Goal: Task Accomplishment & Management: Complete application form

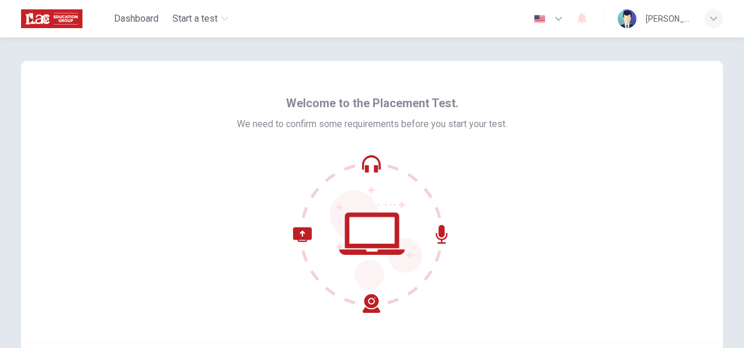
scroll to position [117, 0]
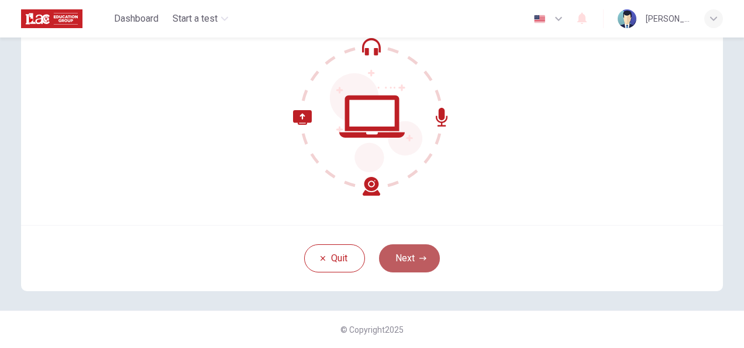
click at [422, 266] on button "Next" at bounding box center [409, 258] width 61 height 28
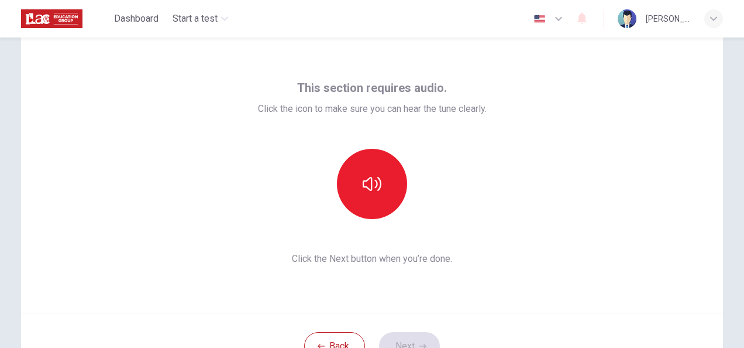
scroll to position [29, 0]
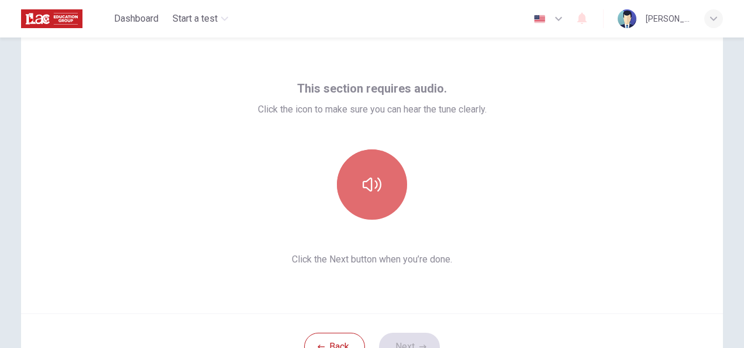
click at [388, 171] on button "button" at bounding box center [372, 184] width 70 height 70
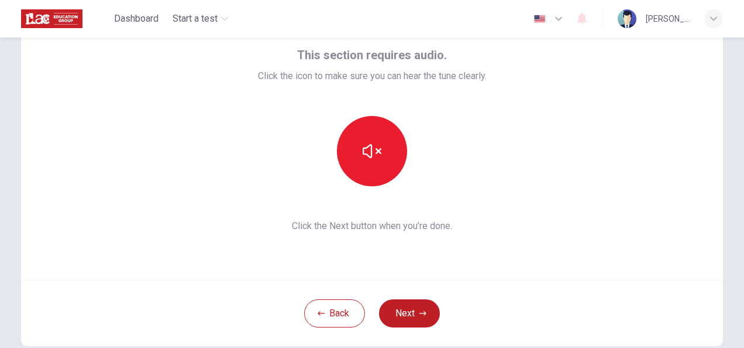
scroll to position [63, 0]
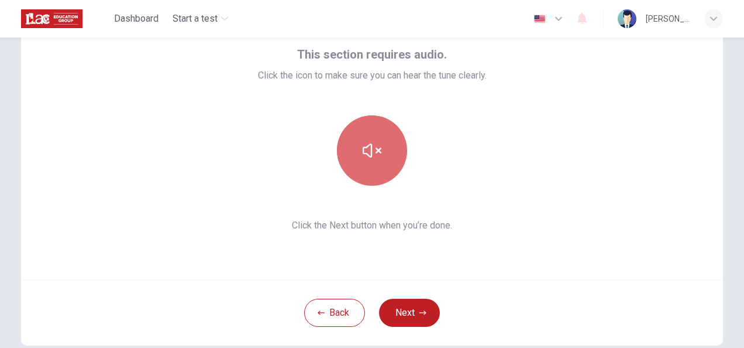
click at [371, 138] on button "button" at bounding box center [372, 150] width 70 height 70
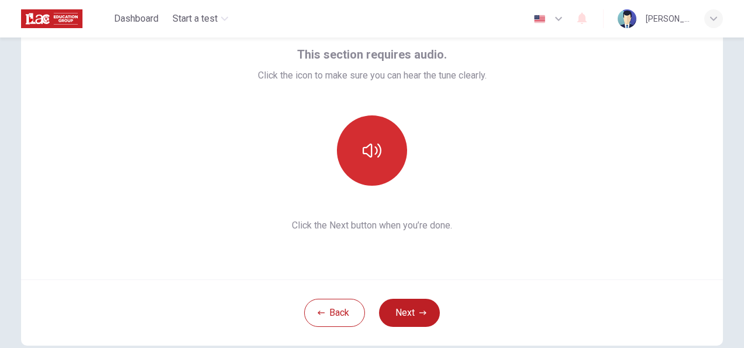
click at [371, 138] on button "button" at bounding box center [372, 150] width 70 height 70
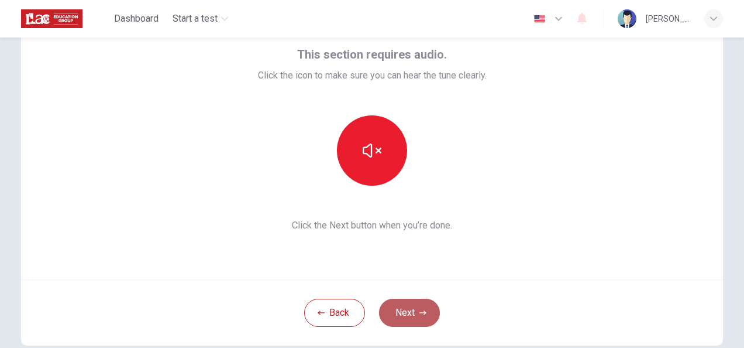
click at [411, 308] on button "Next" at bounding box center [409, 312] width 61 height 28
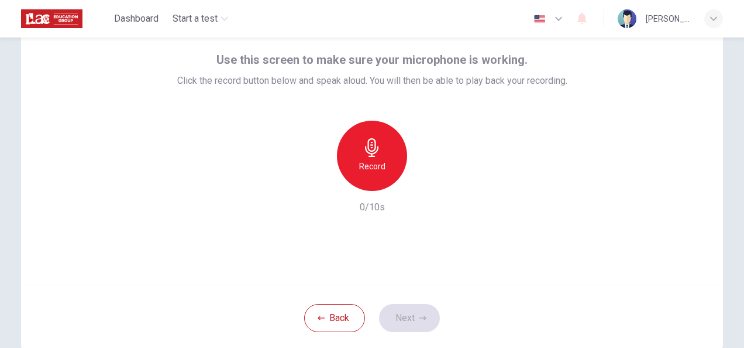
scroll to position [60, 0]
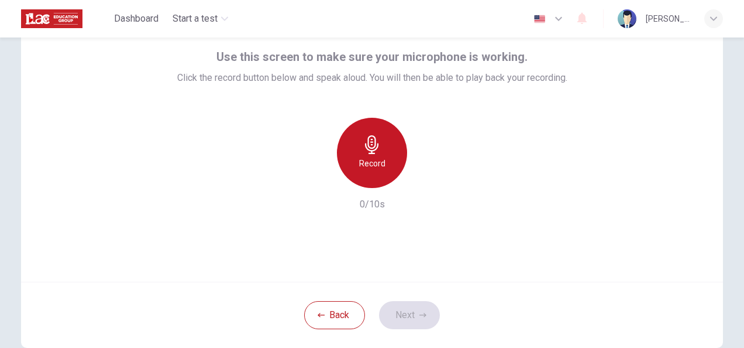
click at [385, 151] on div "Record" at bounding box center [372, 153] width 70 height 70
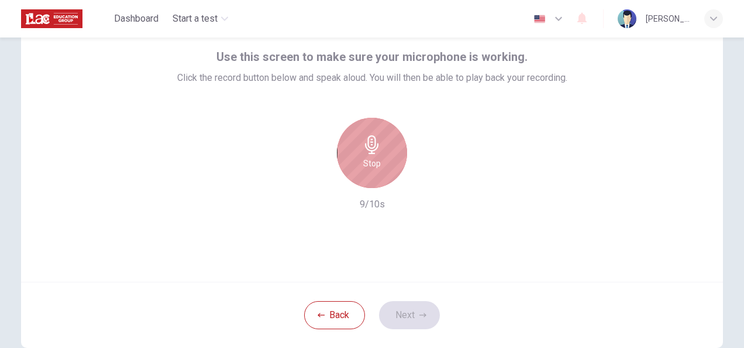
click at [385, 151] on div "Stop" at bounding box center [372, 153] width 70 height 70
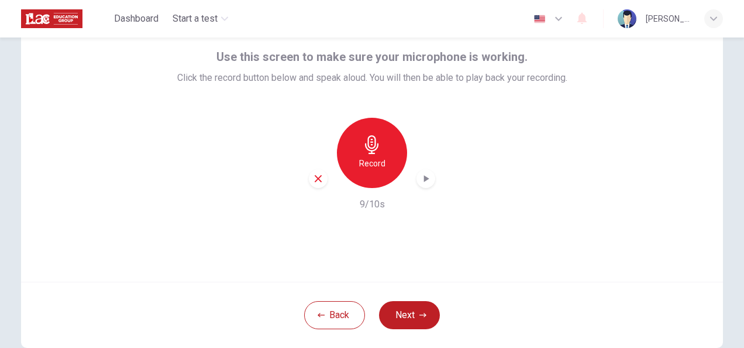
click at [374, 153] on div "Record" at bounding box center [372, 153] width 70 height 70
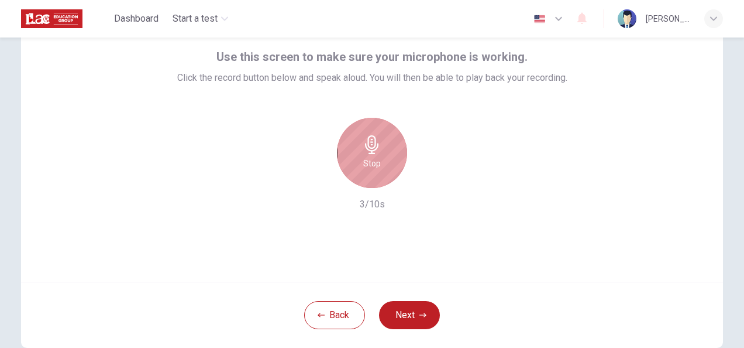
click at [383, 171] on div "Stop" at bounding box center [372, 153] width 70 height 70
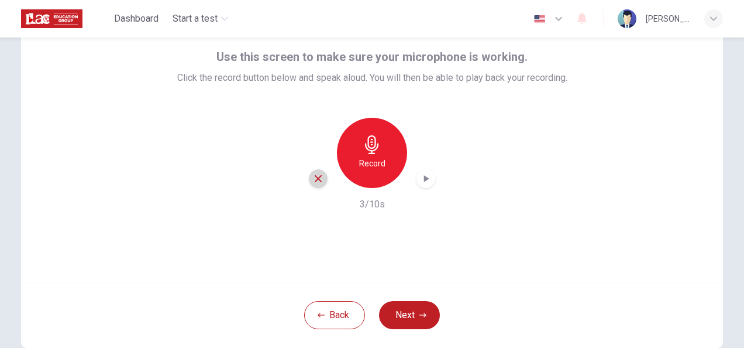
click at [317, 177] on icon "button" at bounding box center [318, 178] width 7 height 7
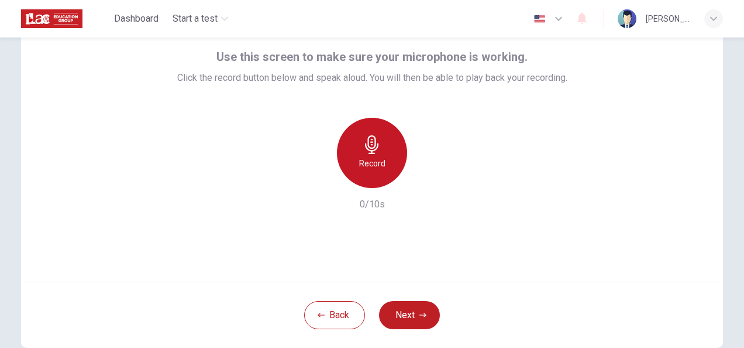
click at [378, 156] on h6 "Record" at bounding box center [372, 163] width 26 height 14
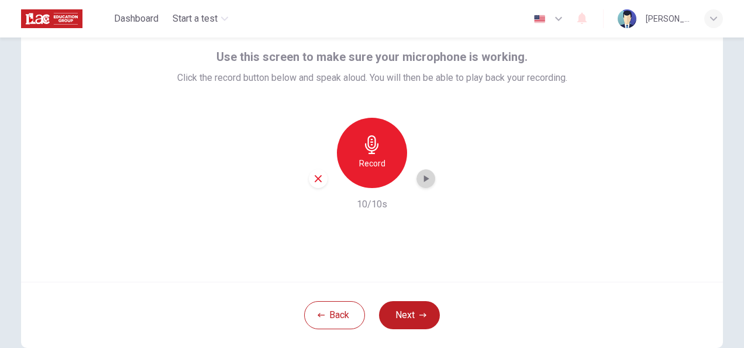
click at [420, 171] on div "button" at bounding box center [426, 178] width 19 height 19
click at [412, 312] on button "Next" at bounding box center [409, 315] width 61 height 28
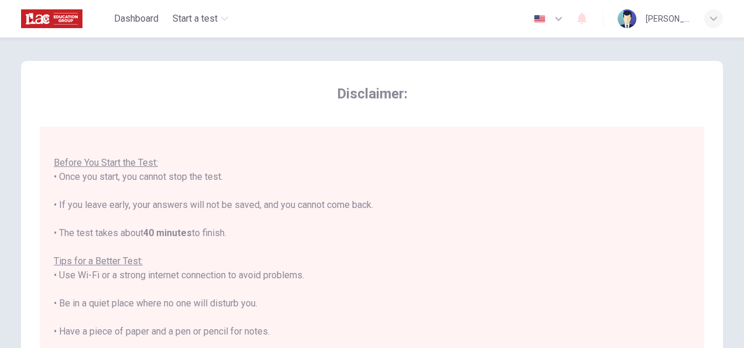
scroll to position [266, 0]
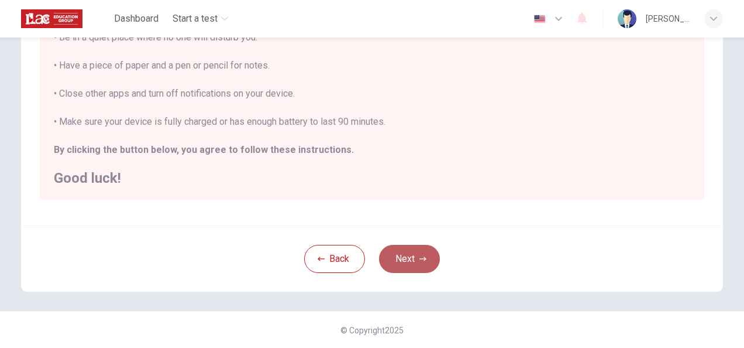
click at [410, 261] on button "Next" at bounding box center [409, 259] width 61 height 28
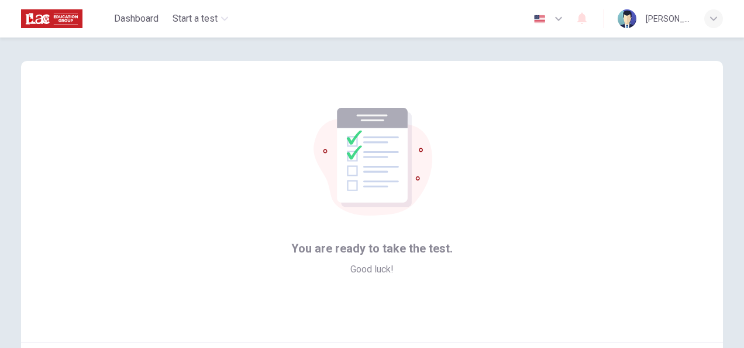
scroll to position [117, 0]
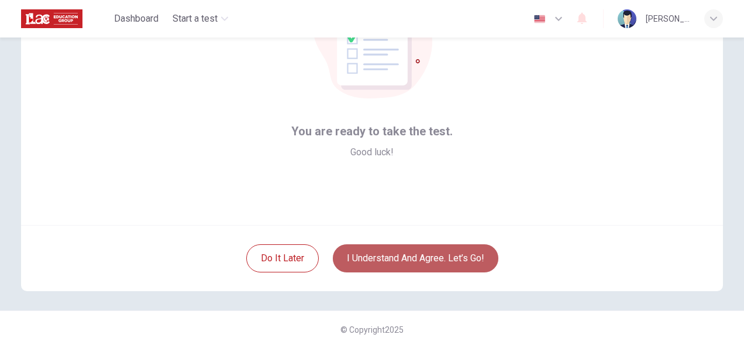
click at [423, 253] on button "I understand and agree. Let’s go!" at bounding box center [416, 258] width 166 height 28
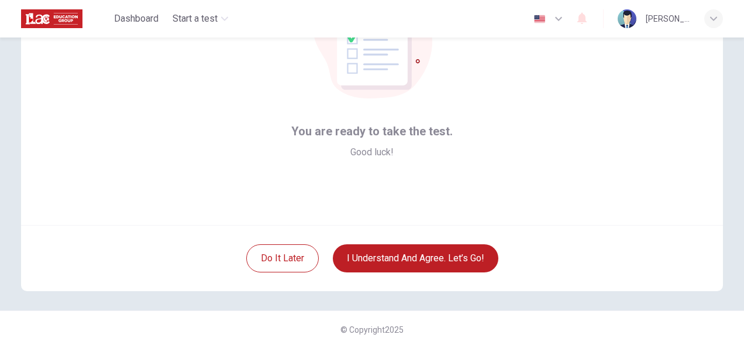
click at [604, 85] on div "You are ready to take the test. Good luck!" at bounding box center [372, 84] width 702 height 281
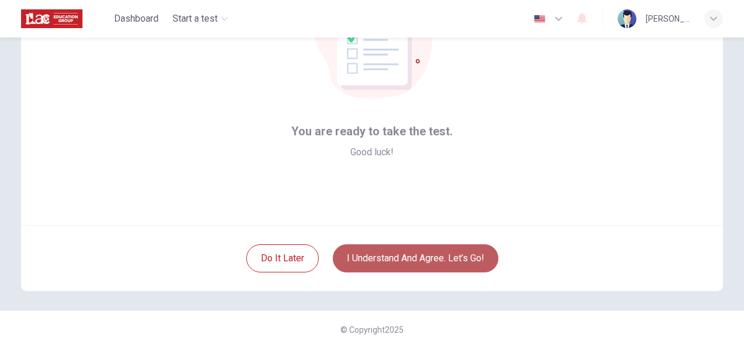
click at [372, 264] on button "I understand and agree. Let’s go!" at bounding box center [416, 258] width 166 height 28
click at [440, 256] on button "I understand and agree. Let’s go!" at bounding box center [416, 258] width 166 height 28
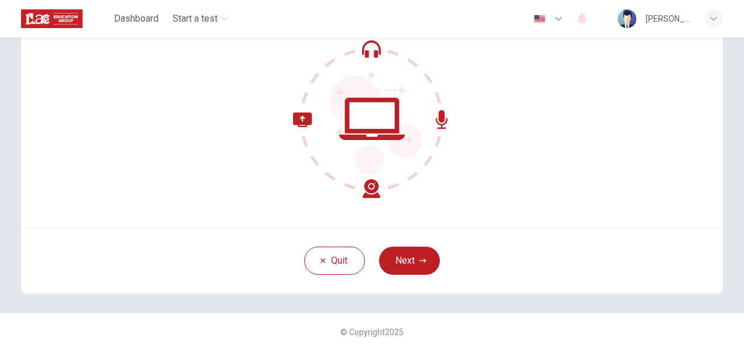
scroll to position [117, 0]
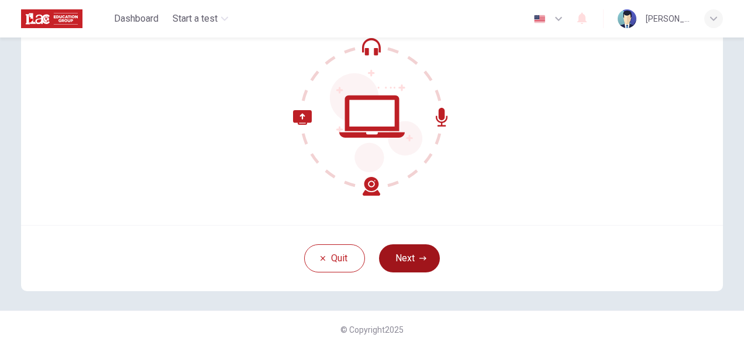
click at [415, 261] on button "Next" at bounding box center [409, 258] width 61 height 28
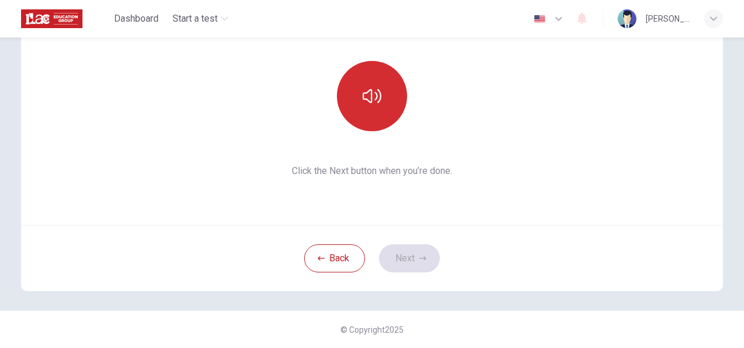
click at [374, 81] on button "button" at bounding box center [372, 96] width 70 height 70
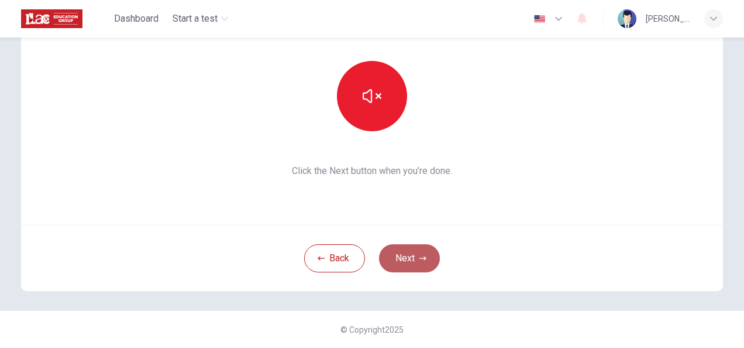
click at [428, 253] on button "Next" at bounding box center [409, 258] width 61 height 28
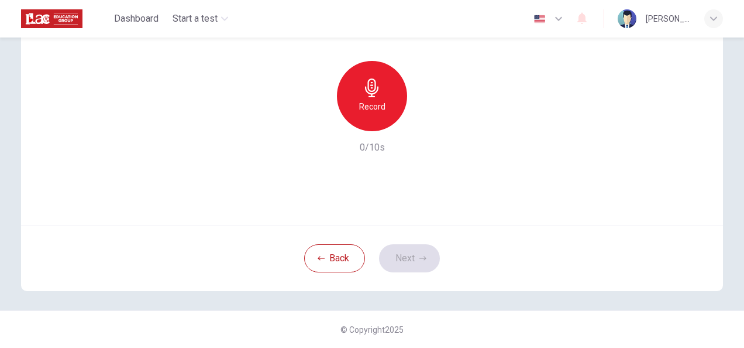
click at [440, 169] on div "Use this screen to make sure your microphone is working. Click the record butto…" at bounding box center [372, 84] width 702 height 281
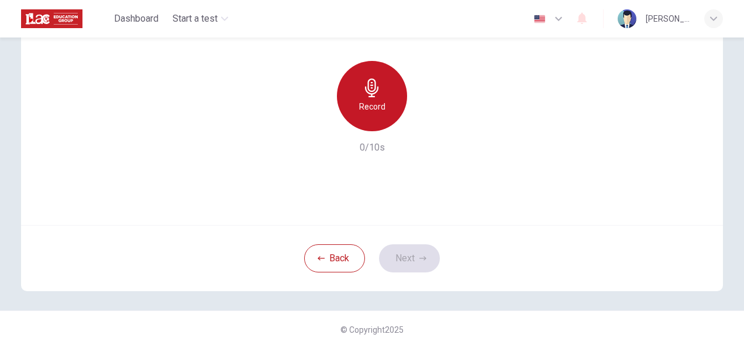
click at [359, 111] on h6 "Record" at bounding box center [372, 106] width 26 height 14
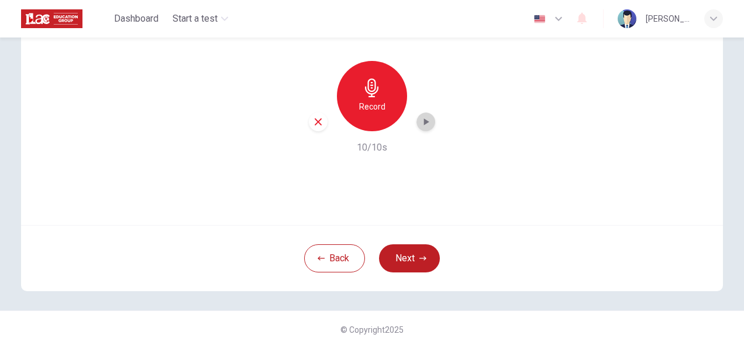
click at [417, 125] on div "button" at bounding box center [426, 121] width 19 height 19
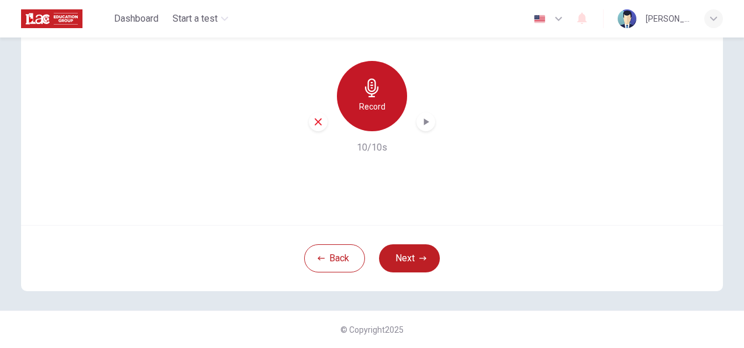
click at [365, 105] on h6 "Record" at bounding box center [372, 106] width 26 height 14
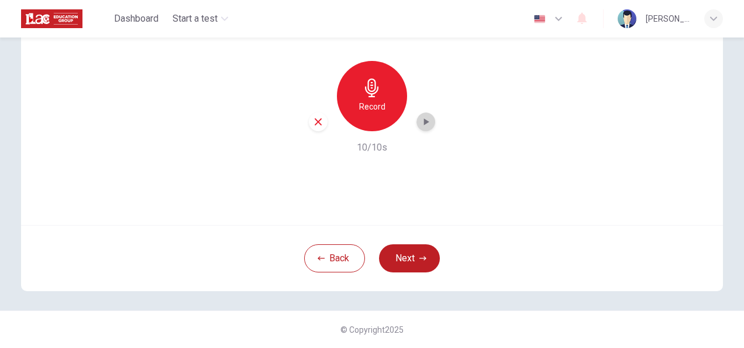
click at [426, 126] on icon "button" at bounding box center [426, 122] width 12 height 12
click at [414, 260] on button "Next" at bounding box center [409, 258] width 61 height 28
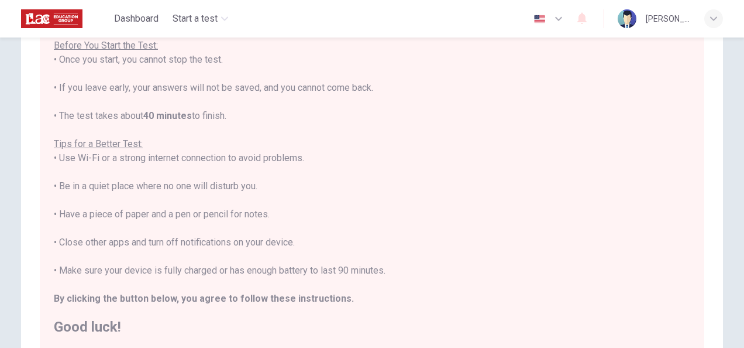
scroll to position [266, 0]
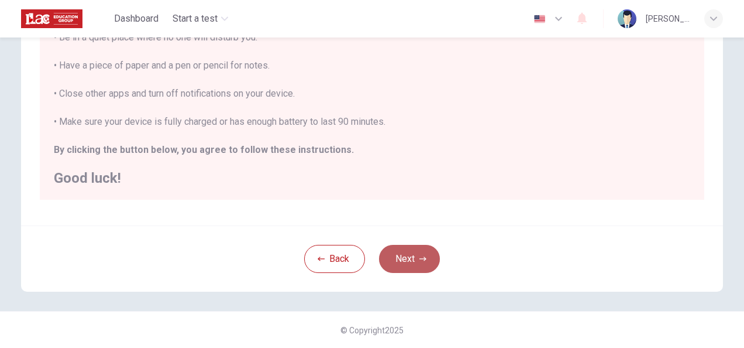
click at [397, 259] on button "Next" at bounding box center [409, 259] width 61 height 28
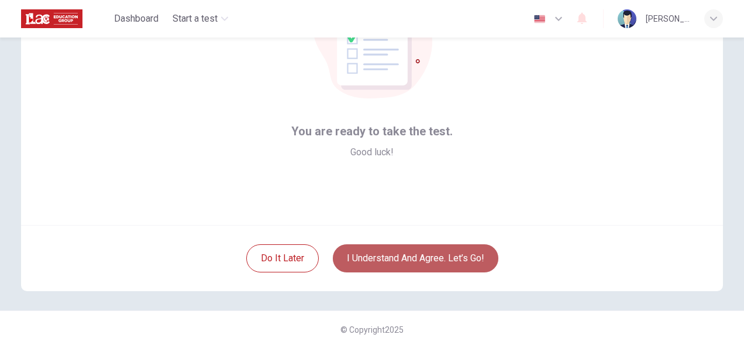
click at [410, 260] on button "I understand and agree. Let’s go!" at bounding box center [416, 258] width 166 height 28
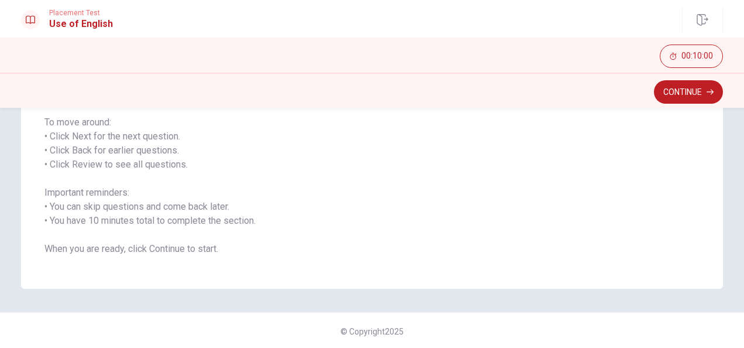
scroll to position [177, 0]
click at [688, 94] on button "Continue" at bounding box center [688, 91] width 69 height 23
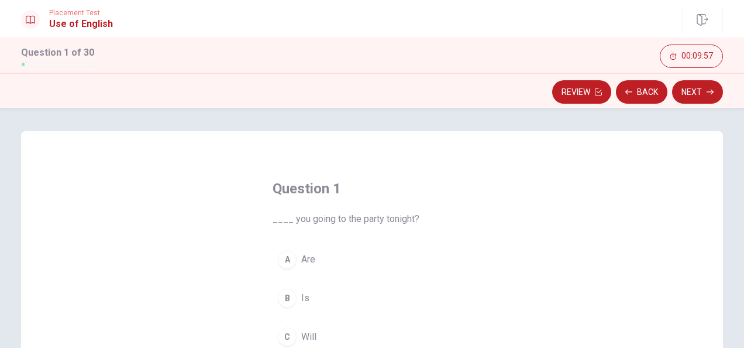
scroll to position [69, 0]
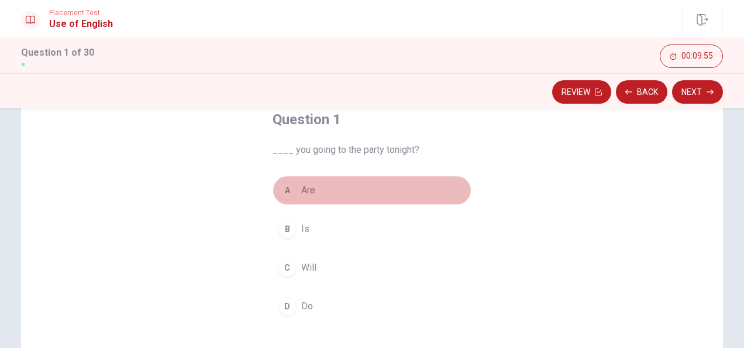
click at [284, 193] on div "A" at bounding box center [287, 190] width 19 height 19
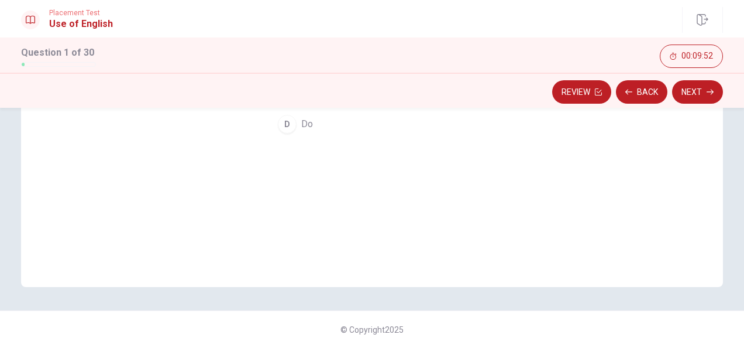
scroll to position [68, 0]
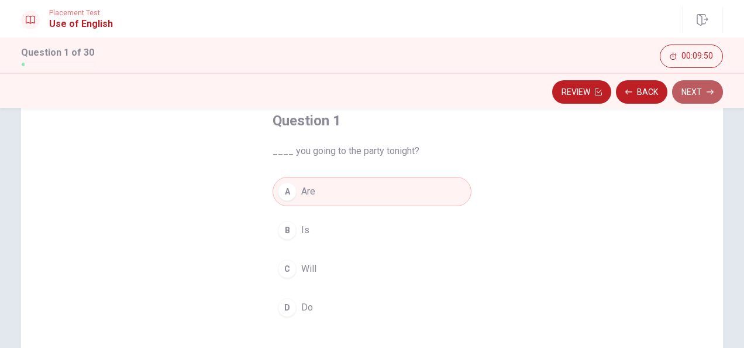
click at [696, 95] on button "Next" at bounding box center [697, 91] width 51 height 23
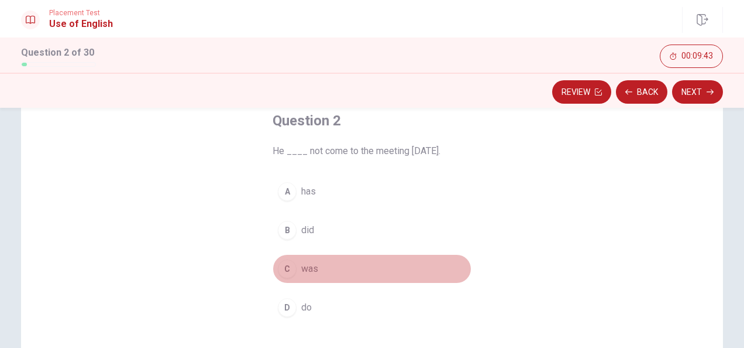
click at [285, 265] on div "C" at bounding box center [287, 268] width 19 height 19
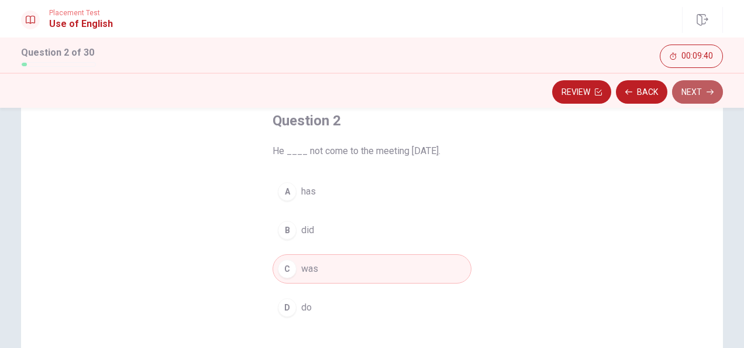
click at [700, 95] on button "Next" at bounding box center [697, 91] width 51 height 23
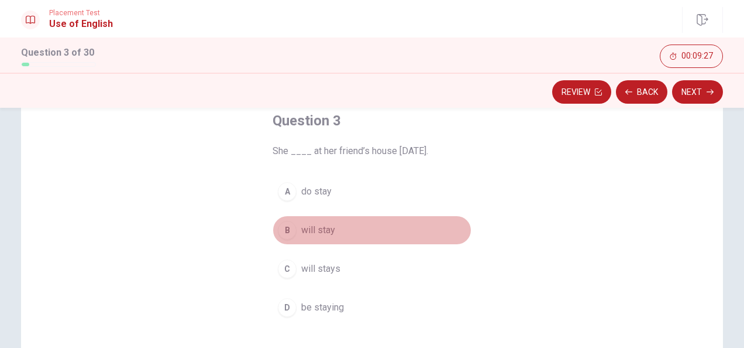
click at [286, 229] on div "B" at bounding box center [287, 230] width 19 height 19
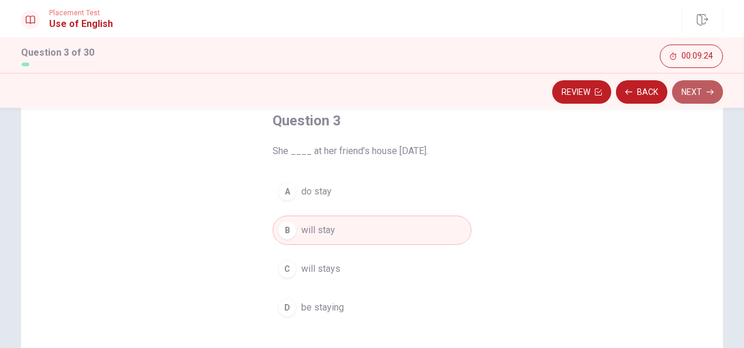
click at [705, 90] on button "Next" at bounding box center [697, 91] width 51 height 23
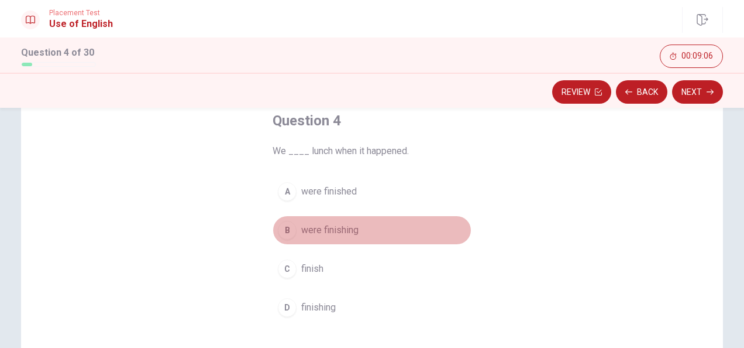
click at [333, 226] on span "were finishing" at bounding box center [329, 230] width 57 height 14
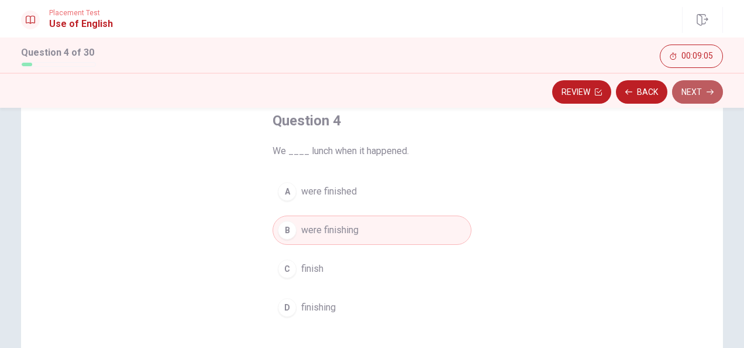
click at [699, 89] on button "Next" at bounding box center [697, 91] width 51 height 23
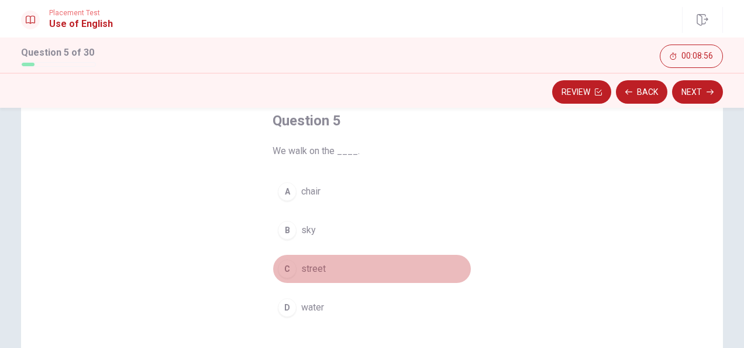
click at [288, 262] on div "C" at bounding box center [287, 268] width 19 height 19
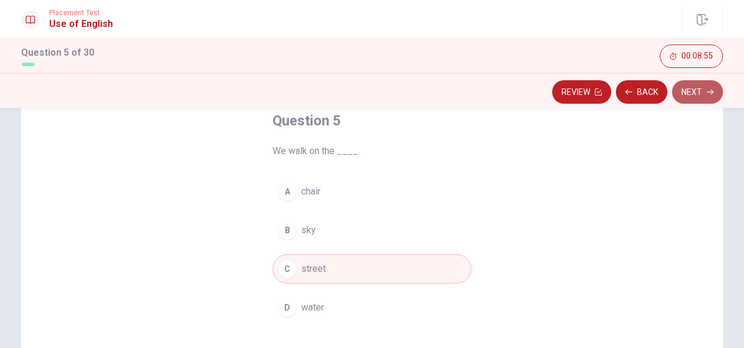
click at [696, 91] on button "Next" at bounding box center [697, 91] width 51 height 23
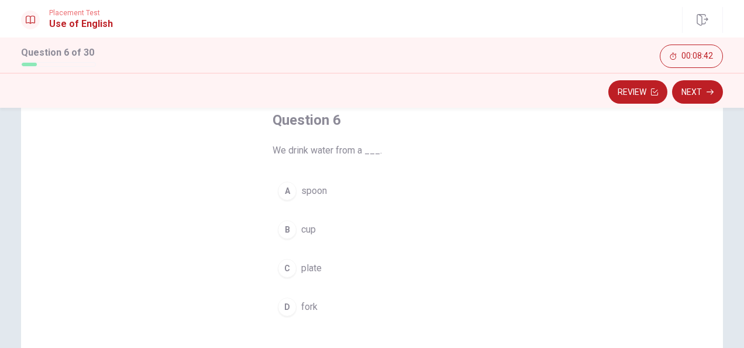
scroll to position [69, 0]
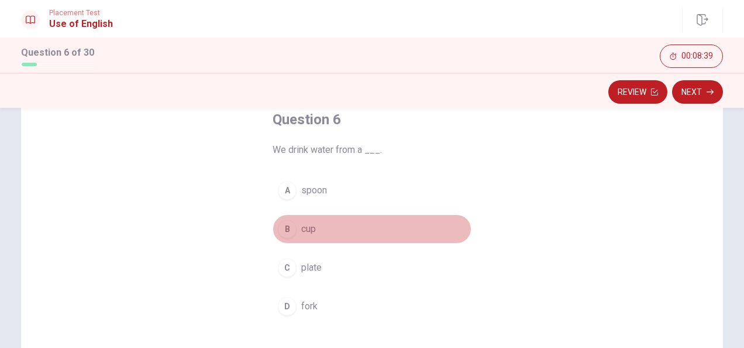
click at [283, 228] on div "B" at bounding box center [287, 228] width 19 height 19
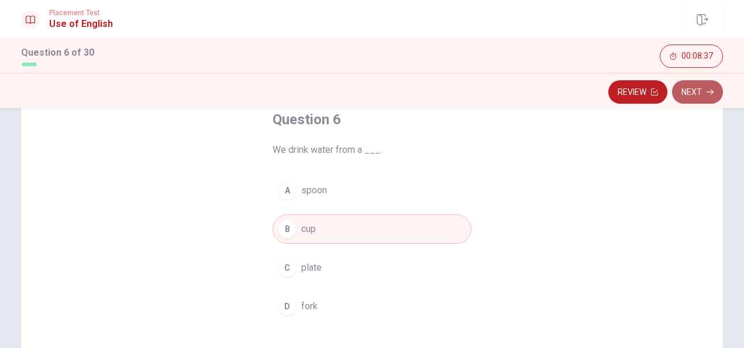
click at [695, 91] on button "Next" at bounding box center [697, 91] width 51 height 23
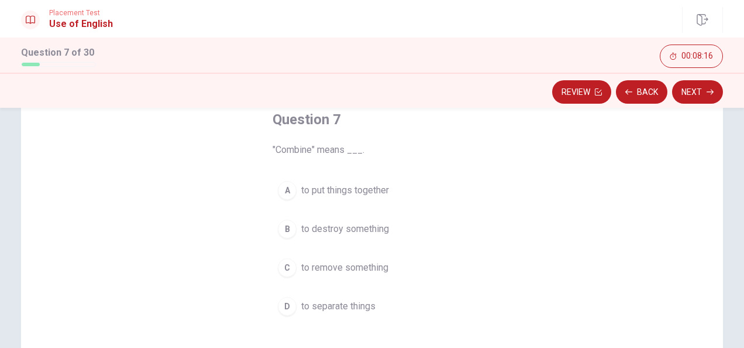
click at [350, 184] on span "to put things together" at bounding box center [345, 190] width 88 height 14
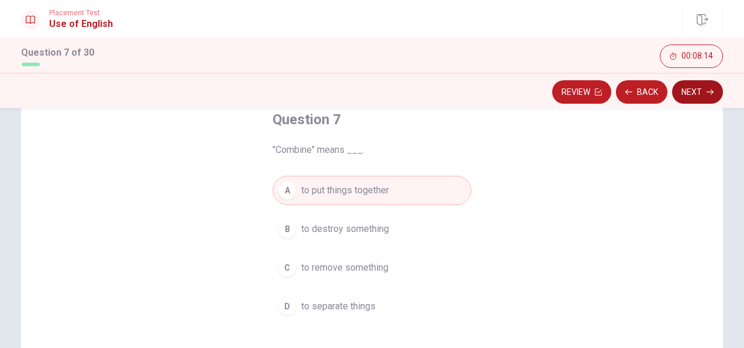
click at [688, 94] on button "Next" at bounding box center [697, 91] width 51 height 23
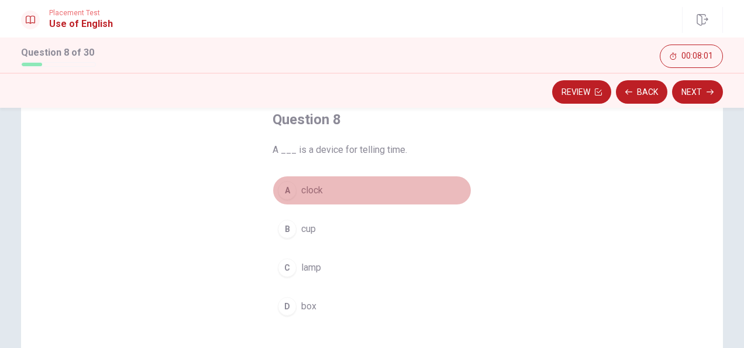
click at [307, 183] on span "clock" at bounding box center [312, 190] width 22 height 14
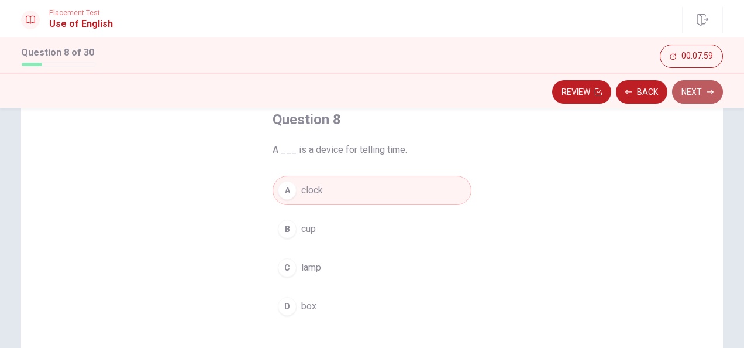
click at [696, 98] on button "Next" at bounding box center [697, 91] width 51 height 23
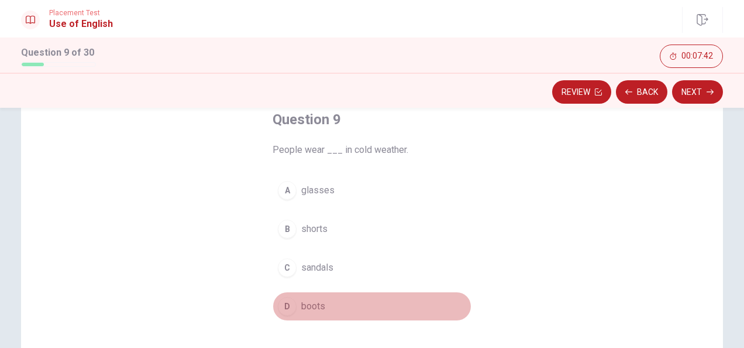
click at [309, 308] on span "boots" at bounding box center [313, 306] width 24 height 14
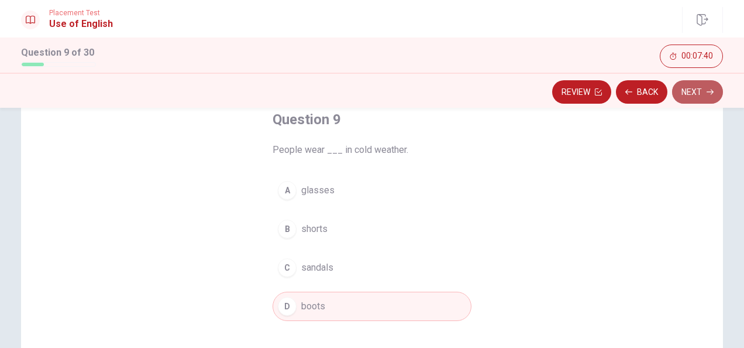
click at [706, 96] on button "Next" at bounding box center [697, 91] width 51 height 23
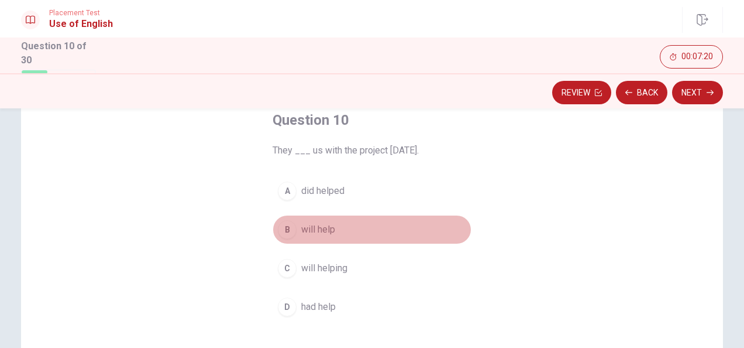
click at [323, 226] on span "will help" at bounding box center [318, 229] width 34 height 14
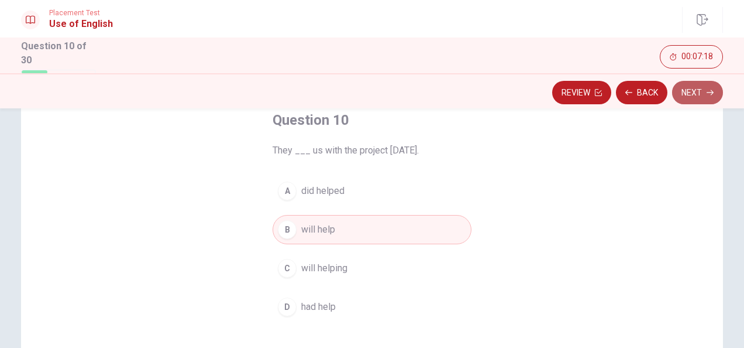
click at [693, 98] on button "Next" at bounding box center [697, 92] width 51 height 23
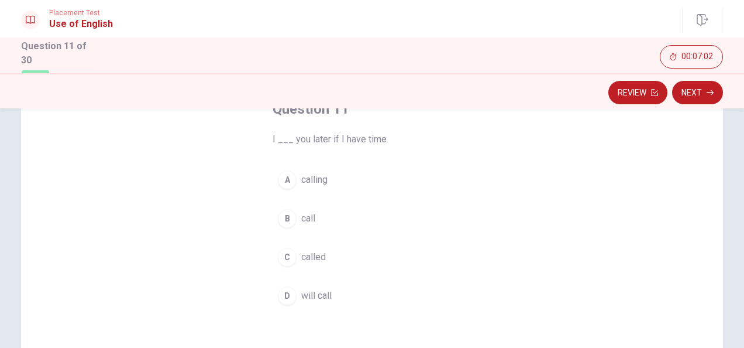
scroll to position [82, 0]
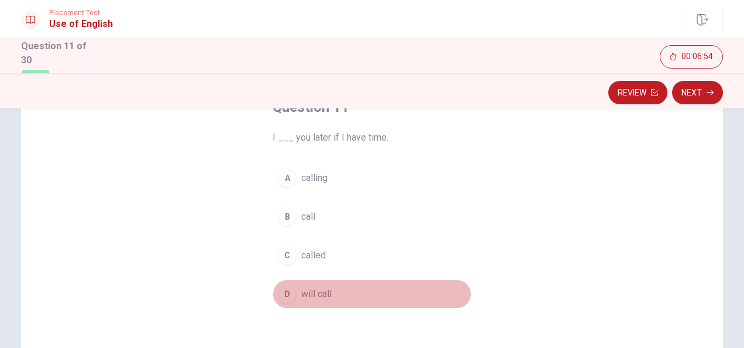
click at [319, 291] on span "will call" at bounding box center [316, 294] width 30 height 14
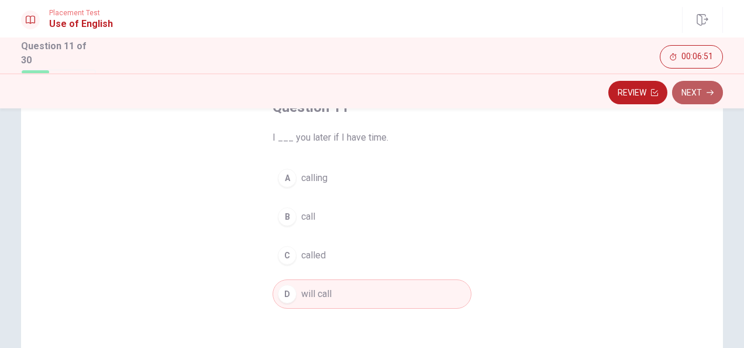
click at [703, 91] on button "Next" at bounding box center [697, 92] width 51 height 23
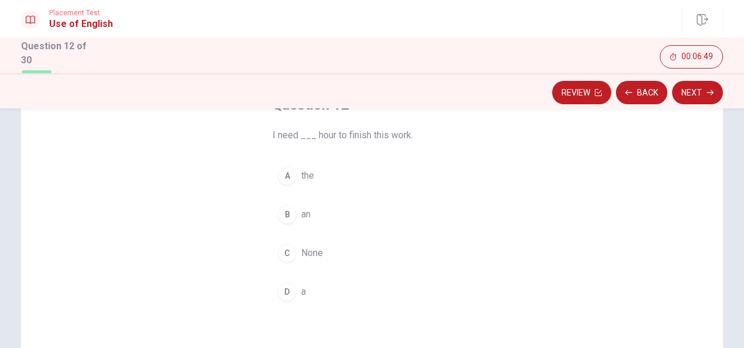
scroll to position [85, 0]
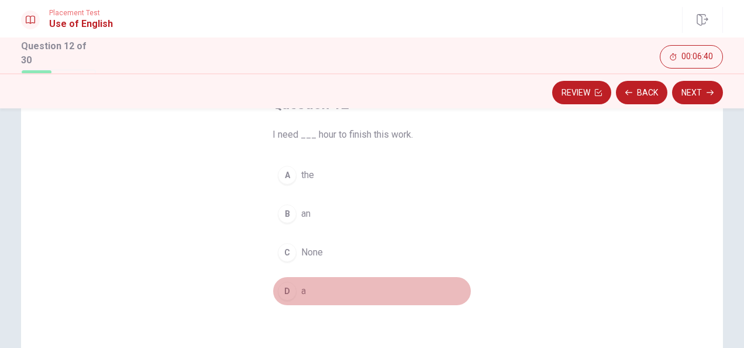
click at [297, 284] on button "D a" at bounding box center [372, 290] width 199 height 29
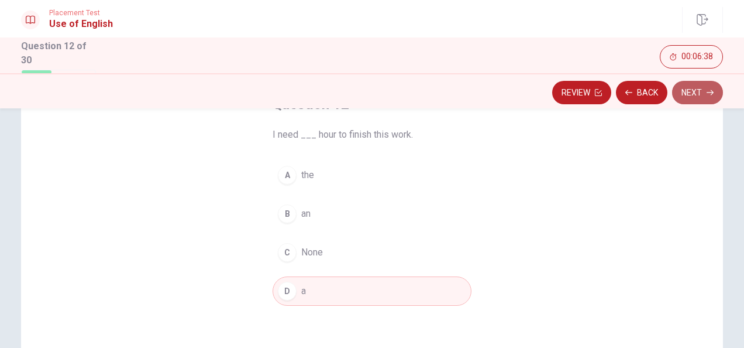
click at [697, 92] on button "Next" at bounding box center [697, 92] width 51 height 23
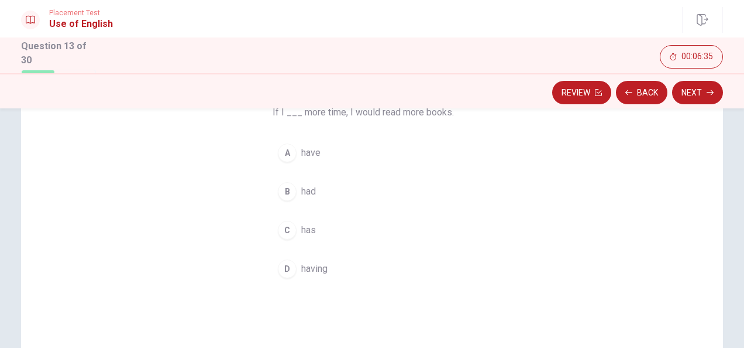
scroll to position [90, 0]
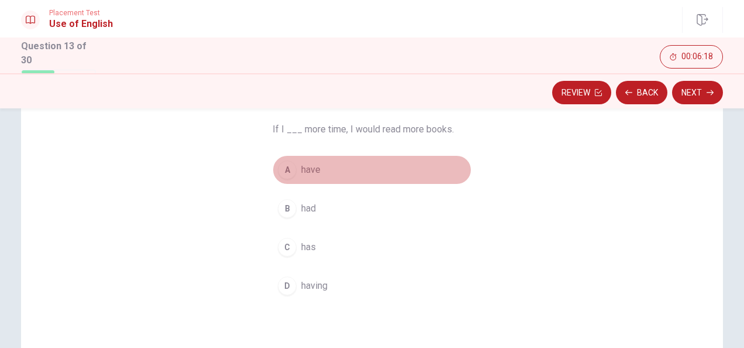
click at [305, 167] on span "have" at bounding box center [310, 170] width 19 height 14
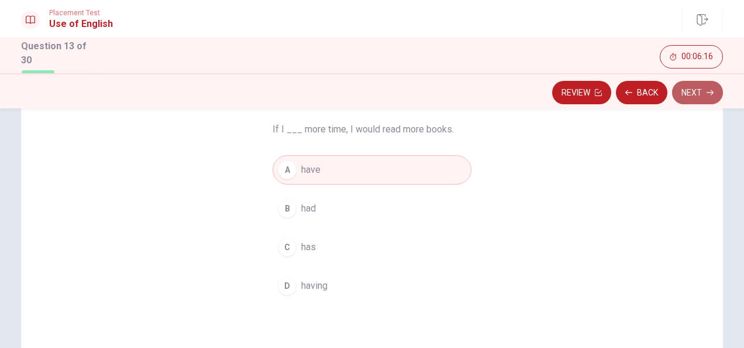
click at [694, 92] on button "Next" at bounding box center [697, 92] width 51 height 23
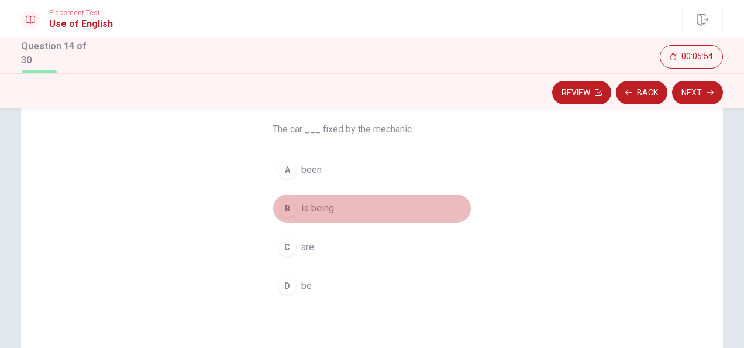
click at [314, 205] on span "is being" at bounding box center [317, 208] width 33 height 14
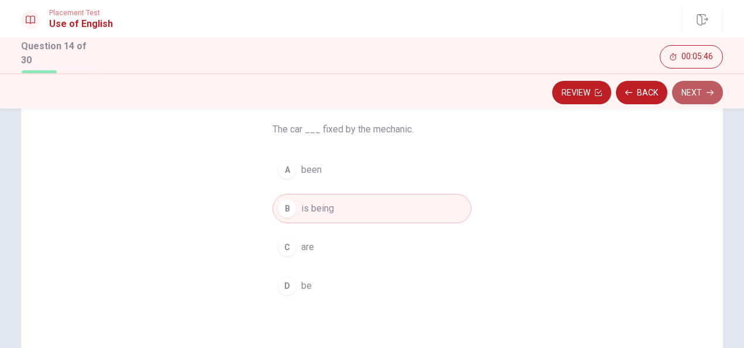
click at [701, 87] on button "Next" at bounding box center [697, 92] width 51 height 23
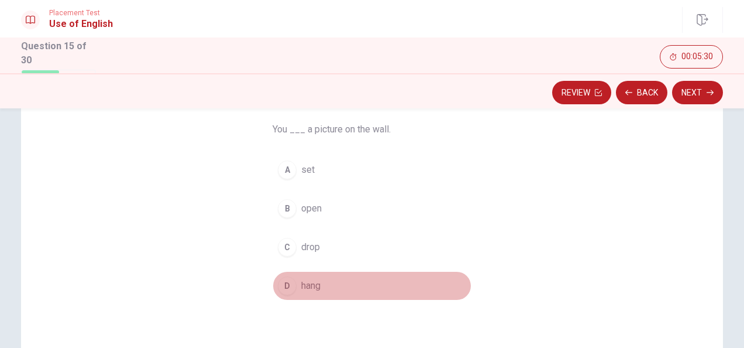
click at [304, 280] on span "hang" at bounding box center [310, 286] width 19 height 14
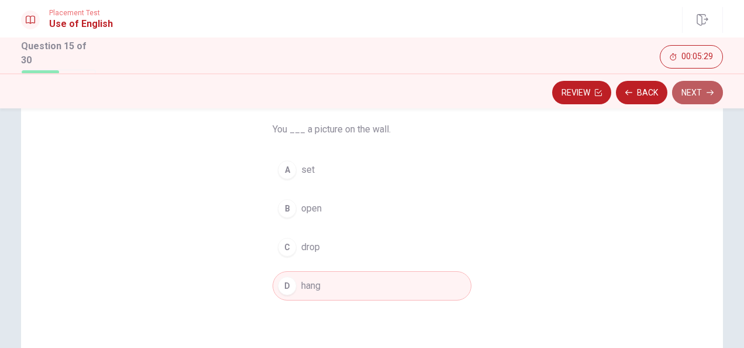
click at [706, 94] on button "Next" at bounding box center [697, 92] width 51 height 23
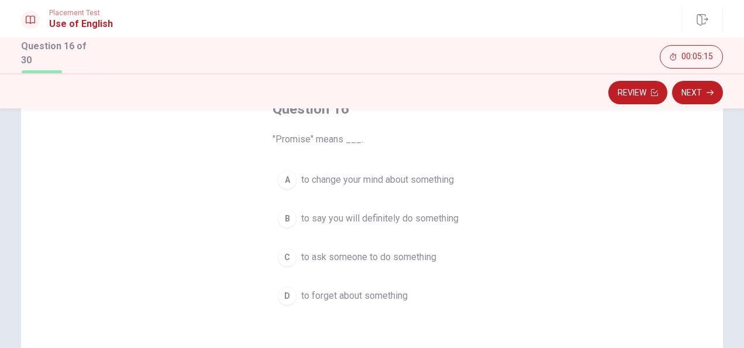
scroll to position [81, 0]
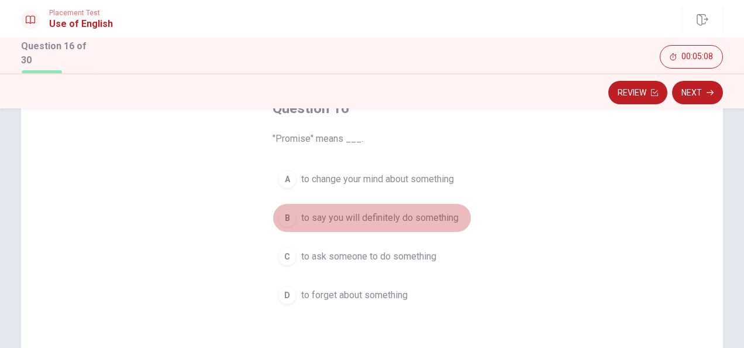
click at [288, 211] on div "B" at bounding box center [287, 217] width 19 height 19
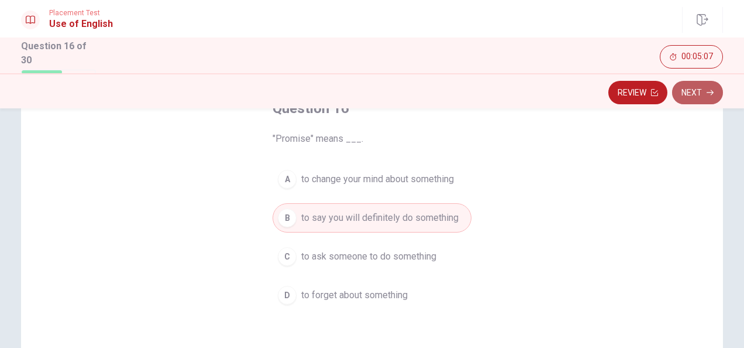
click at [708, 88] on button "Next" at bounding box center [697, 92] width 51 height 23
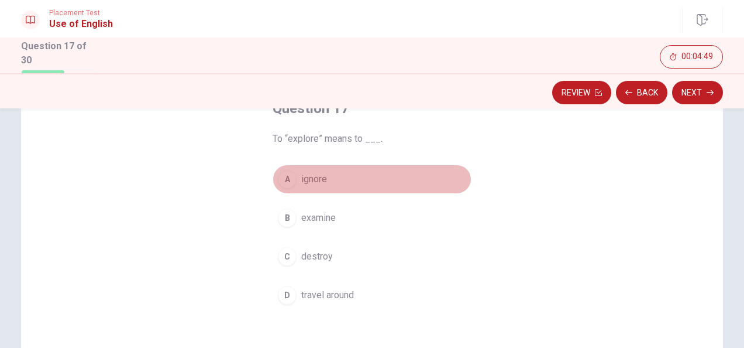
click at [301, 172] on span "ignore" at bounding box center [314, 179] width 26 height 14
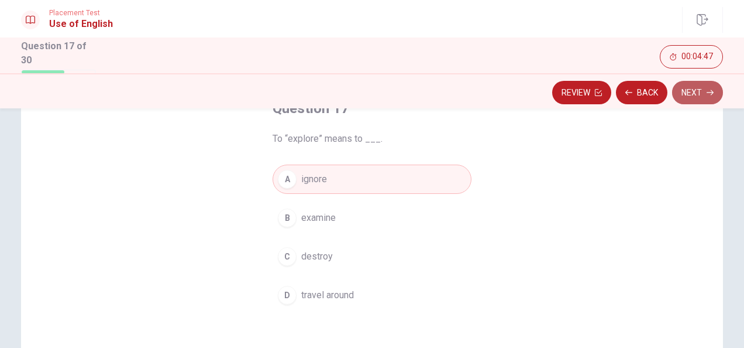
click at [707, 90] on icon "button" at bounding box center [710, 92] width 7 height 7
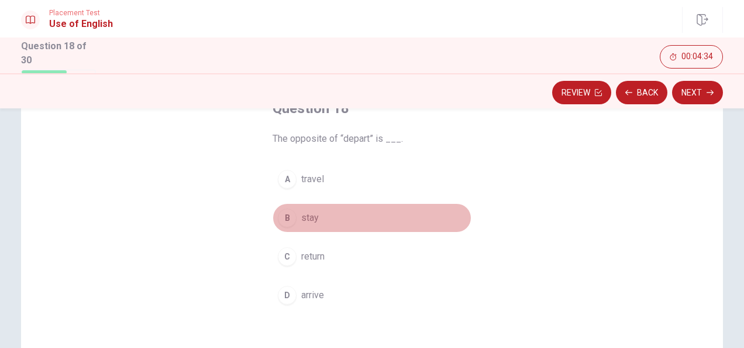
click at [305, 223] on span "stay" at bounding box center [310, 218] width 18 height 14
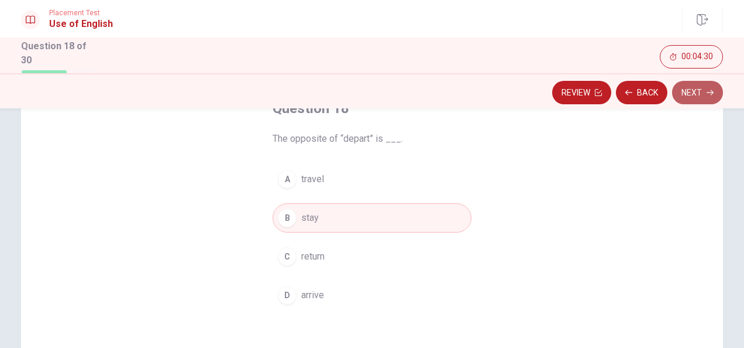
click at [699, 85] on button "Next" at bounding box center [697, 92] width 51 height 23
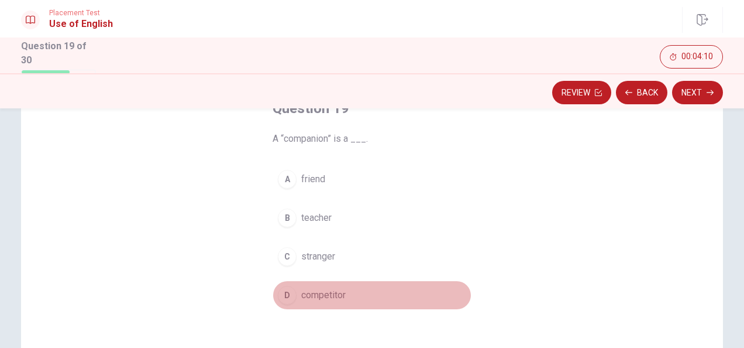
click at [314, 295] on span "competitor" at bounding box center [323, 295] width 44 height 14
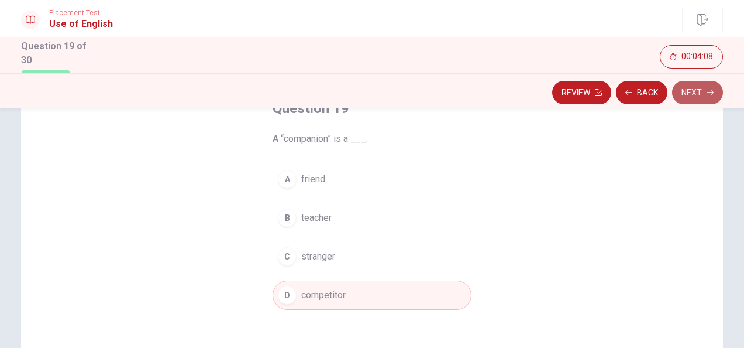
click at [691, 90] on button "Next" at bounding box center [697, 92] width 51 height 23
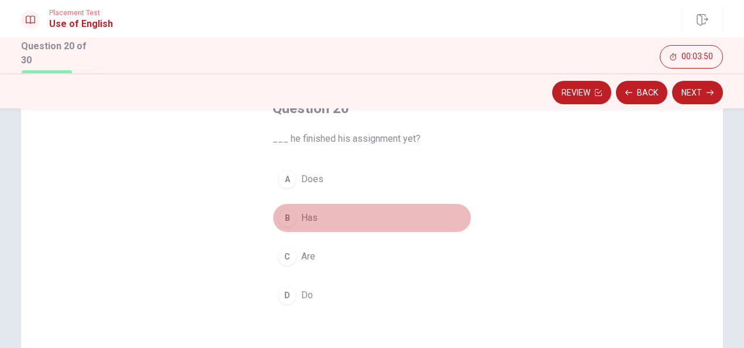
click at [309, 217] on span "Has" at bounding box center [309, 218] width 16 height 14
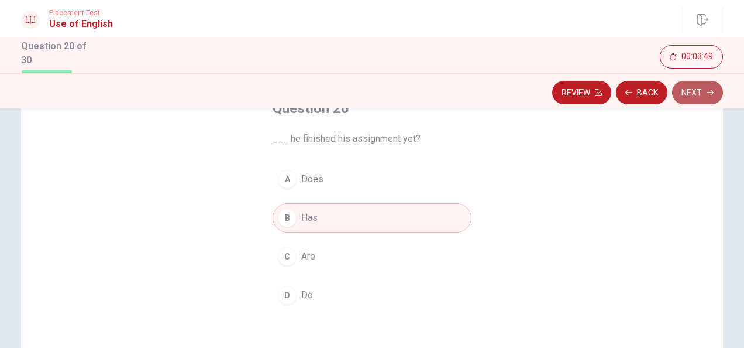
click at [700, 85] on button "Next" at bounding box center [697, 92] width 51 height 23
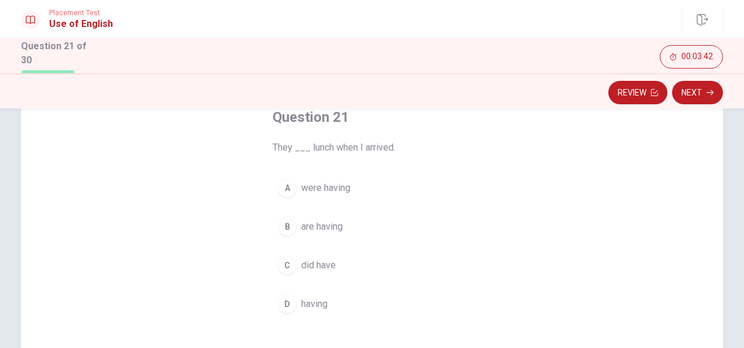
scroll to position [73, 0]
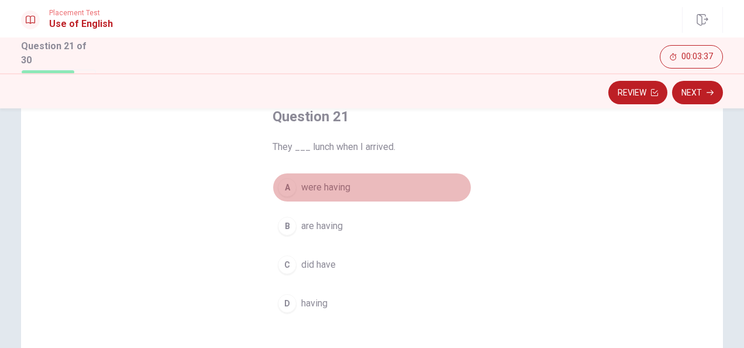
click at [327, 184] on span "were having" at bounding box center [325, 187] width 49 height 14
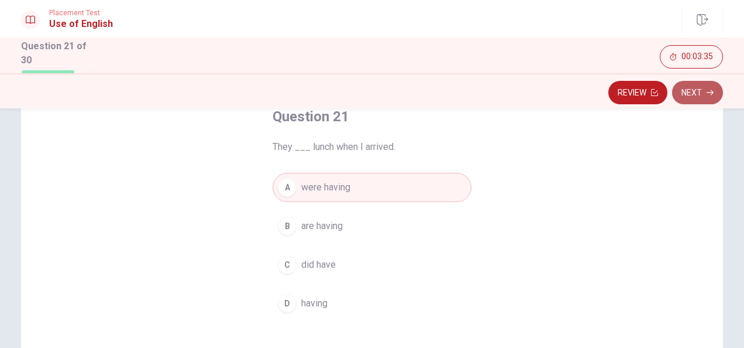
click at [709, 85] on button "Next" at bounding box center [697, 92] width 51 height 23
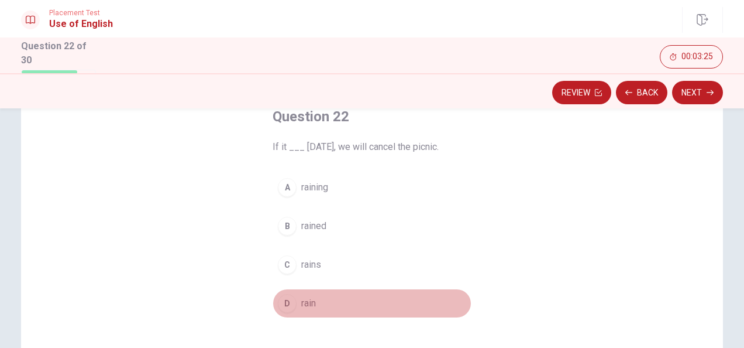
click at [307, 292] on button "D rain" at bounding box center [372, 302] width 199 height 29
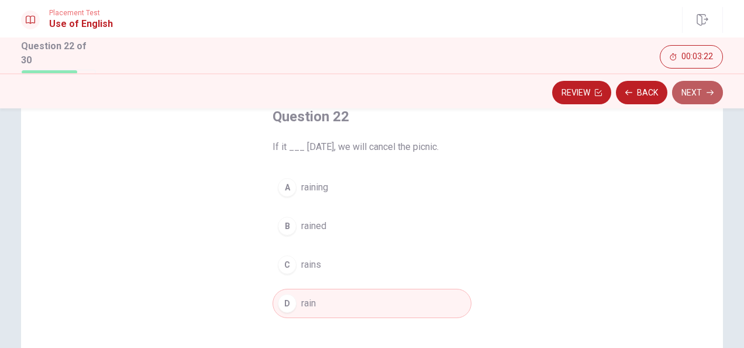
click at [703, 89] on button "Next" at bounding box center [697, 92] width 51 height 23
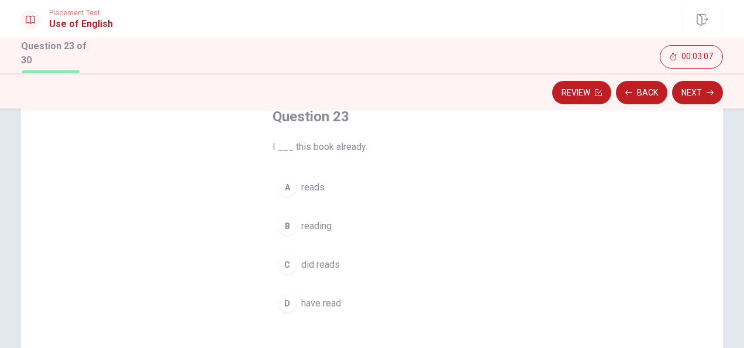
click at [319, 300] on span "have read" at bounding box center [321, 303] width 40 height 14
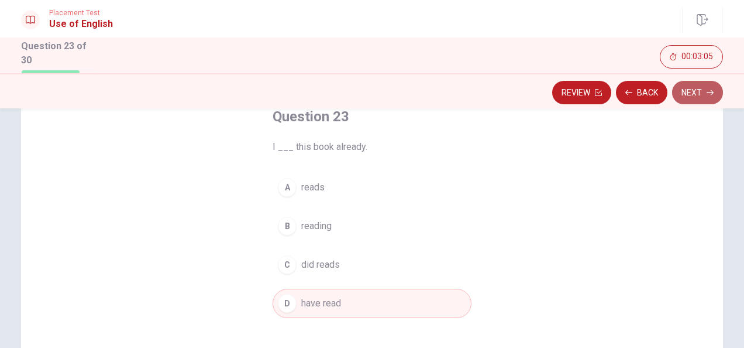
click at [693, 89] on button "Next" at bounding box center [697, 92] width 51 height 23
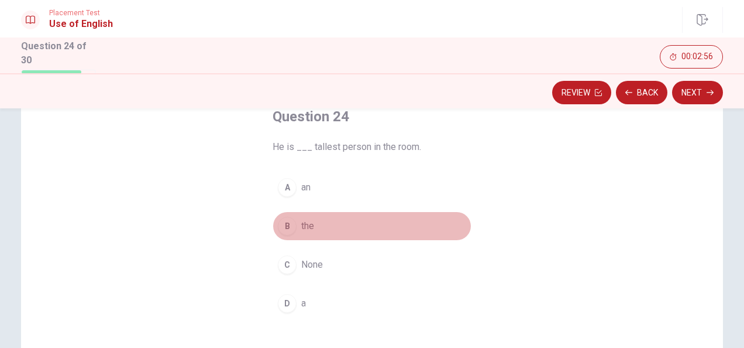
click at [302, 215] on button "B the" at bounding box center [372, 225] width 199 height 29
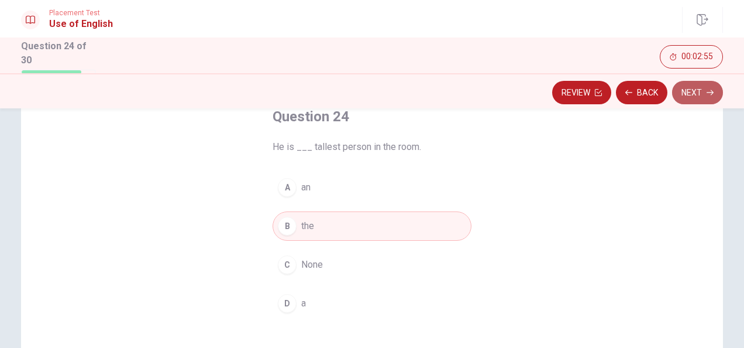
click at [702, 87] on button "Next" at bounding box center [697, 92] width 51 height 23
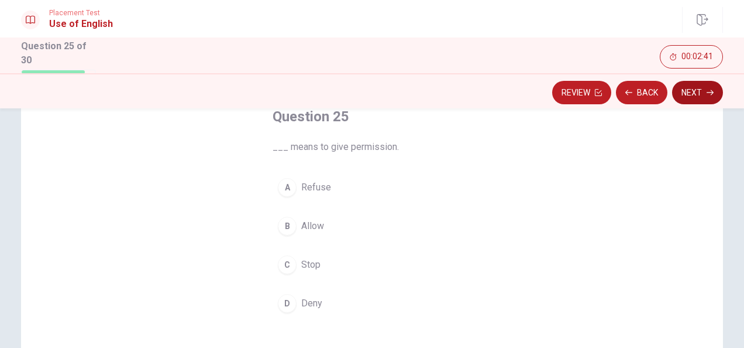
drag, startPoint x: 288, startPoint y: 225, endPoint x: 683, endPoint y: 90, distance: 417.5
click at [683, 90] on div "Placement Test Use of English Question 25 of 30 Review Back Next 00:02:41 Quest…" at bounding box center [372, 174] width 744 height 348
click at [683, 90] on button "Next" at bounding box center [697, 92] width 51 height 23
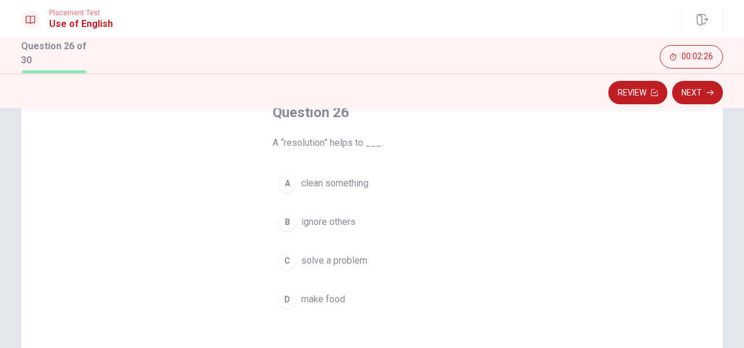
scroll to position [71, 0]
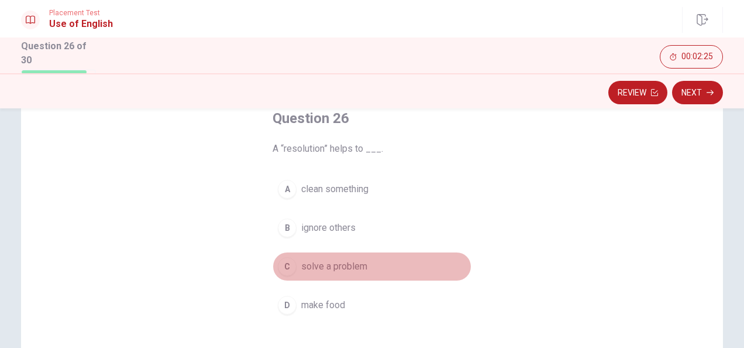
click at [335, 273] on button "C solve a problem" at bounding box center [372, 266] width 199 height 29
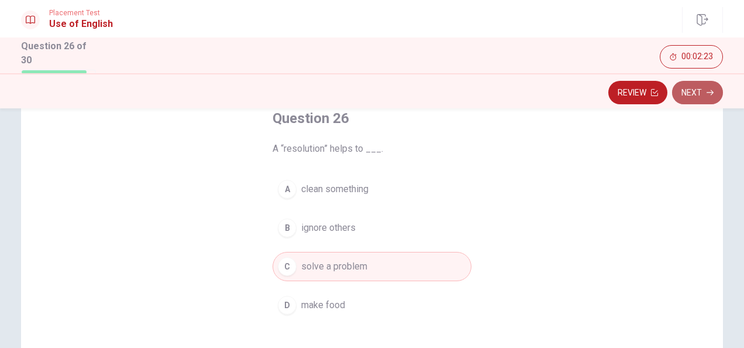
click at [713, 87] on button "Next" at bounding box center [697, 92] width 51 height 23
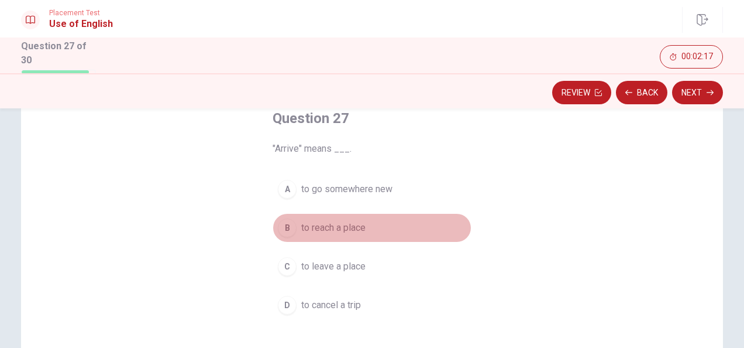
click at [325, 225] on span "to reach a place" at bounding box center [333, 228] width 64 height 14
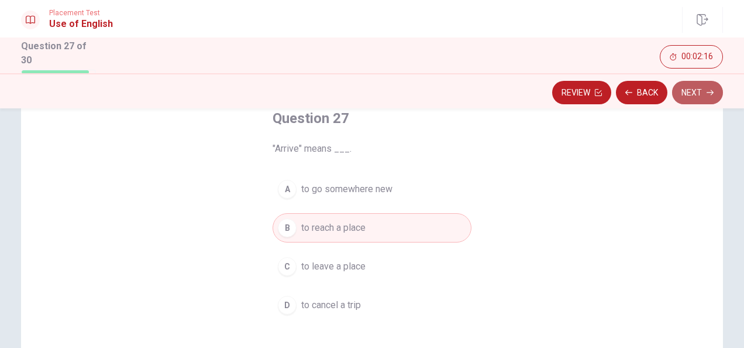
click at [709, 88] on button "Next" at bounding box center [697, 92] width 51 height 23
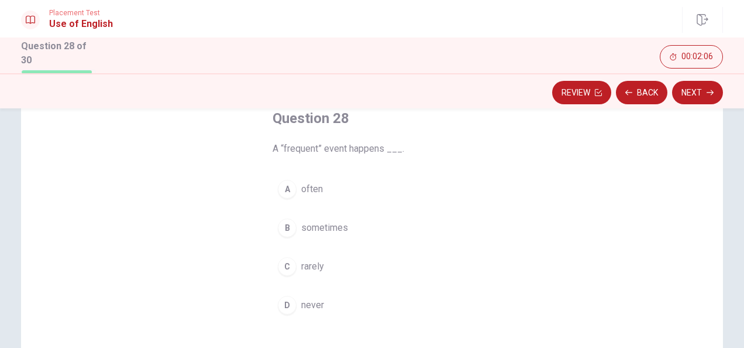
click at [449, 146] on span "A “frequent” event happens ___." at bounding box center [372, 149] width 199 height 14
drag, startPoint x: 314, startPoint y: 262, endPoint x: 705, endPoint y: 87, distance: 428.2
click at [705, 87] on div "Placement Test Use of English Question 28 of 30 Review Back Next 00:01:49 Quest…" at bounding box center [372, 174] width 744 height 348
click at [705, 87] on button "Next" at bounding box center [697, 92] width 51 height 23
drag, startPoint x: 332, startPoint y: 268, endPoint x: 692, endPoint y: 89, distance: 401.4
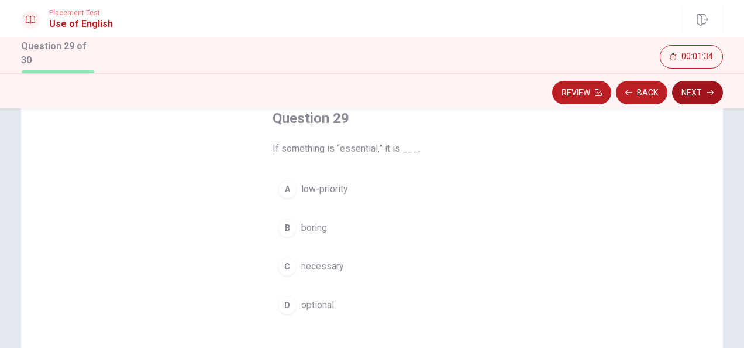
click at [692, 89] on div "Placement Test Use of English Question 29 of 30 Review Back Next 00:01:34 Quest…" at bounding box center [372, 174] width 744 height 348
click at [692, 89] on button "Next" at bounding box center [697, 92] width 51 height 23
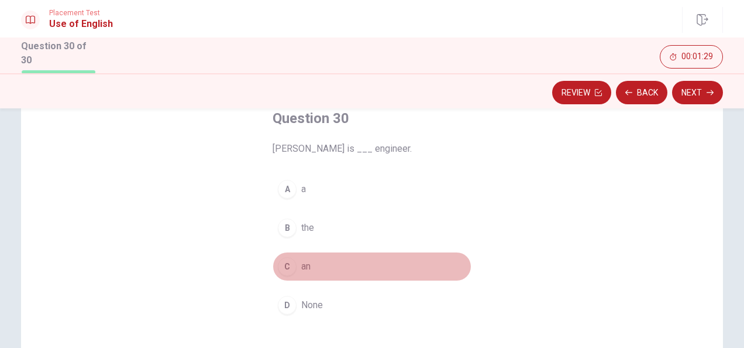
click at [283, 267] on div "C" at bounding box center [287, 266] width 19 height 19
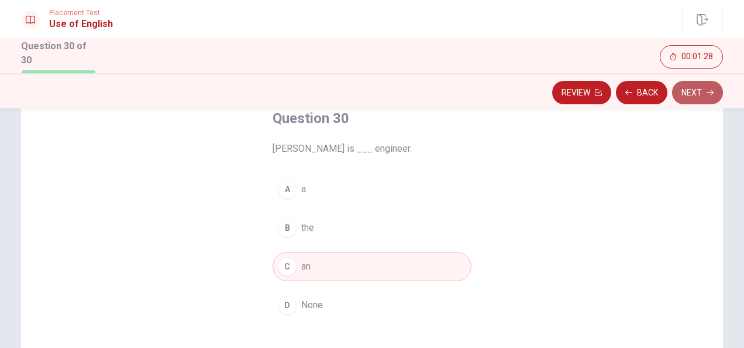
click at [679, 94] on button "Next" at bounding box center [697, 92] width 51 height 23
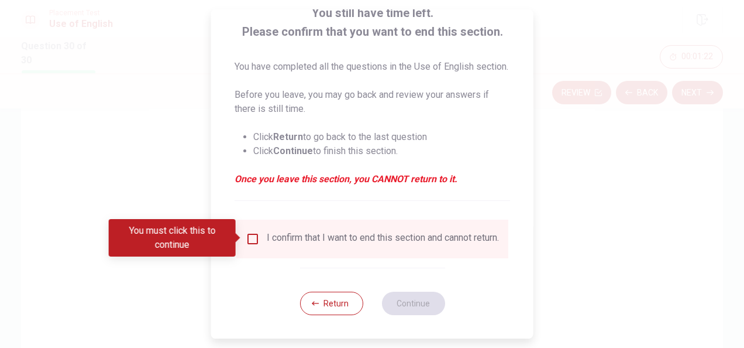
scroll to position [99, 0]
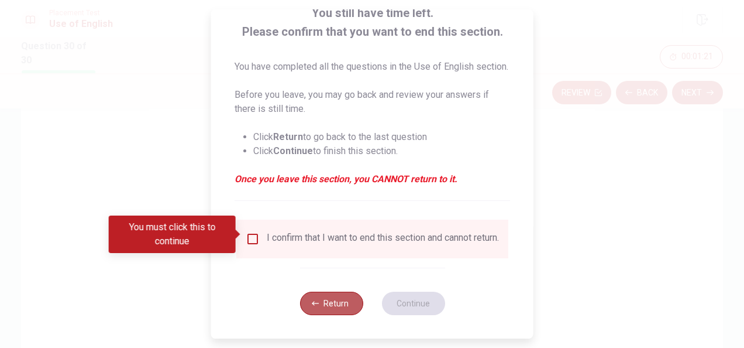
click at [320, 310] on button "Return" at bounding box center [331, 302] width 63 height 23
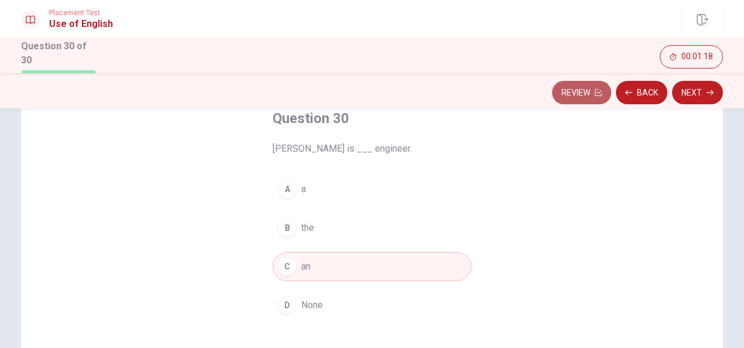
click at [572, 88] on button "Review" at bounding box center [581, 92] width 59 height 23
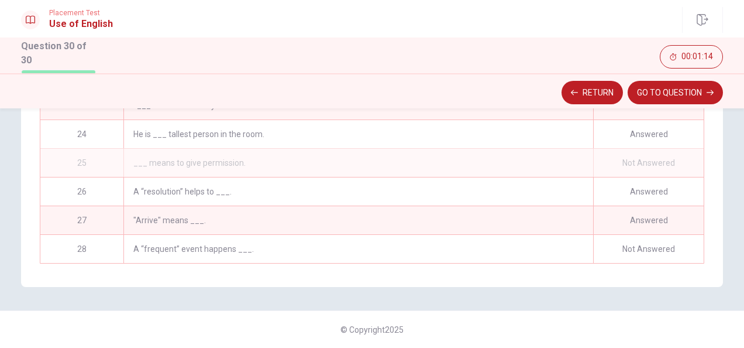
scroll to position [597, 0]
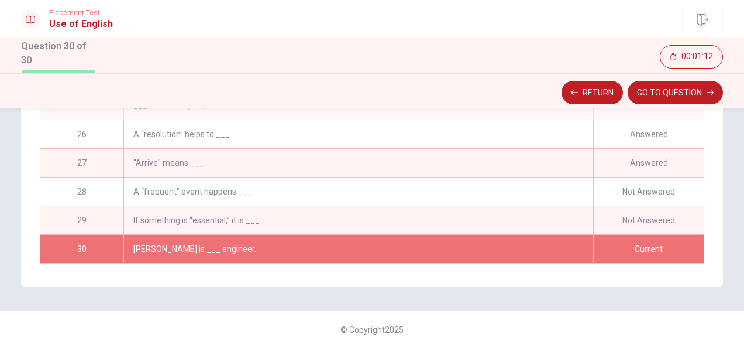
click at [467, 213] on div "If something is “essential,” it is ___." at bounding box center [358, 220] width 470 height 28
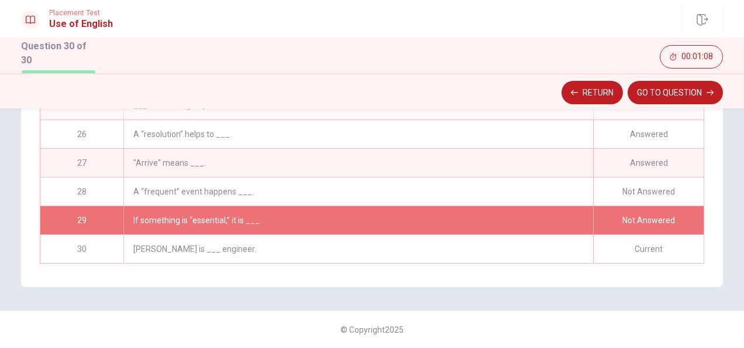
click at [627, 206] on div "Not Answered" at bounding box center [648, 220] width 111 height 28
click at [603, 87] on button "Return" at bounding box center [592, 92] width 61 height 23
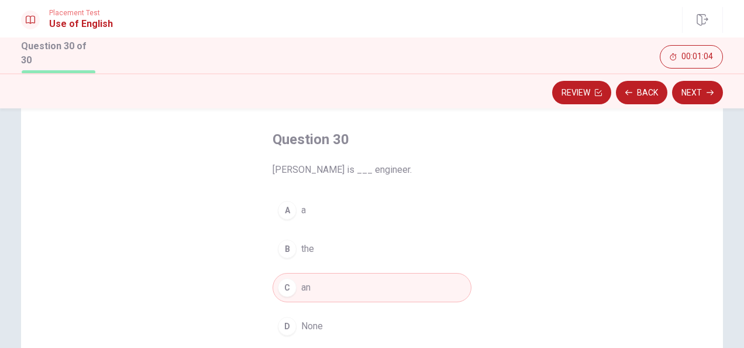
scroll to position [0, 0]
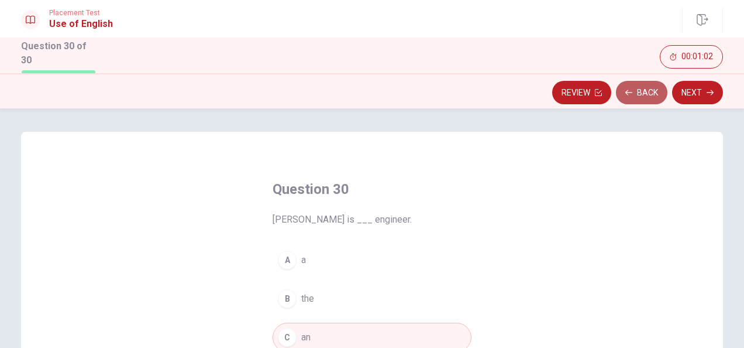
click at [648, 87] on button "Back" at bounding box center [641, 92] width 51 height 23
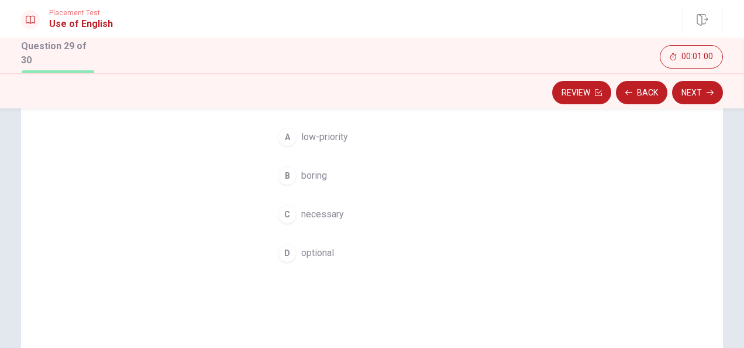
scroll to position [78, 0]
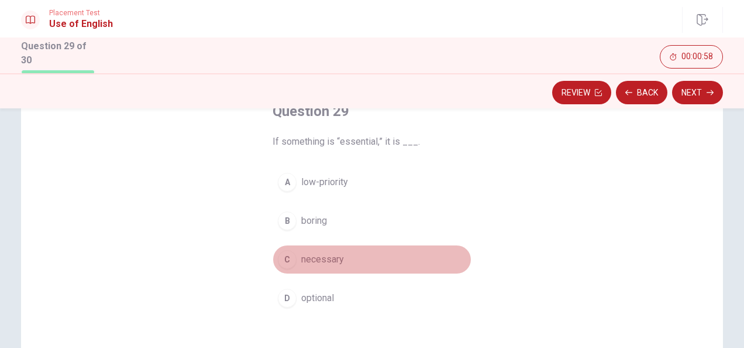
click at [314, 253] on span "necessary" at bounding box center [322, 259] width 43 height 14
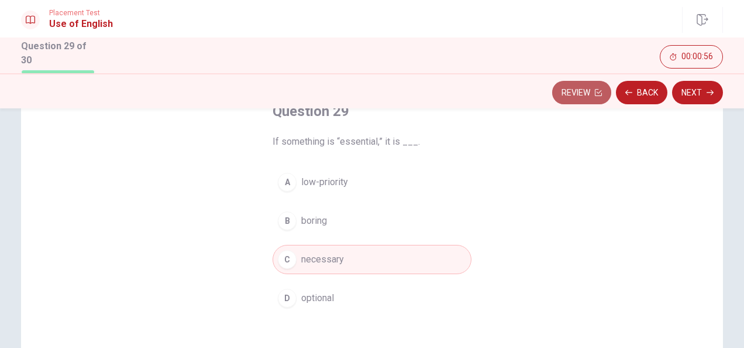
click at [584, 90] on button "Review" at bounding box center [581, 92] width 59 height 23
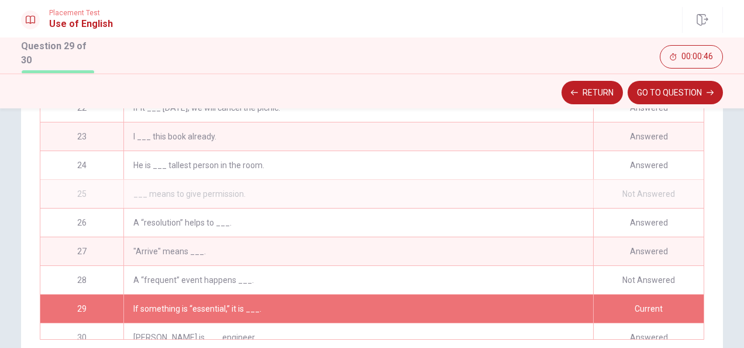
scroll to position [597, 0]
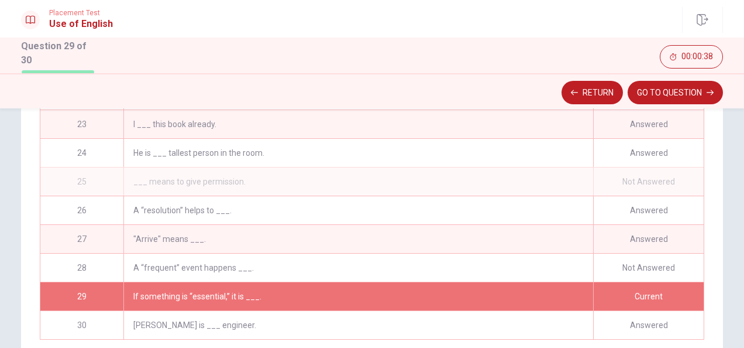
click at [562, 180] on div "___ means to give permission." at bounding box center [358, 181] width 470 height 28
drag, startPoint x: 562, startPoint y: 180, endPoint x: 624, endPoint y: 180, distance: 62.0
click at [624, 180] on div "25 ___ means to give permission. Not Answered" at bounding box center [372, 181] width 664 height 29
drag, startPoint x: 624, startPoint y: 180, endPoint x: 610, endPoint y: 88, distance: 93.5
click at [610, 88] on div "Placement Test Use of English Question 29 of 30 Return GO TO QUESTION 00:00:35 …" at bounding box center [372, 174] width 744 height 348
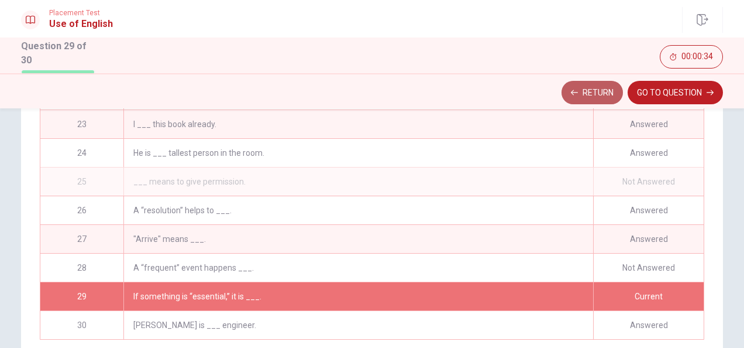
click at [610, 88] on button "Return" at bounding box center [592, 92] width 61 height 23
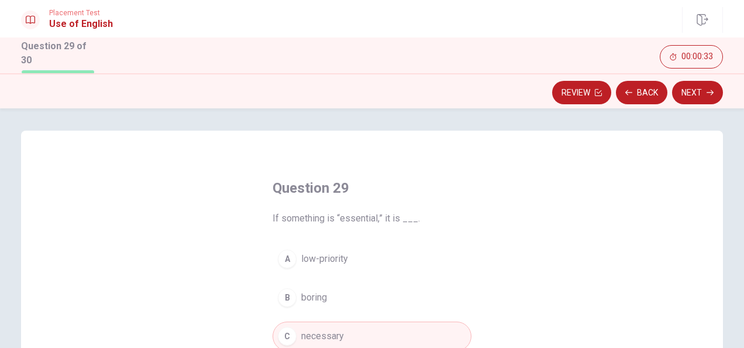
scroll to position [0, 0]
click at [647, 96] on button "Back" at bounding box center [641, 92] width 51 height 23
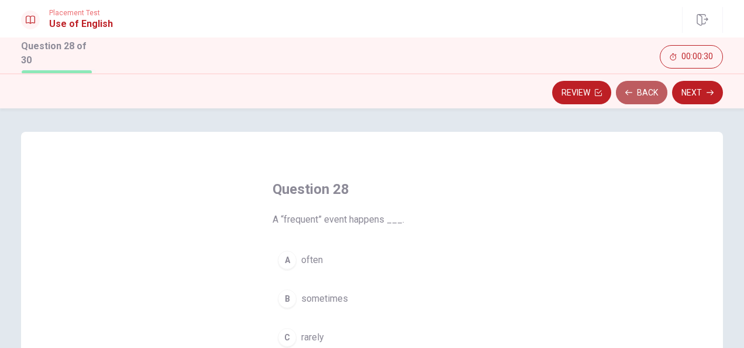
click at [647, 96] on button "Back" at bounding box center [641, 92] width 51 height 23
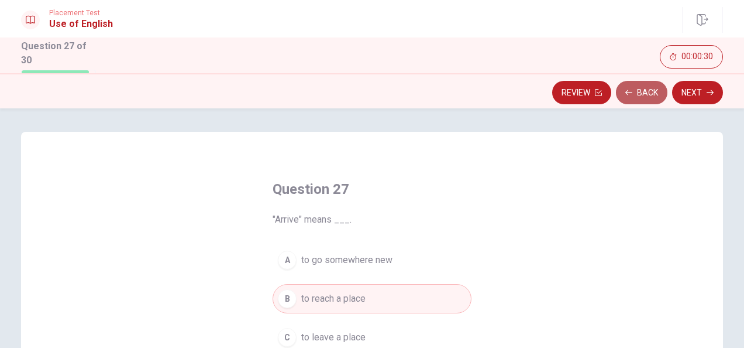
click at [647, 96] on button "Back" at bounding box center [641, 92] width 51 height 23
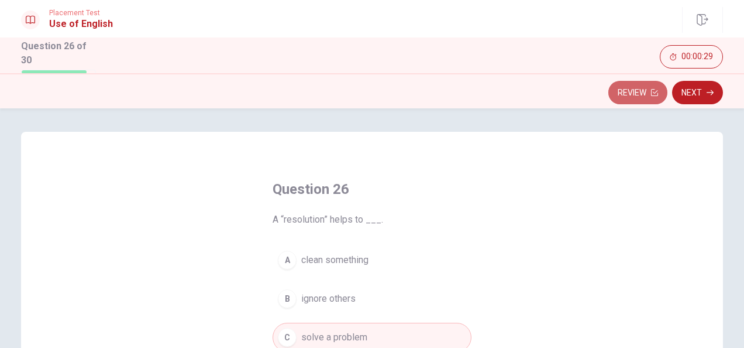
click at [647, 96] on button "Review" at bounding box center [638, 92] width 59 height 23
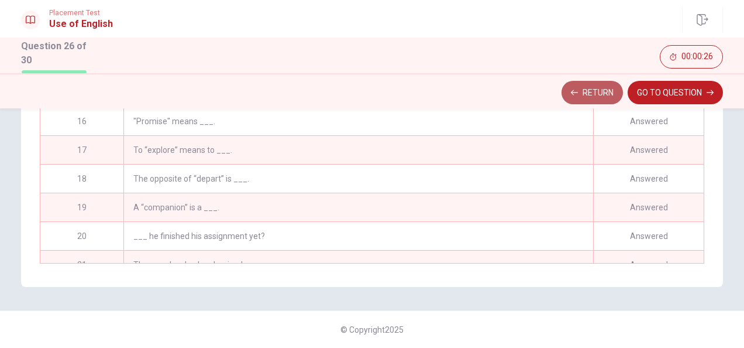
click at [604, 94] on button "Return" at bounding box center [592, 92] width 61 height 23
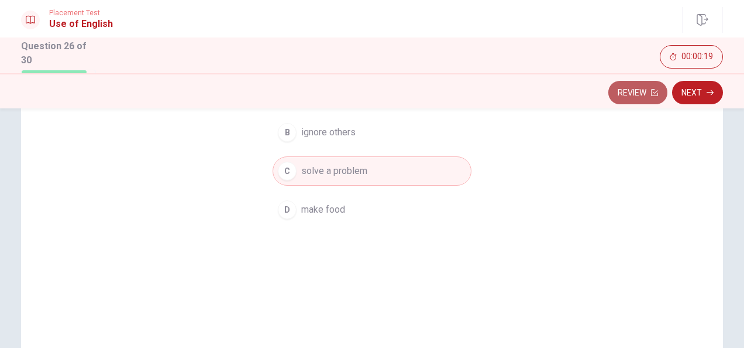
click at [661, 82] on button "Review" at bounding box center [638, 92] width 59 height 23
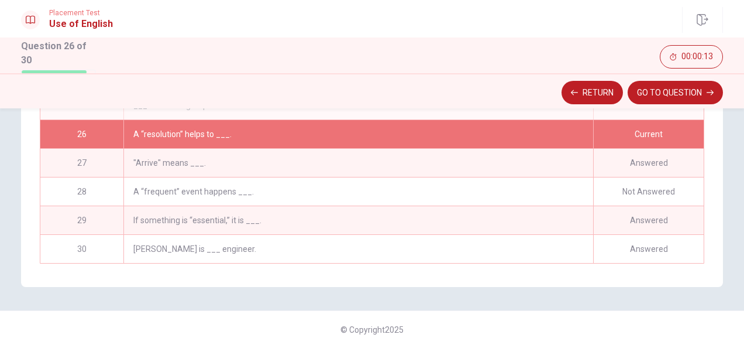
click at [537, 183] on div "A “frequent” event happens ___." at bounding box center [358, 191] width 470 height 28
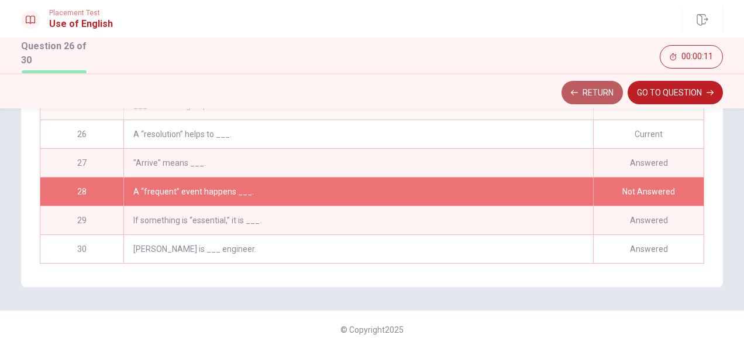
click at [613, 84] on button "Return" at bounding box center [592, 92] width 61 height 23
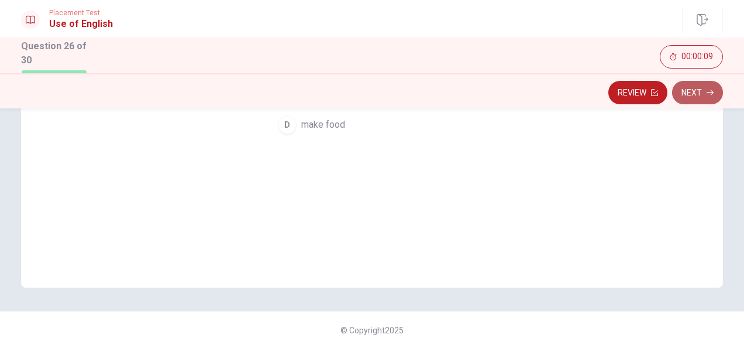
click at [701, 92] on button "Next" at bounding box center [697, 92] width 51 height 23
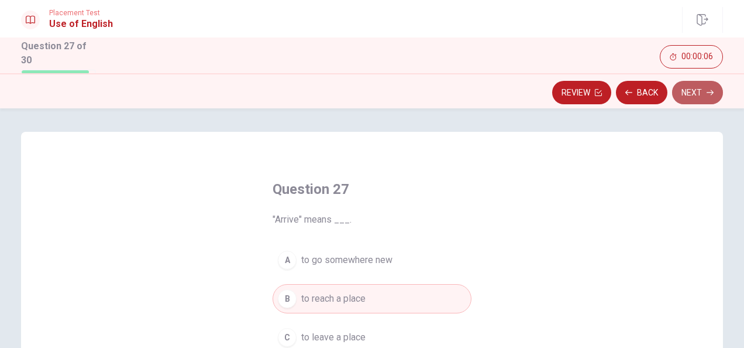
click at [689, 87] on button "Next" at bounding box center [697, 92] width 51 height 23
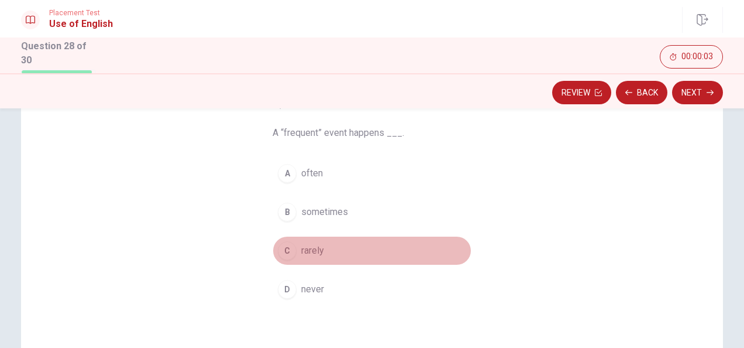
click at [315, 245] on span "rarely" at bounding box center [312, 250] width 23 height 14
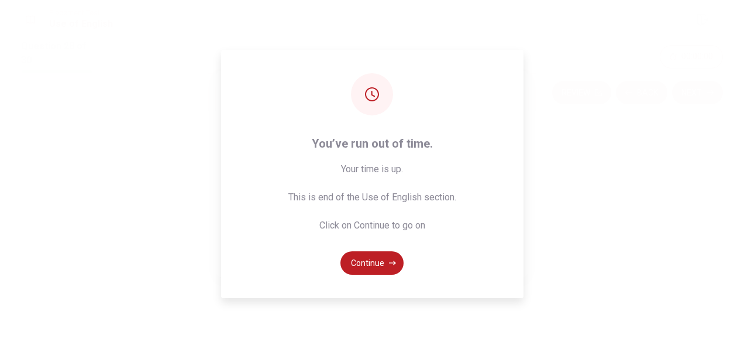
drag, startPoint x: 556, startPoint y: 58, endPoint x: 560, endPoint y: 68, distance: 11.3
click at [556, 58] on div "You’ve run out of time. Your time is up. This is end of the Use of English sect…" at bounding box center [372, 174] width 744 height 348
click at [384, 263] on button "Continue" at bounding box center [372, 262] width 63 height 23
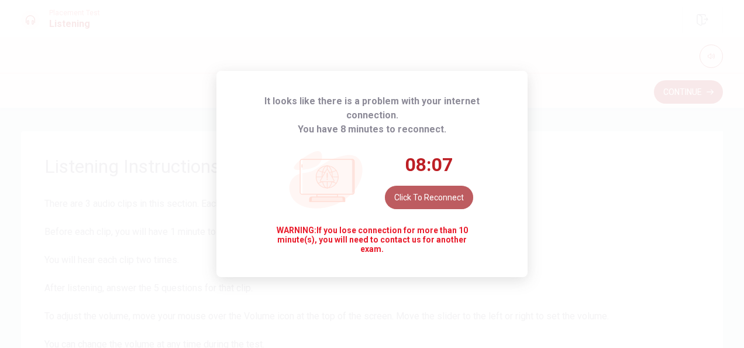
click at [431, 199] on button "Click to reconnect" at bounding box center [429, 196] width 88 height 23
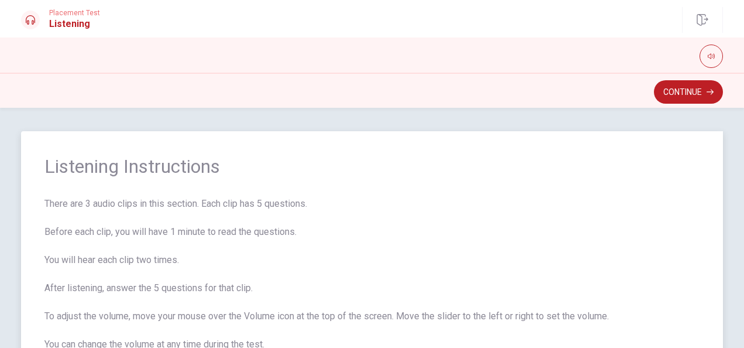
click at [235, 212] on span "There are 3 audio clips in this section. Each clip has 5 questions. Before each…" at bounding box center [371, 288] width 655 height 183
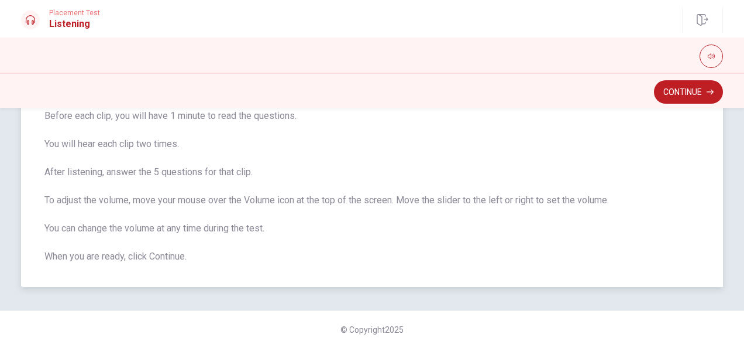
scroll to position [96, 0]
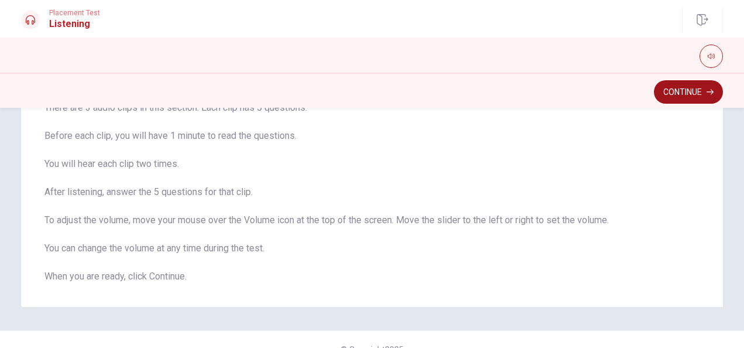
click at [679, 97] on button "Continue" at bounding box center [688, 91] width 69 height 23
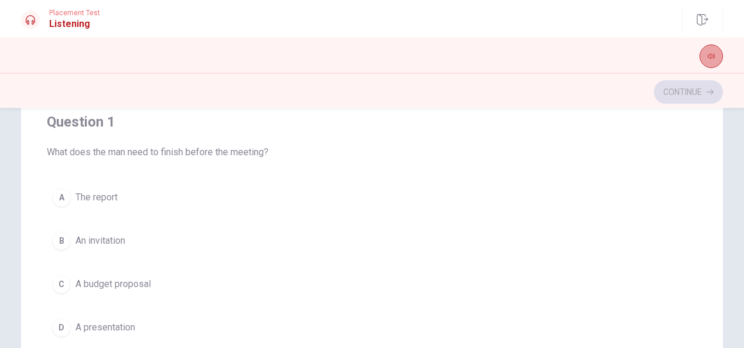
click at [713, 58] on icon "button" at bounding box center [711, 56] width 7 height 7
click at [401, 257] on div "A The report B An invitation C A budget proposal D A presentation" at bounding box center [372, 262] width 651 height 159
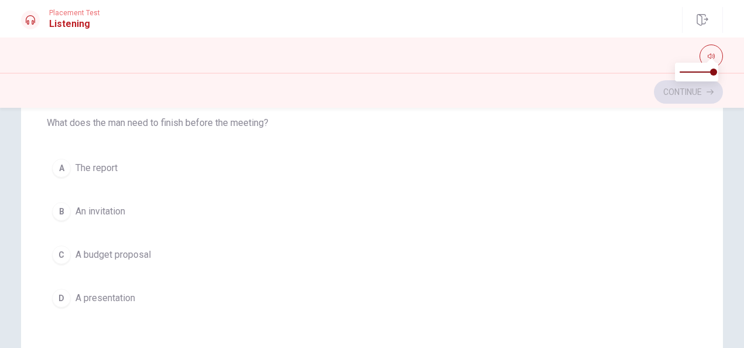
scroll to position [0, 0]
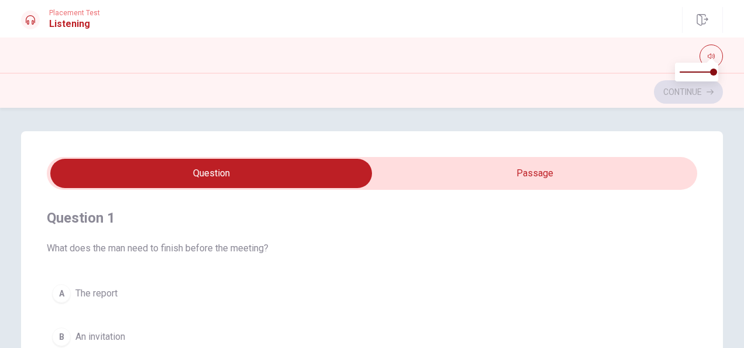
type input "17"
click at [457, 180] on input "checkbox" at bounding box center [211, 173] width 976 height 29
checkbox input "true"
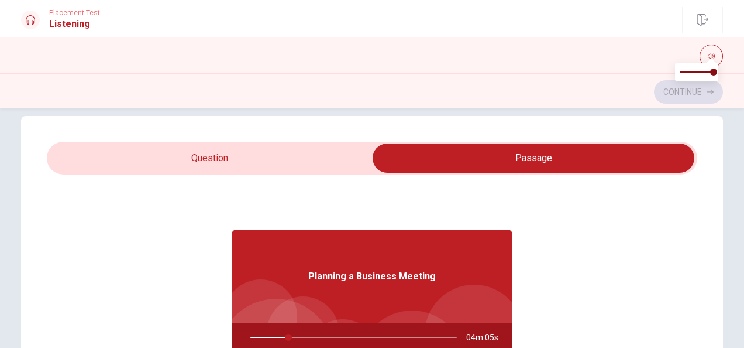
scroll to position [9, 0]
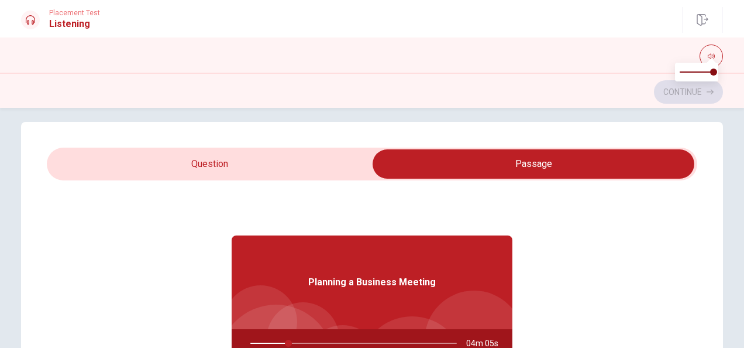
type input "19"
click at [281, 157] on input "checkbox" at bounding box center [534, 163] width 976 height 29
checkbox input "false"
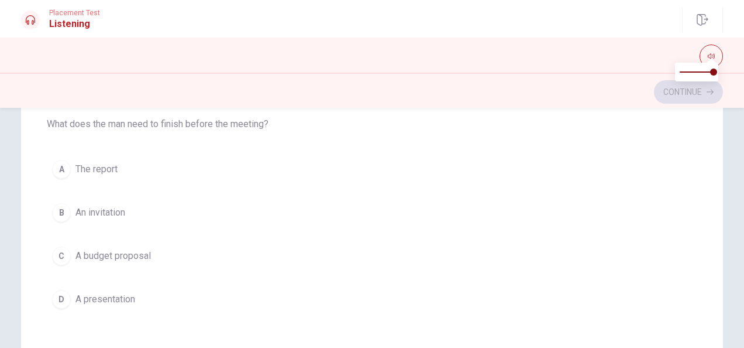
scroll to position [37, 0]
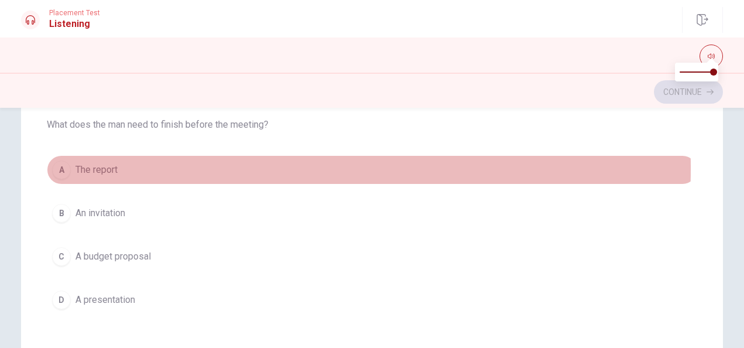
click at [118, 167] on button "A The report" at bounding box center [372, 169] width 651 height 29
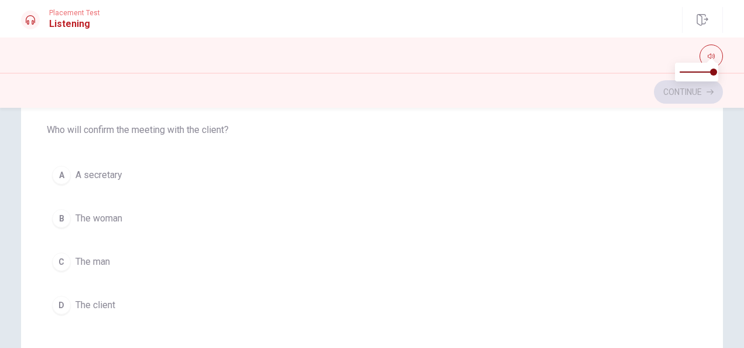
scroll to position [288, 0]
click at [712, 54] on icon "button" at bounding box center [711, 56] width 7 height 7
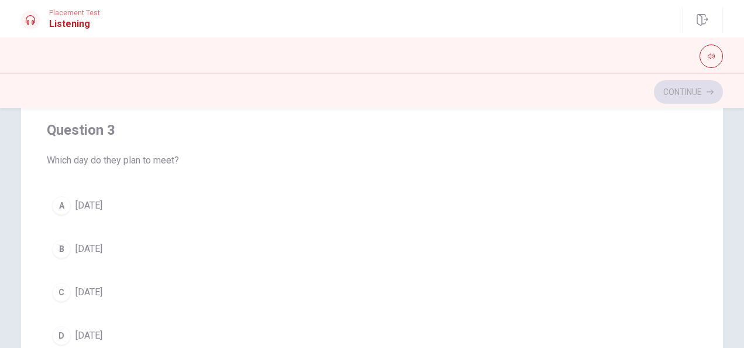
scroll to position [571, 0]
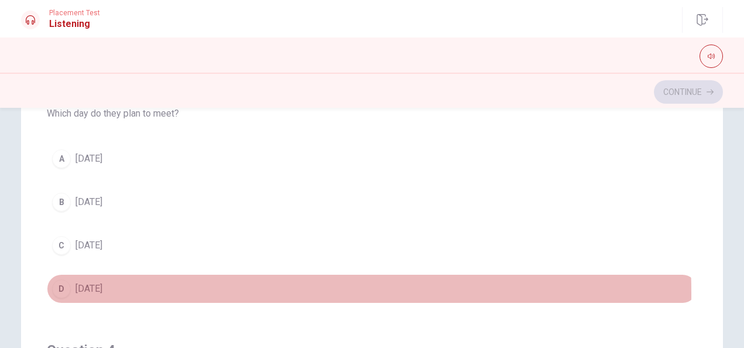
click at [102, 288] on span "[DATE]" at bounding box center [88, 288] width 27 height 14
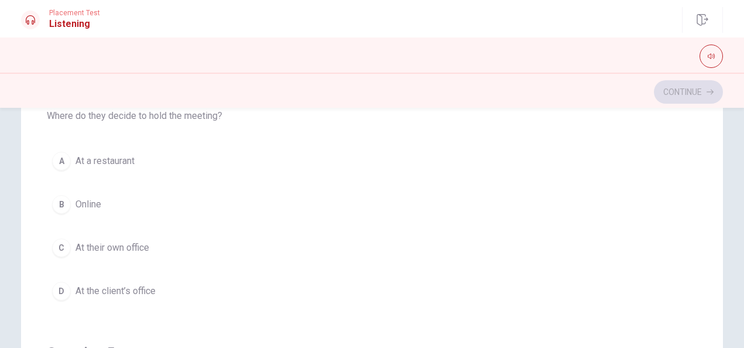
scroll to position [837, 0]
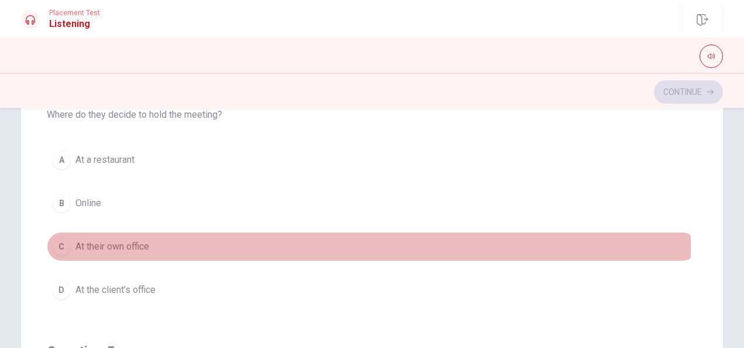
click at [143, 239] on span "At their own office" at bounding box center [112, 246] width 74 height 14
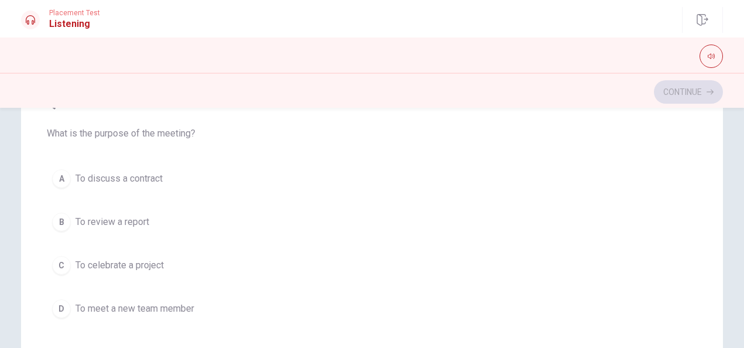
scroll to position [232, 0]
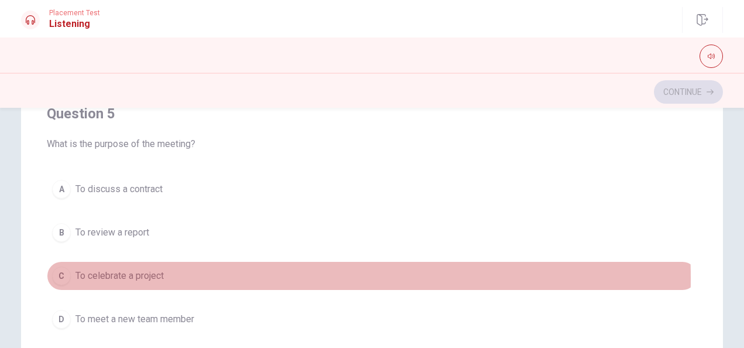
click at [133, 270] on span "To celebrate a project" at bounding box center [119, 276] width 88 height 14
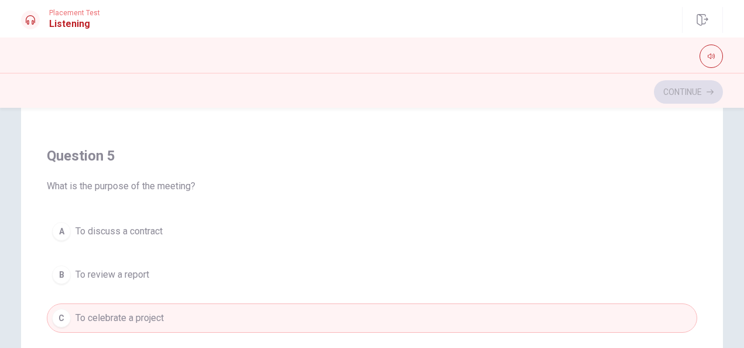
scroll to position [940, 0]
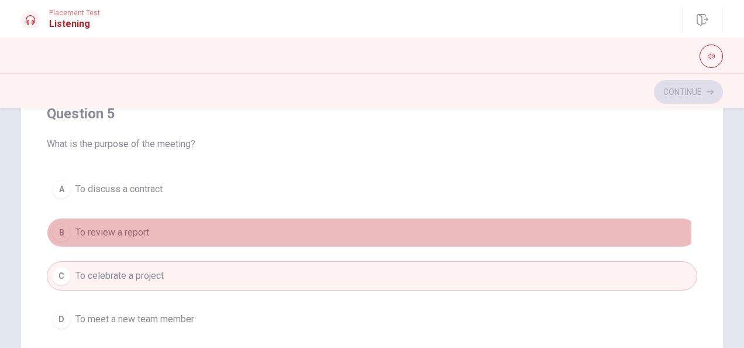
click at [121, 229] on span "To review a report" at bounding box center [112, 232] width 74 height 14
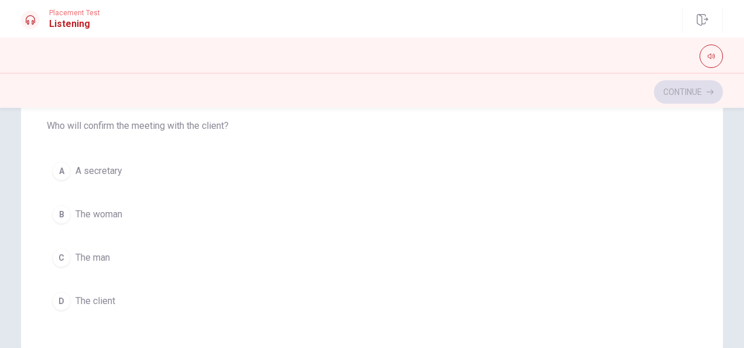
scroll to position [146, 0]
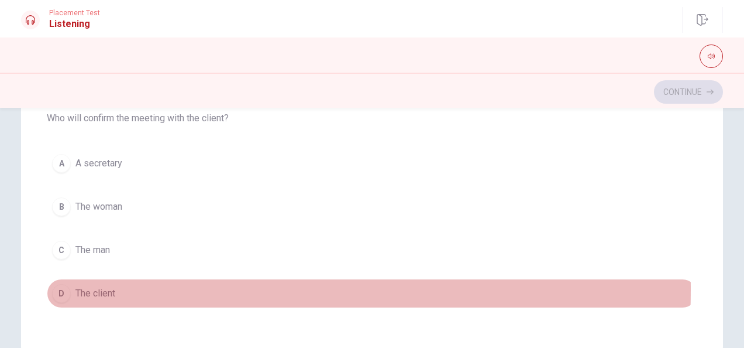
click at [67, 286] on div "D" at bounding box center [61, 293] width 19 height 19
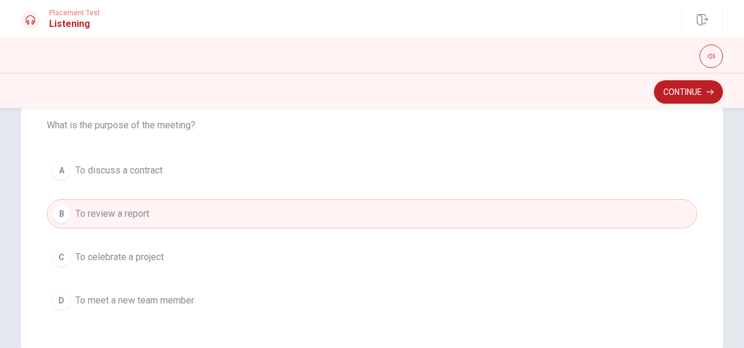
scroll to position [315, 0]
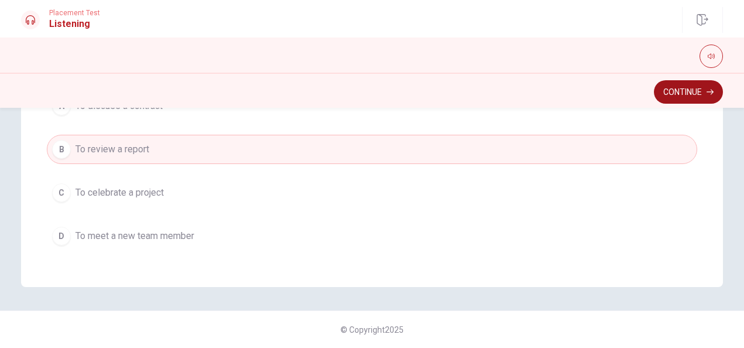
click at [671, 94] on button "Continue" at bounding box center [688, 91] width 69 height 23
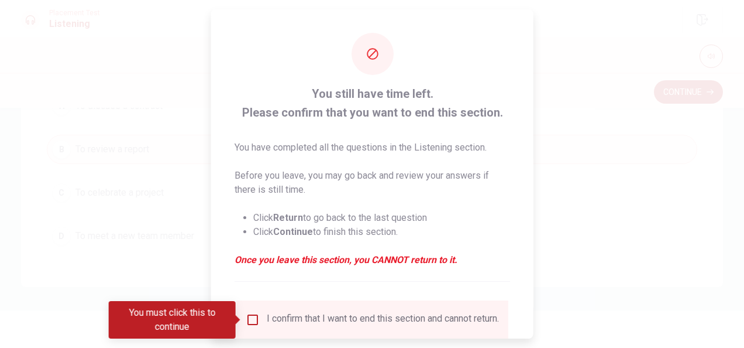
click at [377, 220] on li "Click Return to go back to the last question" at bounding box center [381, 218] width 257 height 14
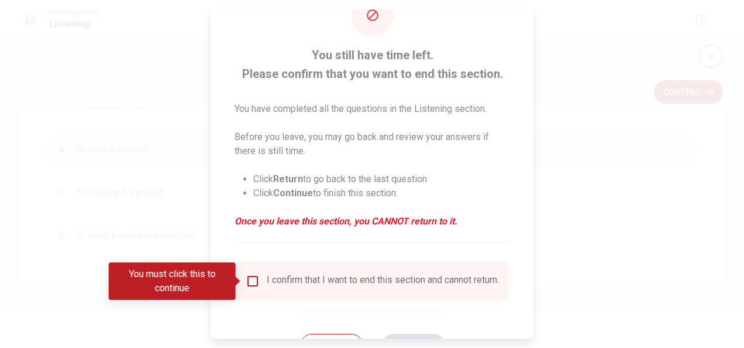
scroll to position [39, 0]
click at [247, 277] on input "You must click this to continue" at bounding box center [253, 280] width 14 height 14
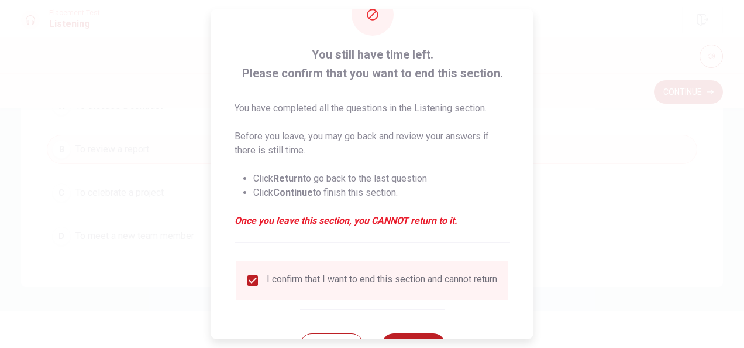
scroll to position [89, 0]
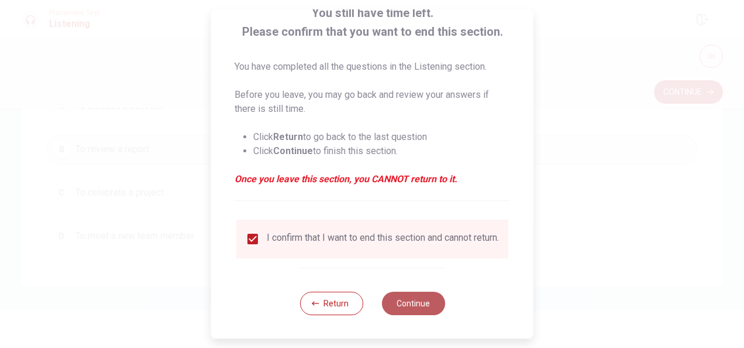
click at [431, 307] on button "Continue" at bounding box center [413, 302] width 63 height 23
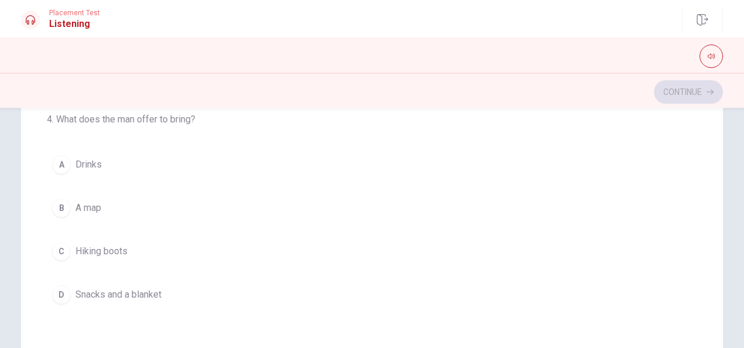
scroll to position [23, 0]
click at [120, 293] on span "Snacks and a blanket" at bounding box center [118, 293] width 86 height 14
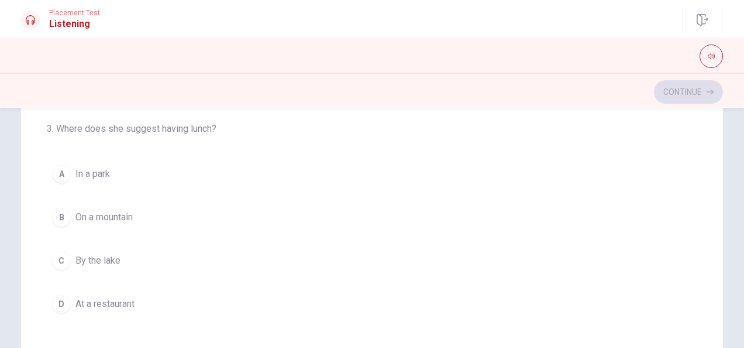
scroll to position [213, 0]
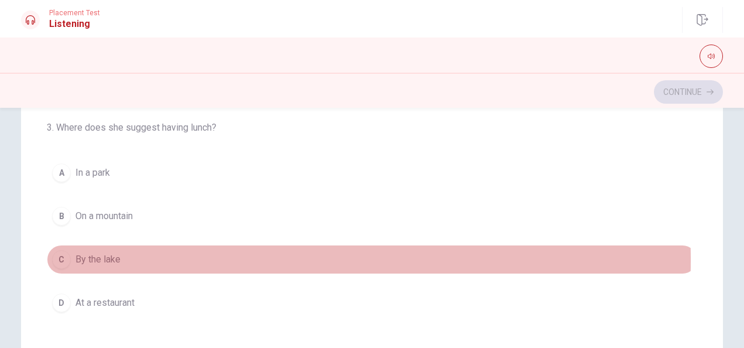
click at [95, 257] on span "By the lake" at bounding box center [97, 259] width 45 height 14
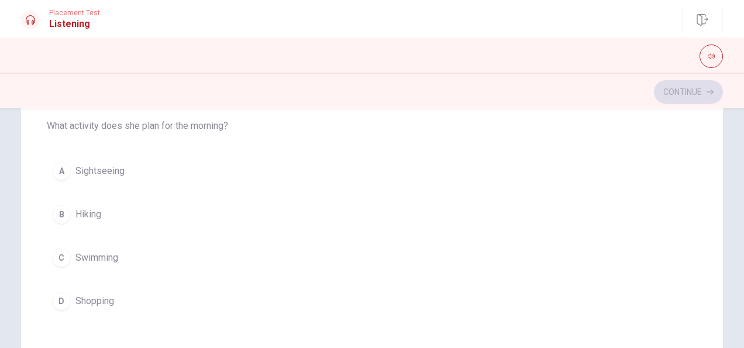
scroll to position [483, 0]
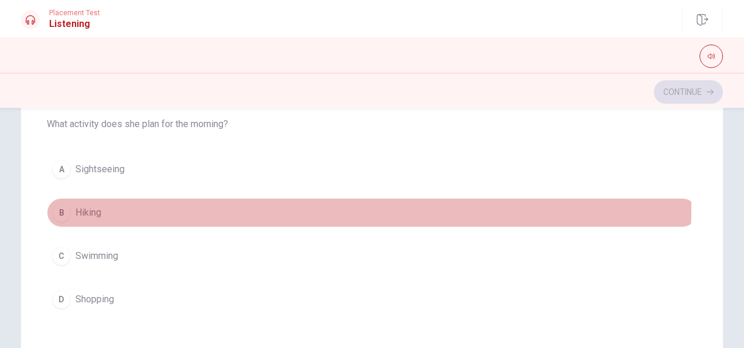
click at [101, 203] on button "B Hiking" at bounding box center [372, 212] width 651 height 29
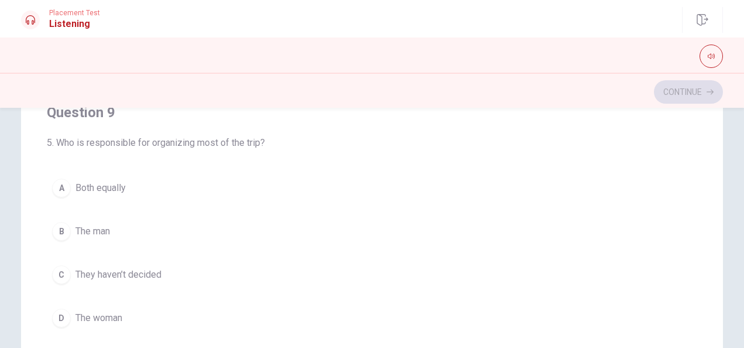
scroll to position [728, 0]
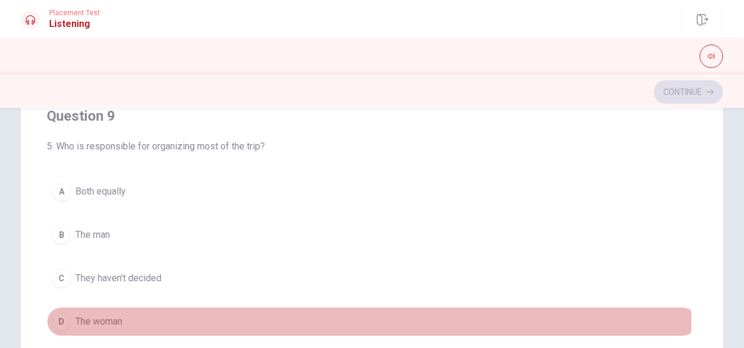
click at [104, 314] on span "The woman" at bounding box center [98, 321] width 47 height 14
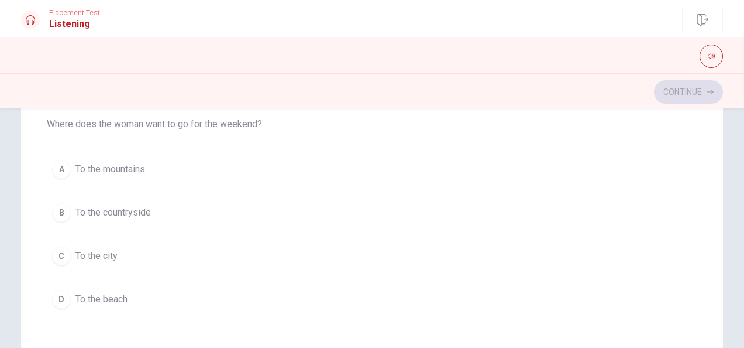
scroll to position [238, 0]
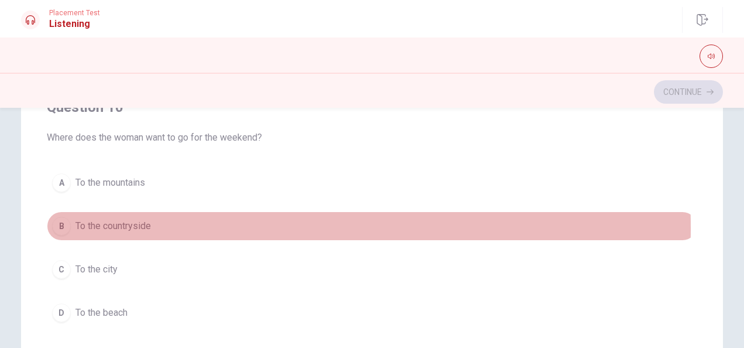
click at [129, 220] on span "To the countryside" at bounding box center [112, 226] width 75 height 14
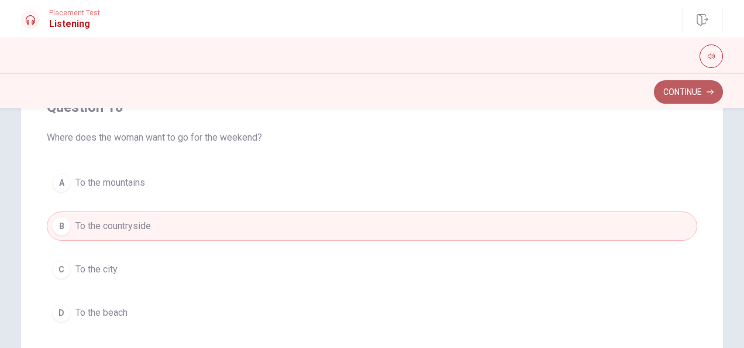
click at [669, 85] on button "Continue" at bounding box center [688, 91] width 69 height 23
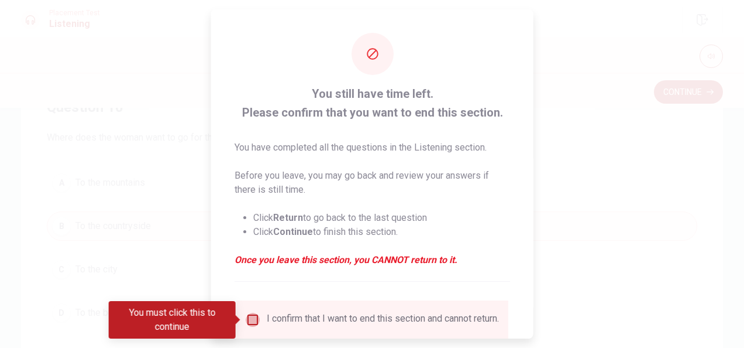
click at [250, 314] on input "You must click this to continue" at bounding box center [253, 319] width 14 height 14
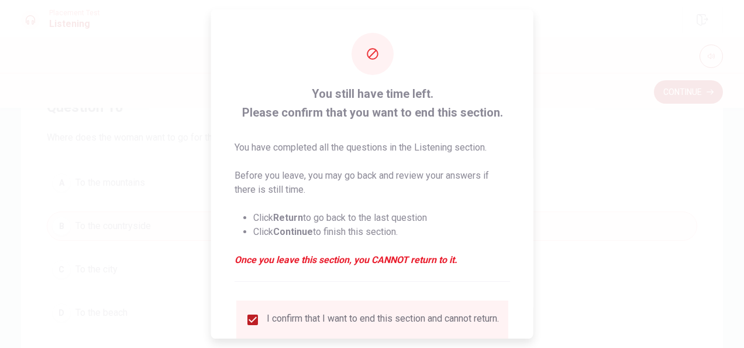
scroll to position [89, 0]
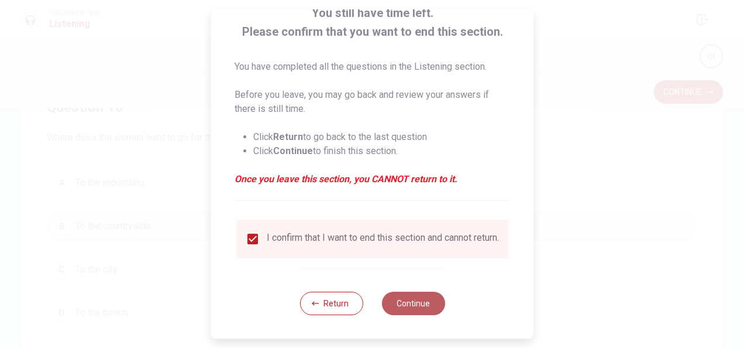
click at [409, 302] on button "Continue" at bounding box center [413, 302] width 63 height 23
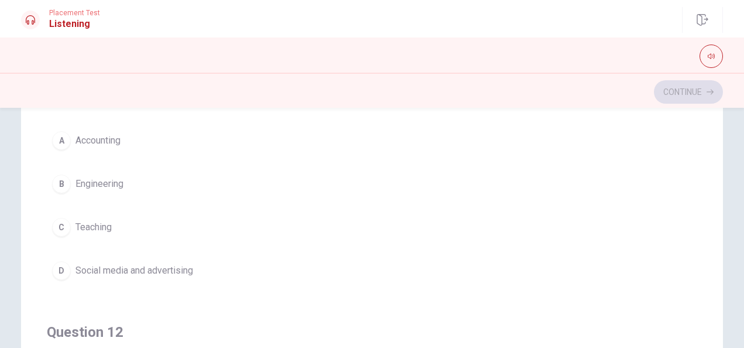
scroll to position [50, 0]
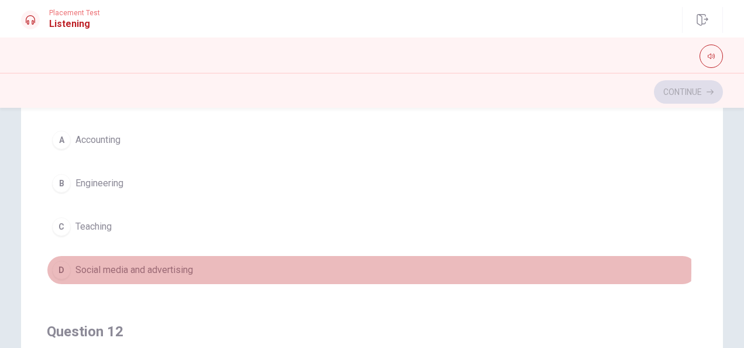
click at [169, 266] on span "Social media and advertising" at bounding box center [134, 270] width 118 height 14
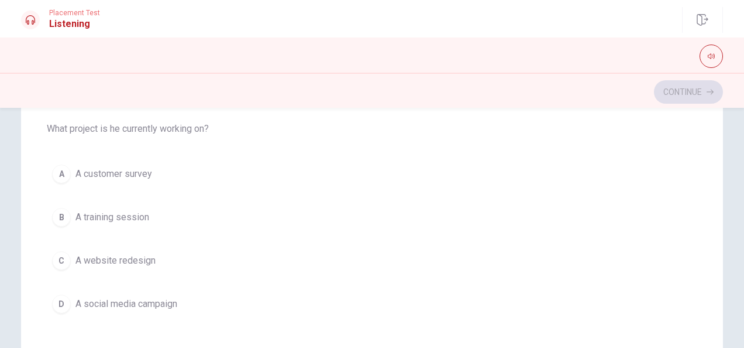
scroll to position [284, 0]
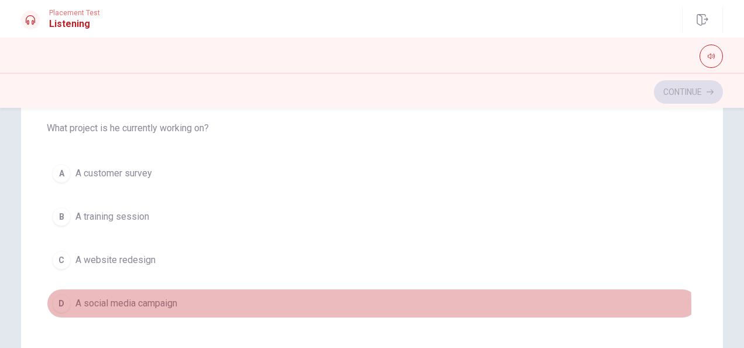
click at [129, 305] on span "A social media campaign" at bounding box center [126, 303] width 102 height 14
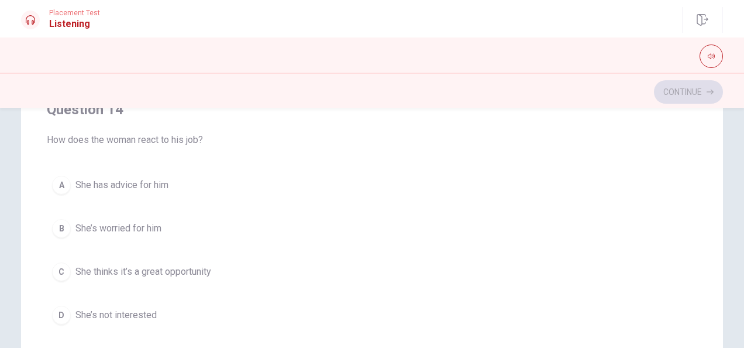
scroll to position [806, 0]
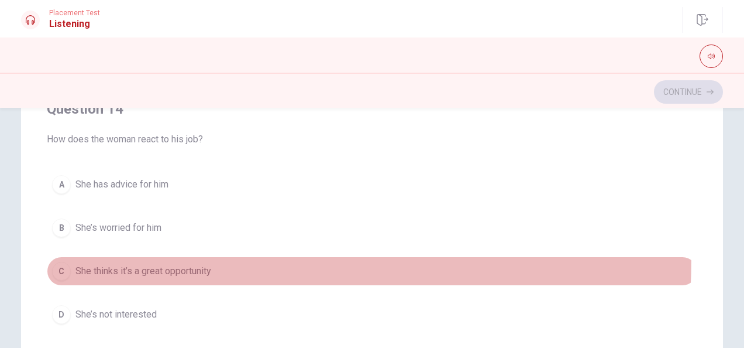
click at [209, 256] on button "C She thinks it’s a great opportunity" at bounding box center [372, 270] width 651 height 29
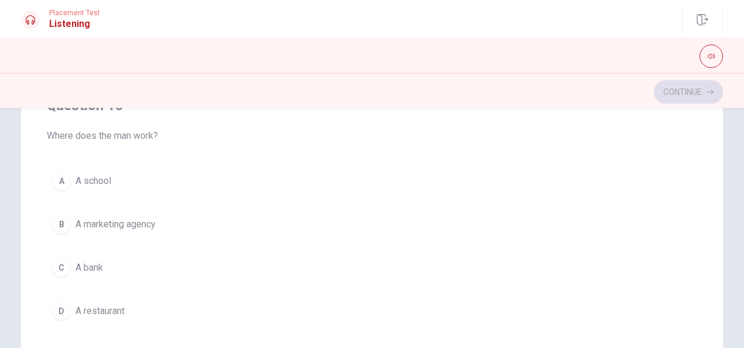
scroll to position [226, 0]
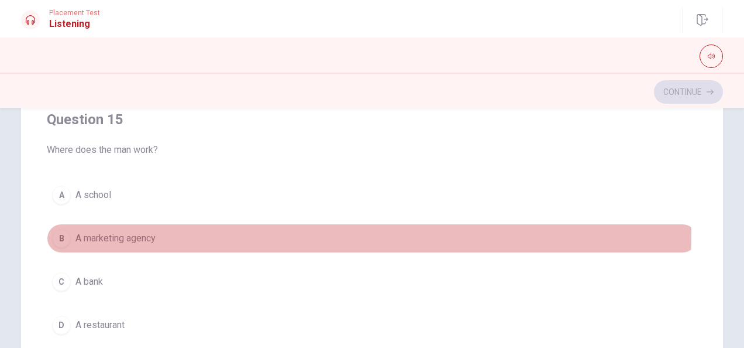
click at [172, 226] on button "B A marketing agency" at bounding box center [372, 238] width 651 height 29
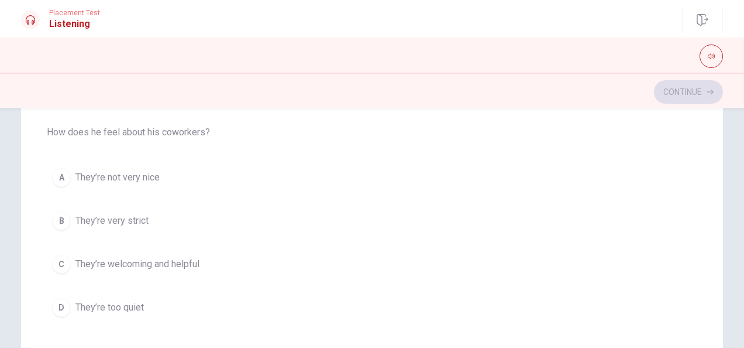
scroll to position [421, 0]
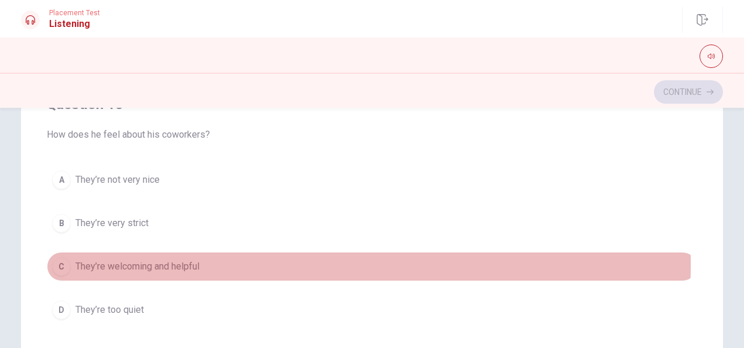
click at [190, 260] on span "They’re welcoming and helpful" at bounding box center [137, 266] width 124 height 14
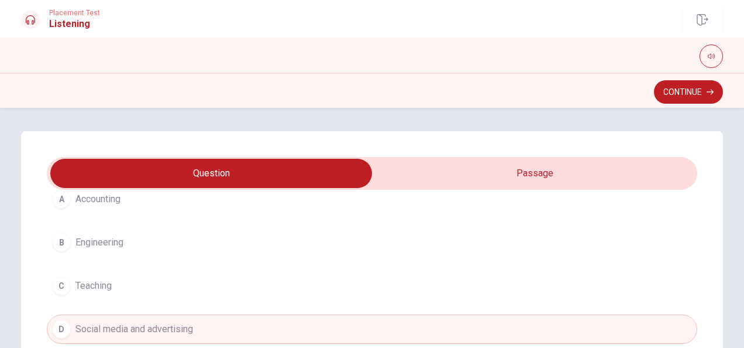
scroll to position [95, 0]
click at [683, 95] on button "Continue" at bounding box center [688, 91] width 69 height 23
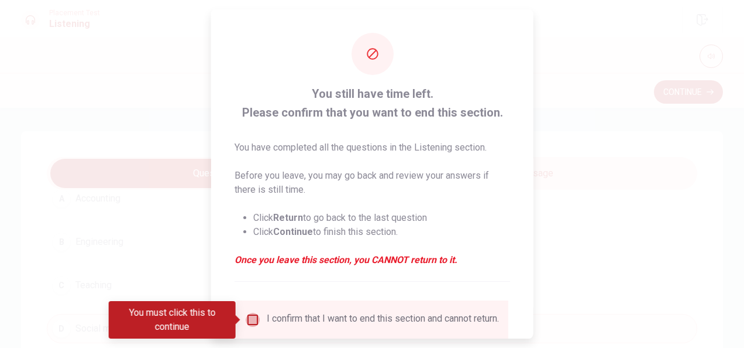
click at [246, 324] on input "You must click this to continue" at bounding box center [253, 319] width 14 height 14
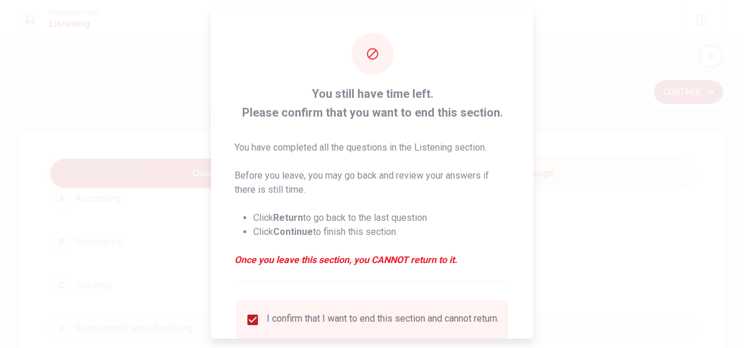
scroll to position [89, 0]
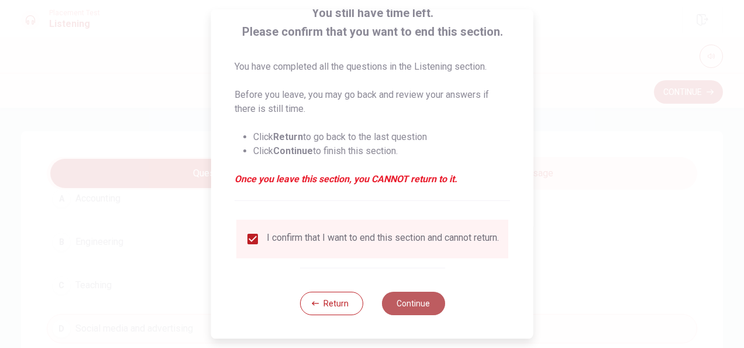
click at [401, 311] on button "Continue" at bounding box center [413, 302] width 63 height 23
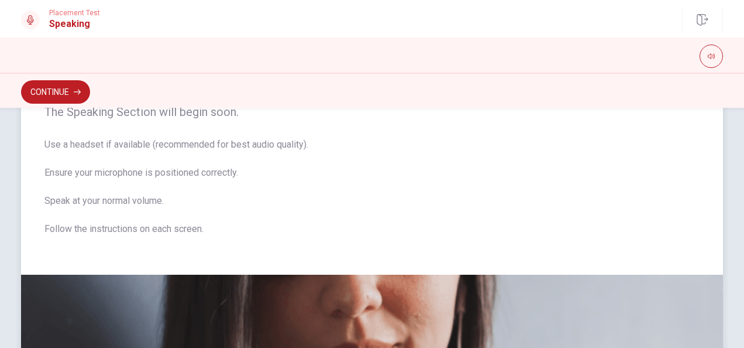
scroll to position [0, 0]
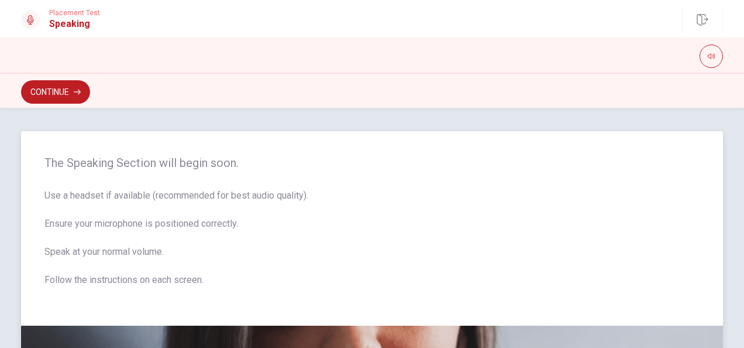
click at [476, 255] on span "Use a headset if available (recommended for best audio quality). Ensure your mi…" at bounding box center [371, 244] width 655 height 112
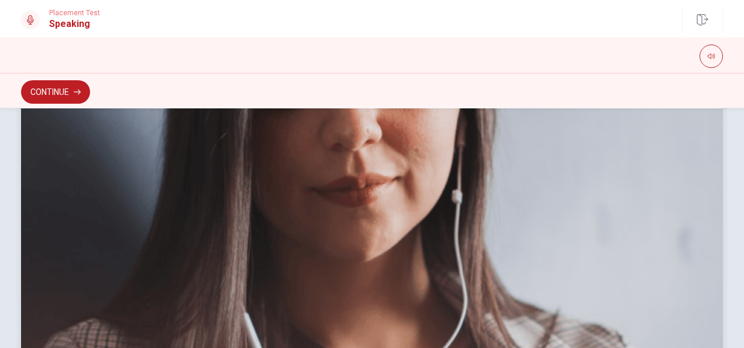
scroll to position [213, 0]
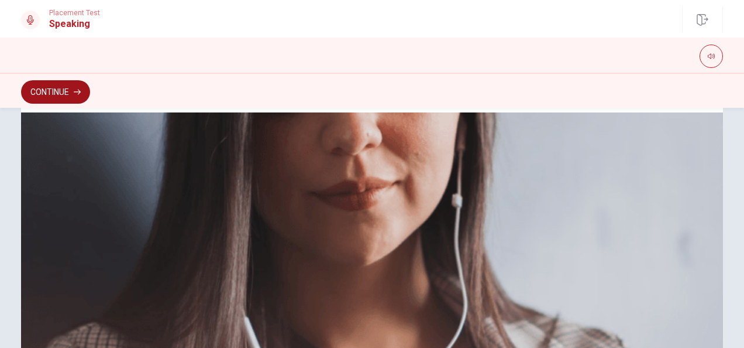
click at [66, 88] on button "Continue" at bounding box center [55, 91] width 69 height 23
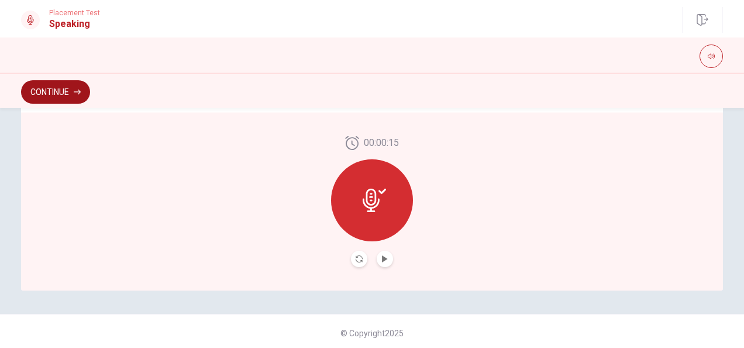
scroll to position [355, 0]
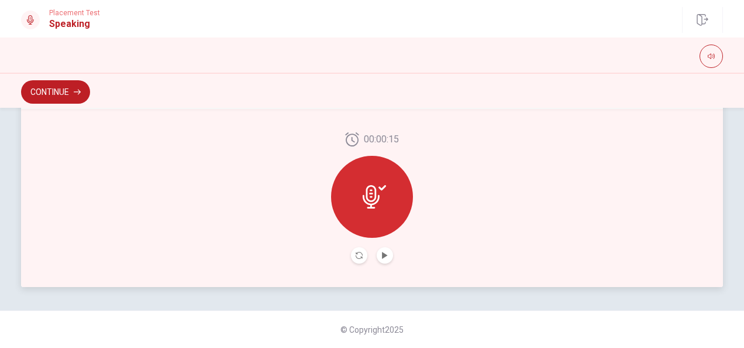
click at [380, 194] on icon at bounding box center [374, 196] width 23 height 23
click at [381, 190] on icon at bounding box center [374, 196] width 23 height 23
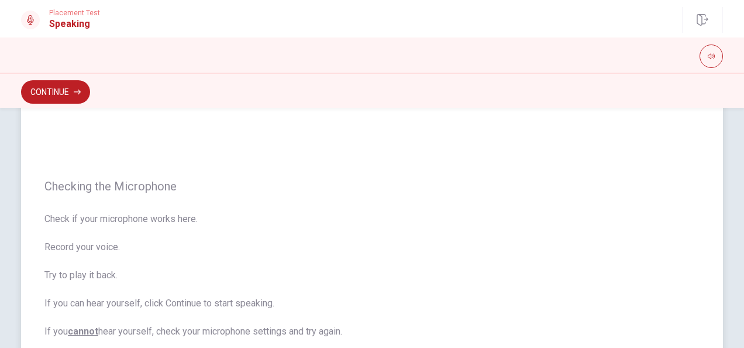
scroll to position [0, 0]
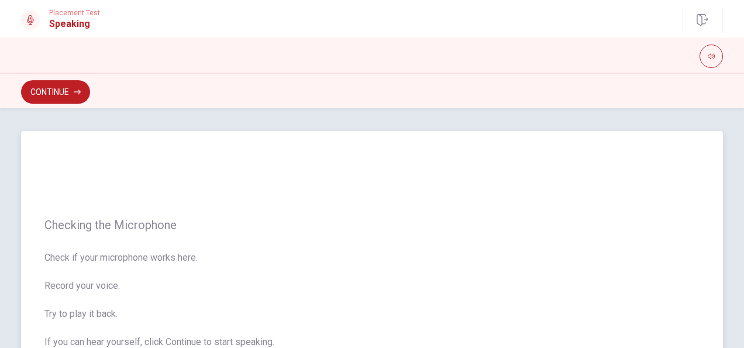
click at [489, 258] on span "Check if your microphone works here. Record your voice. Try to play it back. If…" at bounding box center [371, 313] width 655 height 126
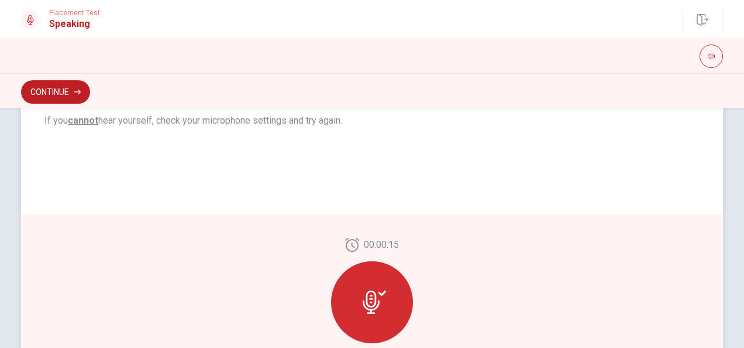
scroll to position [250, 0]
click at [377, 298] on icon at bounding box center [374, 300] width 23 height 23
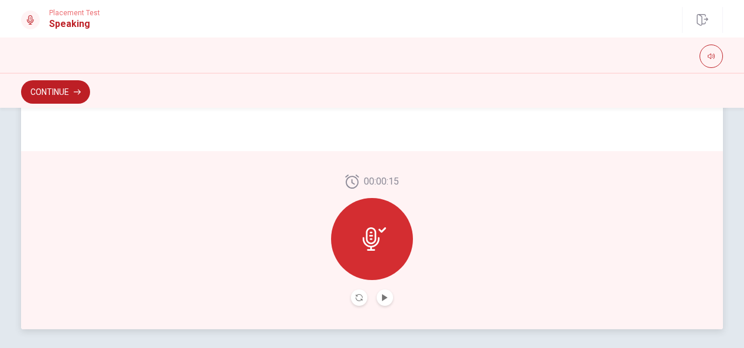
scroll to position [353, 0]
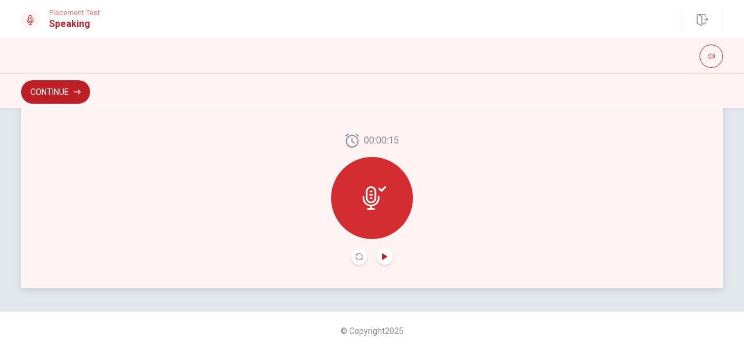
click at [382, 256] on icon "Play Audio" at bounding box center [384, 256] width 5 height 7
click at [356, 259] on icon "Record Again" at bounding box center [359, 256] width 7 height 7
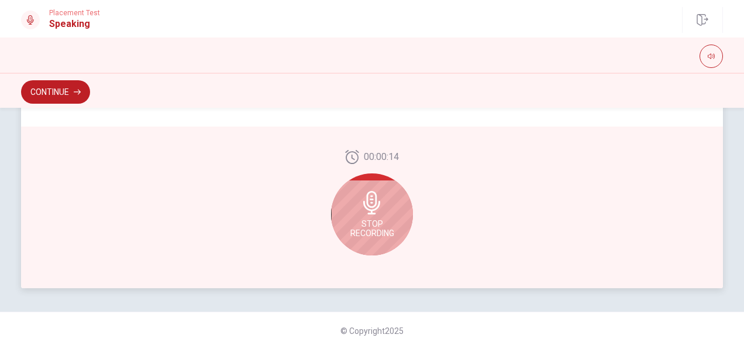
click at [369, 221] on span "Stop Recording" at bounding box center [372, 228] width 44 height 19
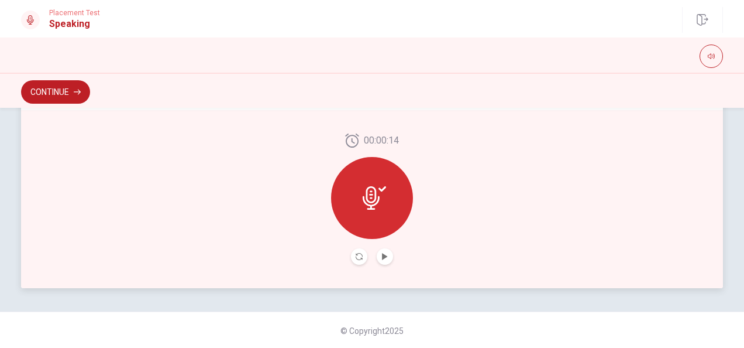
click at [376, 213] on div at bounding box center [372, 198] width 82 height 82
click at [356, 256] on icon "Record Again" at bounding box center [359, 256] width 7 height 7
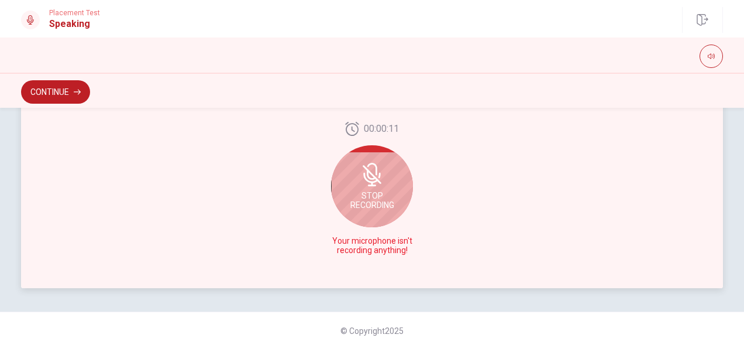
click at [374, 197] on span "Stop Recording" at bounding box center [372, 200] width 44 height 19
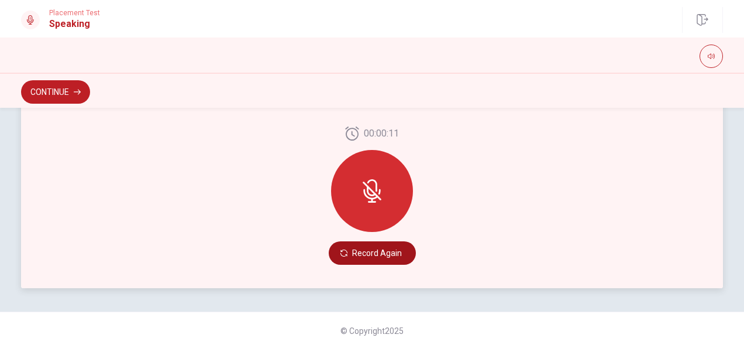
click at [370, 252] on button "Record Again" at bounding box center [372, 252] width 87 height 23
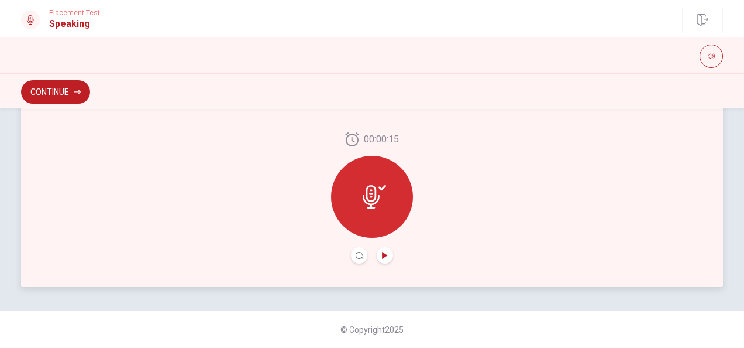
click at [382, 252] on icon "Play Audio" at bounding box center [385, 255] width 7 height 7
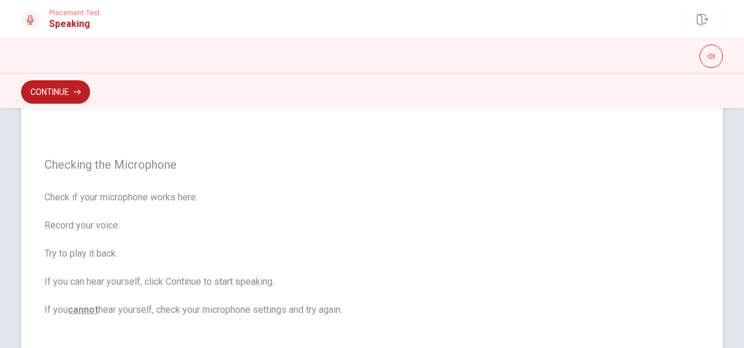
scroll to position [47, 0]
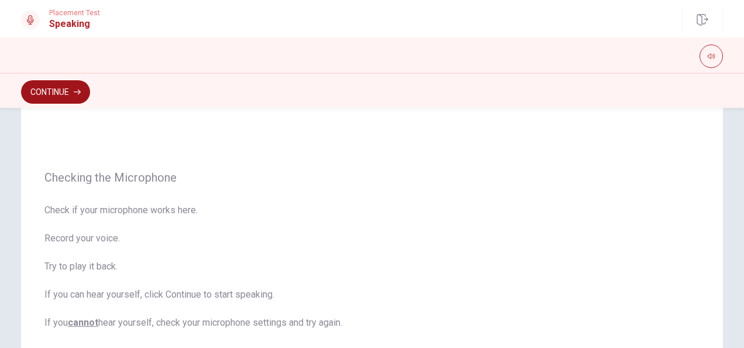
click at [46, 90] on button "Continue" at bounding box center [55, 91] width 69 height 23
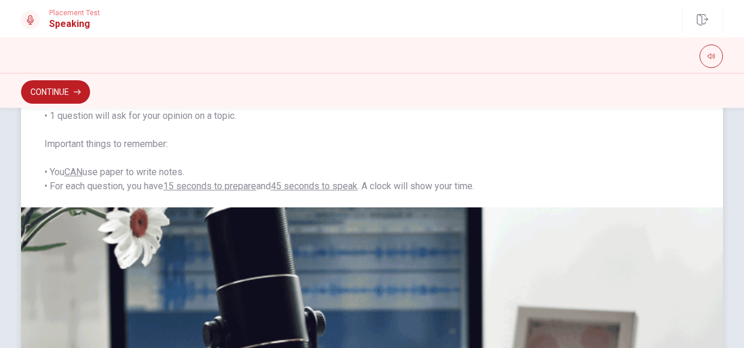
scroll to position [153, 0]
click at [73, 85] on button "Continue" at bounding box center [55, 91] width 69 height 23
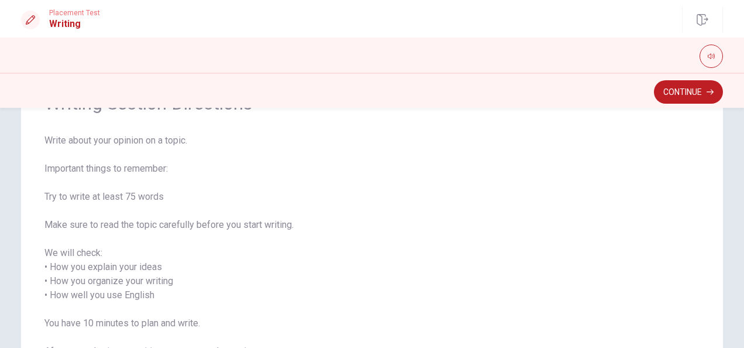
scroll to position [145, 0]
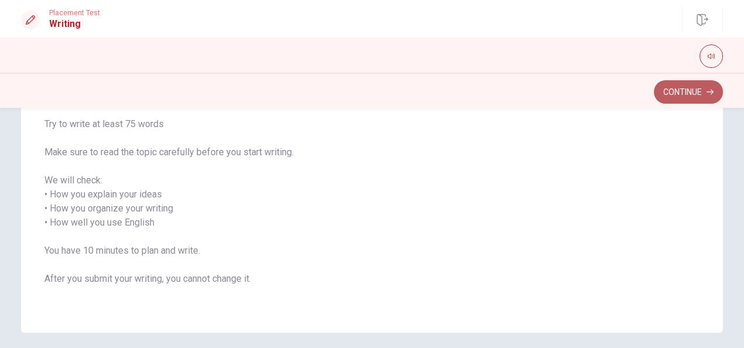
click at [702, 94] on button "Continue" at bounding box center [688, 91] width 69 height 23
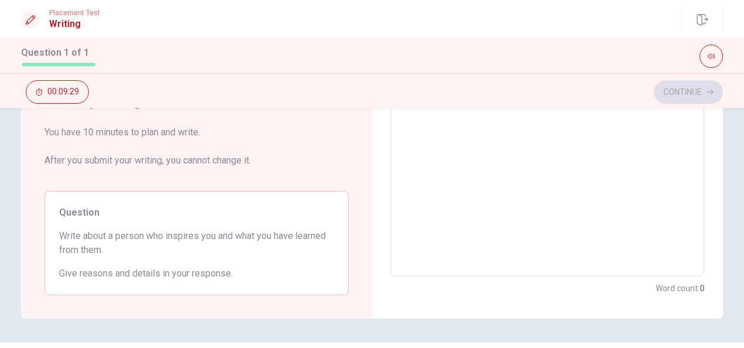
scroll to position [0, 0]
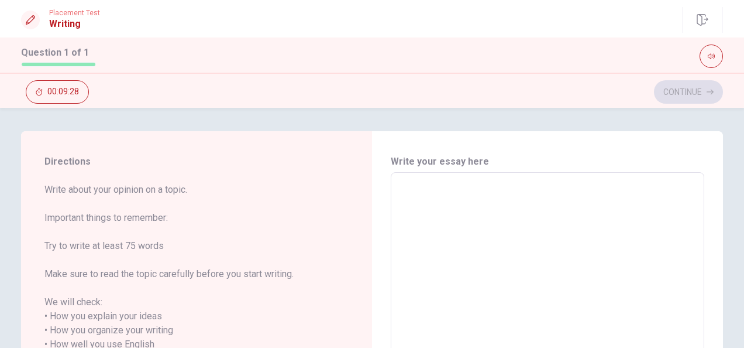
click at [431, 197] on textarea at bounding box center [547, 344] width 297 height 325
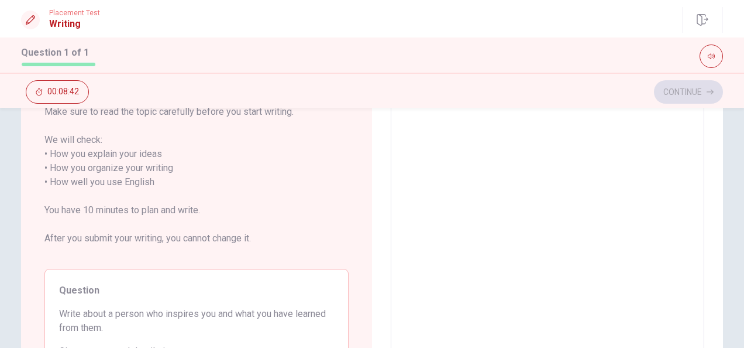
scroll to position [271, 0]
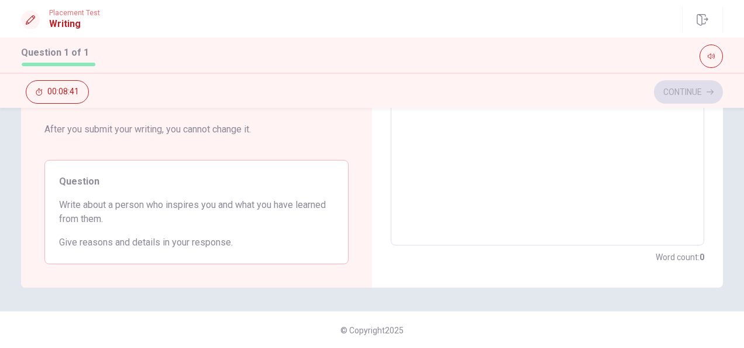
type textarea "j"
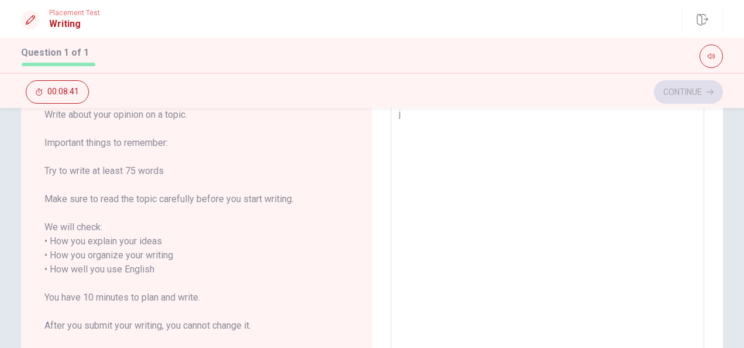
type textarea "x"
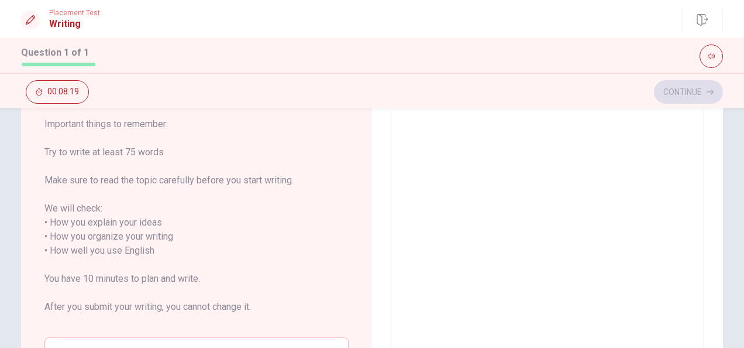
scroll to position [0, 0]
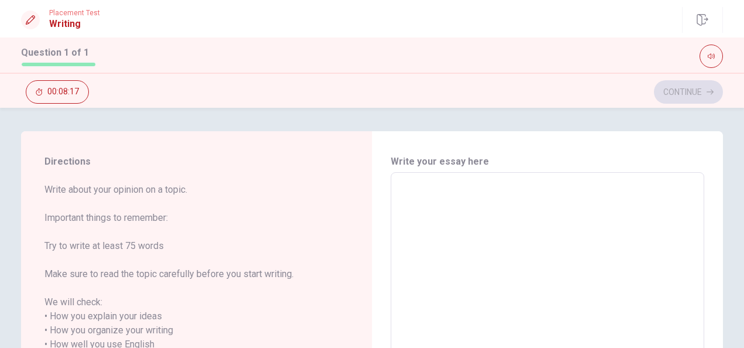
type textarea "T"
type textarea "x"
type textarea "Th"
type textarea "x"
type textarea "The"
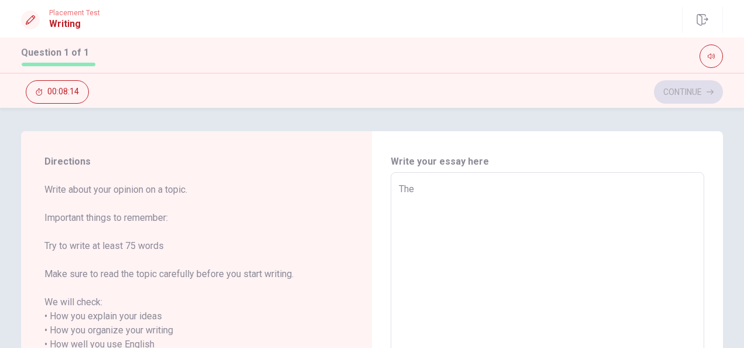
type textarea "x"
type textarea "Th"
type textarea "x"
type textarea "Tha"
type textarea "x"
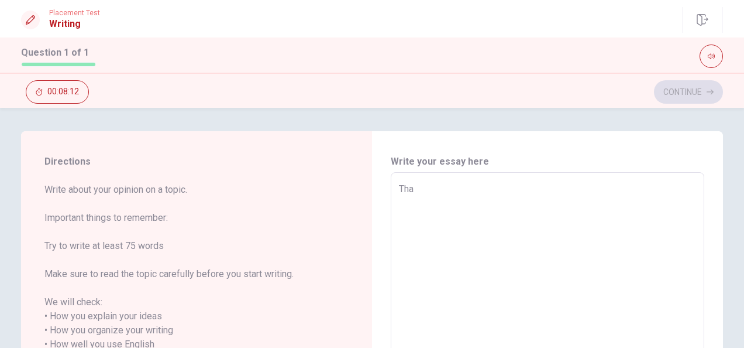
type textarea "That"
type textarea "x"
type textarea "That"
type textarea "x"
type textarea "That p"
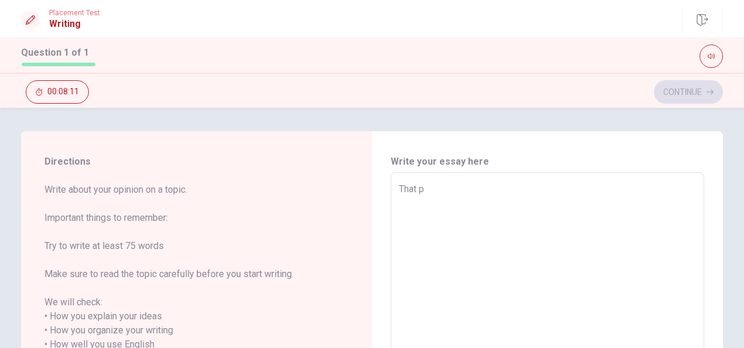
type textarea "x"
type textarea "That pe"
type textarea "x"
type textarea "That per"
type textarea "x"
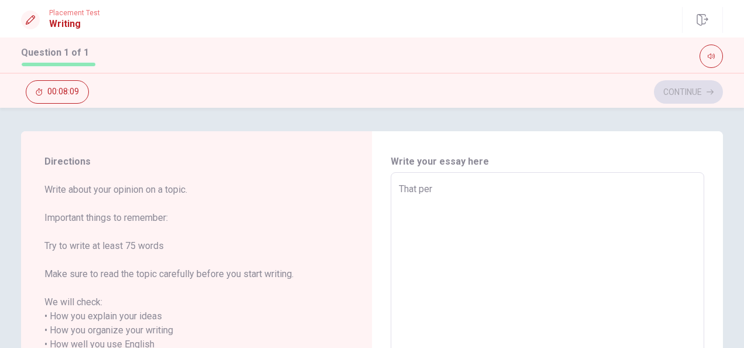
type textarea "That pero"
type textarea "x"
type textarea "That perom"
type textarea "x"
type textarea "That pero"
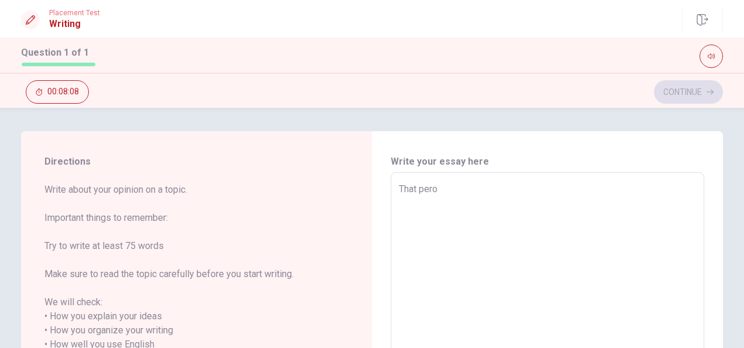
type textarea "x"
type textarea "That [PERSON_NAME]"
type textarea "x"
type textarea "That pero"
type textarea "x"
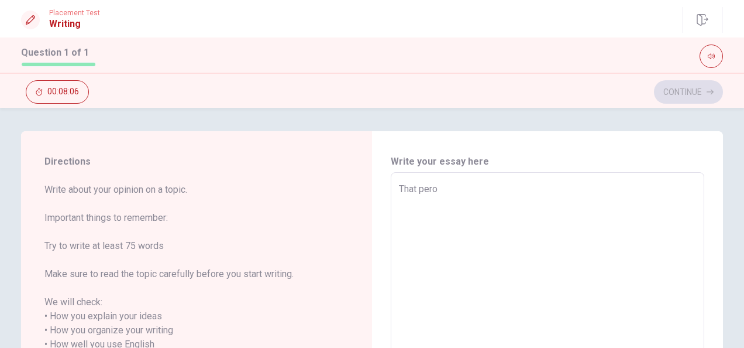
type textarea "That per"
type textarea "x"
type textarea "That pers"
type textarea "x"
type textarea "That perso"
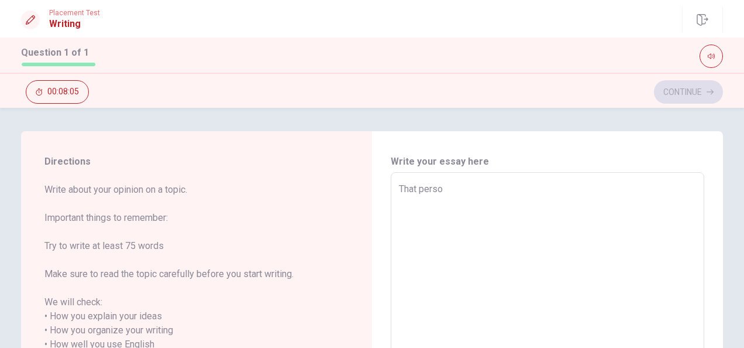
type textarea "x"
type textarea "That person"
type textarea "x"
type textarea "That person"
type textarea "x"
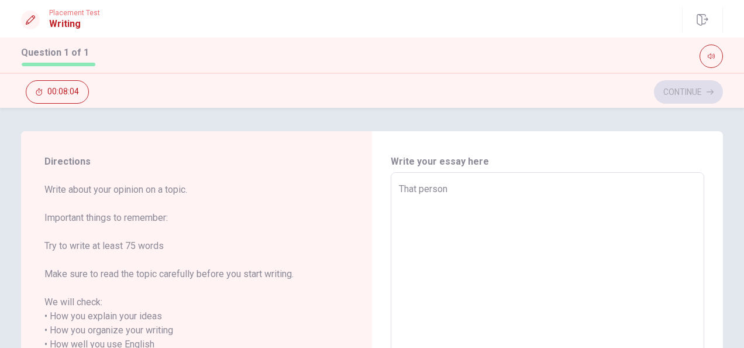
type textarea "That person i"
type textarea "x"
type textarea "That person is"
type textarea "x"
type textarea "That person is"
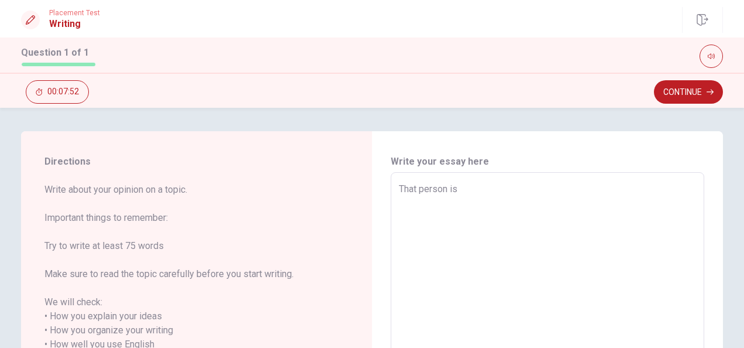
type textarea "x"
type textarea "That person is"
type textarea "x"
type textarea "That person i"
type textarea "x"
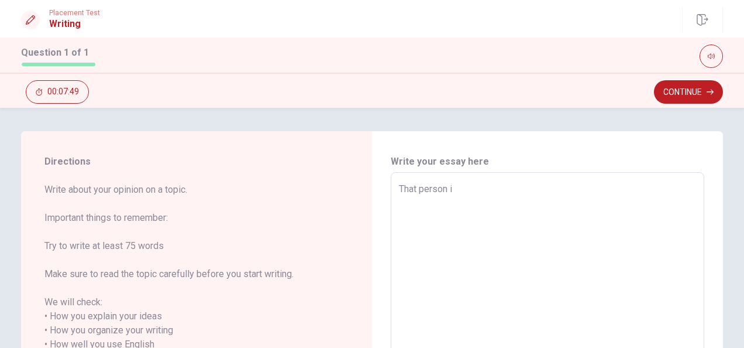
type textarea "That person"
type textarea "x"
type textarea "That person a"
type textarea "x"
type textarea "That person ar"
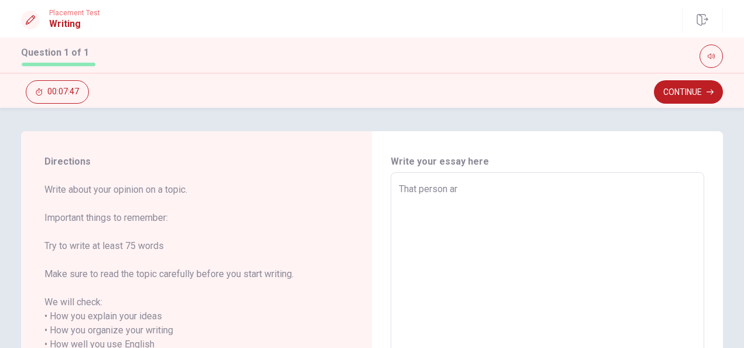
type textarea "x"
type textarea "That person are"
type textarea "x"
type textarea "That person are"
type textarea "x"
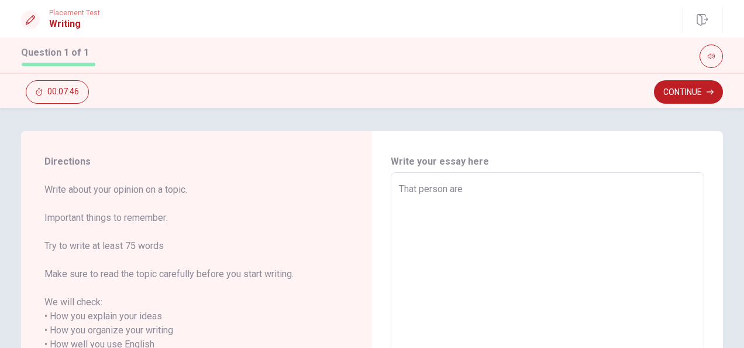
type textarea "That person are T"
type textarea "x"
type textarea "That person are TW"
type textarea "x"
type textarea "That person are TWI"
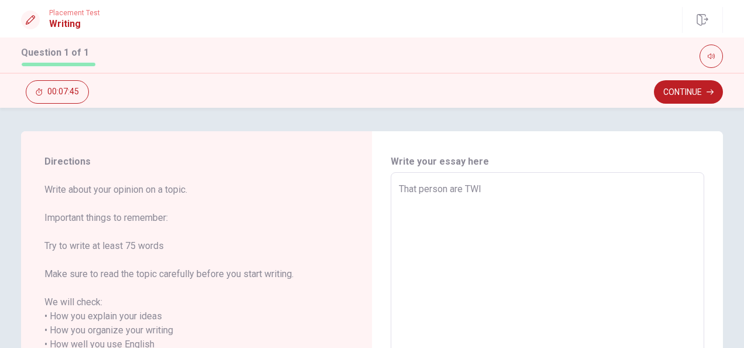
type textarea "x"
type textarea "That person are TWIC"
type textarea "x"
type textarea "That person are TWICE"
type textarea "x"
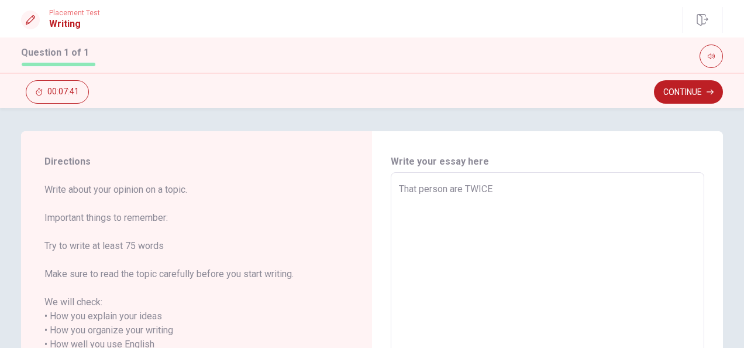
type textarea "That person are TWICE."
type textarea "x"
type textarea "That person are TWICE."
type textarea "x"
type textarea "That person are TWICE."
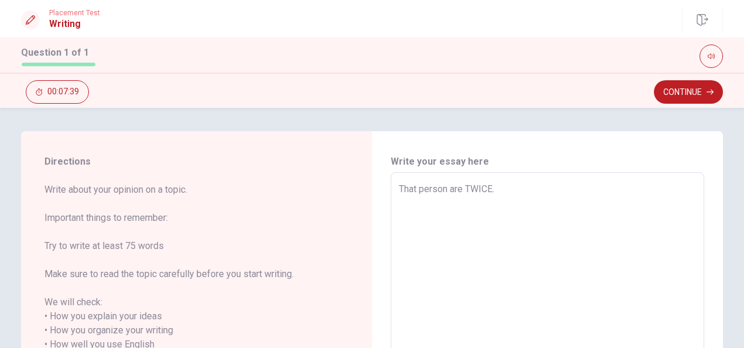
type textarea "x"
type textarea "That person are TWICE"
type textarea "x"
type textarea "That person are TWICE"
type textarea "x"
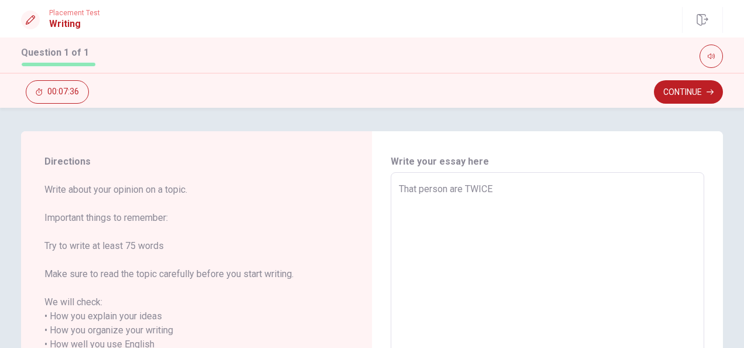
type textarea "That person are TWICE b"
type textarea "x"
type textarea "That person are TWICE be"
type textarea "x"
type textarea "That person are TWICE bec"
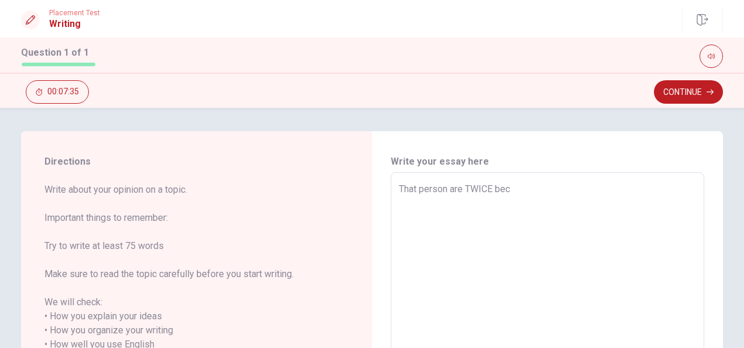
type textarea "x"
type textarea "That person are TWICE beca"
type textarea "x"
type textarea "That person are TWICE becau"
type textarea "x"
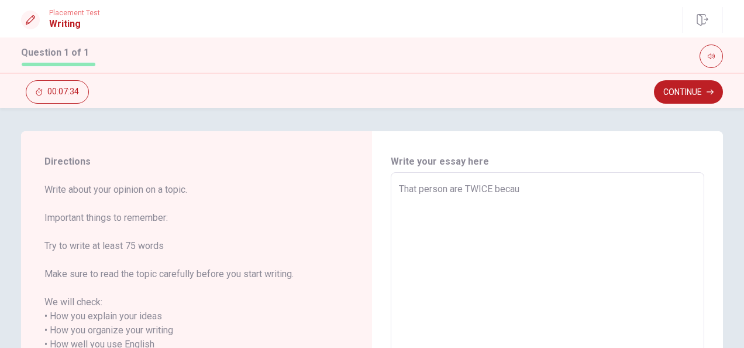
type textarea "That person are TWICE becaus"
type textarea "x"
type textarea "That person are TWICE because"
type textarea "x"
type textarea "That person are TWICE because"
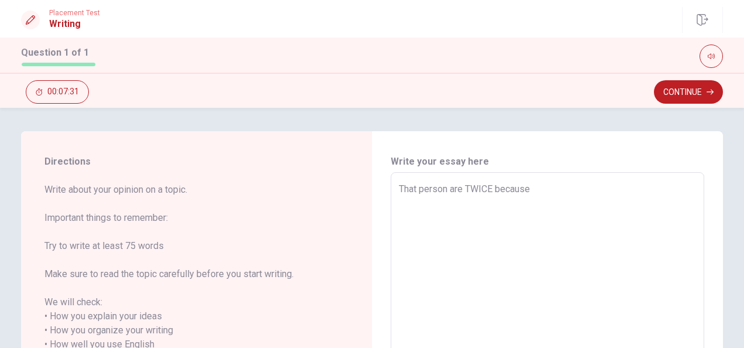
type textarea "x"
type textarea "That person are TWICE because t"
type textarea "x"
type textarea "That person are TWICE because th"
type textarea "x"
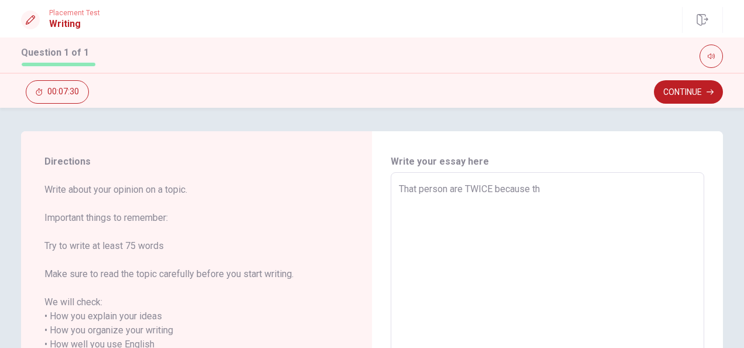
type textarea "That person are TWICE because the"
type textarea "x"
type textarea "That person are TWICE because thei"
type textarea "x"
type textarea "That person are TWICE because their"
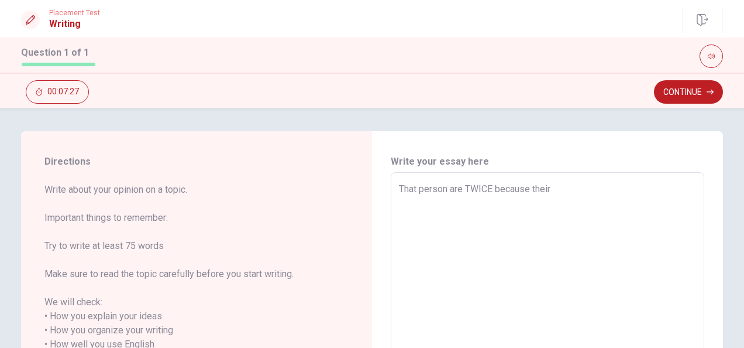
type textarea "x"
type textarea "That person are TWICE because their"
type textarea "x"
type textarea "That person are TWICE because their p"
type textarea "x"
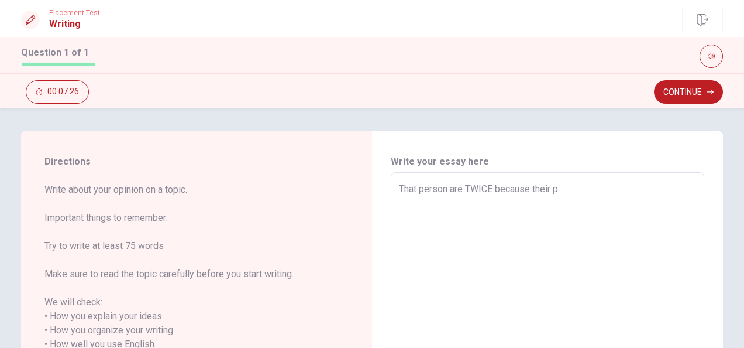
type textarea "That person are TWICE because their pe"
type textarea "x"
type textarea "That person are TWICE because their per"
type textarea "x"
type textarea "That person are TWICE because their pers"
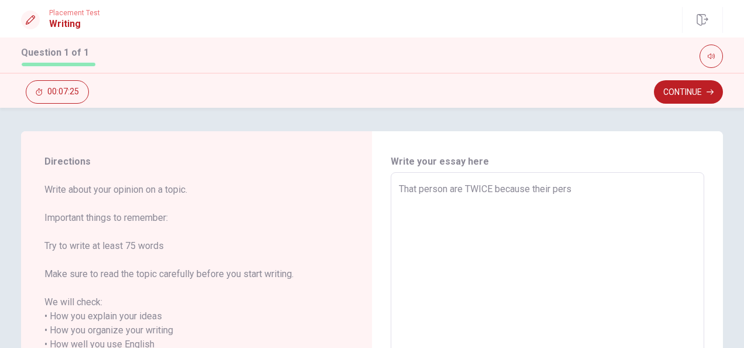
type textarea "x"
type textarea "That person are TWICE because their perso"
type textarea "x"
type textarea "That person are TWICE because their person"
type textarea "x"
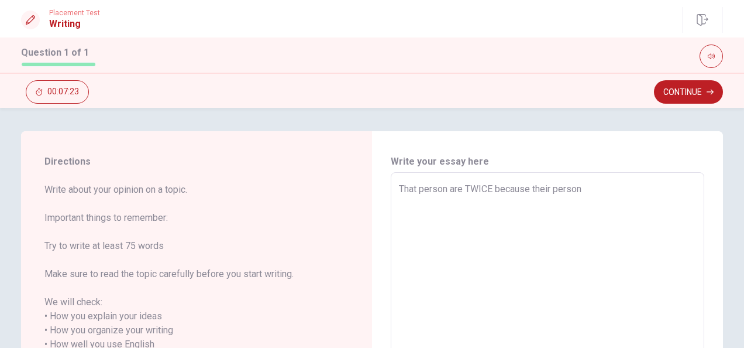
type textarea "That person are TWICE because their persona"
type textarea "x"
type textarea "That person are TWICE because their personal"
type textarea "x"
type textarea "That person are TWICE because their personali"
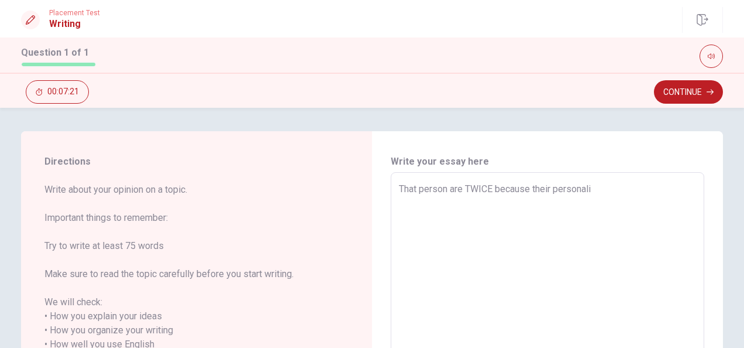
type textarea "x"
type textarea "That person are TWICE because their personalit"
type textarea "x"
type textarea "That person are TWICE because their personality"
type textarea "x"
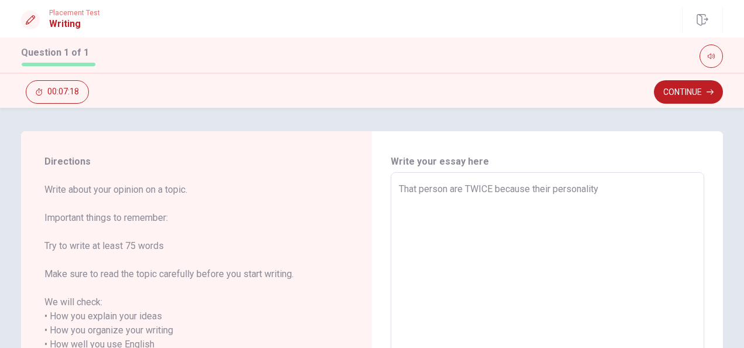
type textarea "That person are TWICE because their personality"
type textarea "x"
type textarea "That person are TWICE because their personality s"
type textarea "x"
type textarea "That person are TWICE because their personality"
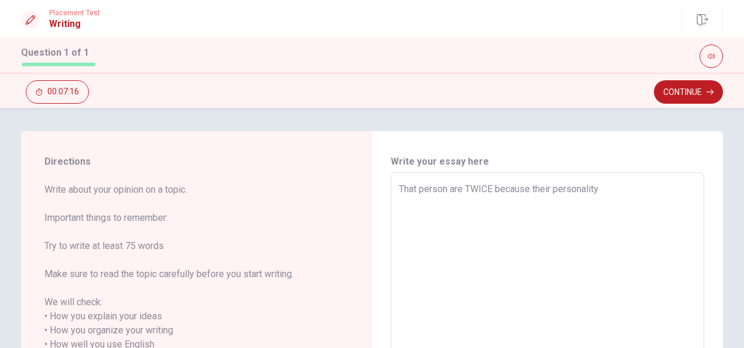
type textarea "x"
type textarea "That person are TWICE because their personality a"
type textarea "x"
type textarea "That person are TWICE because their personality ae"
type textarea "x"
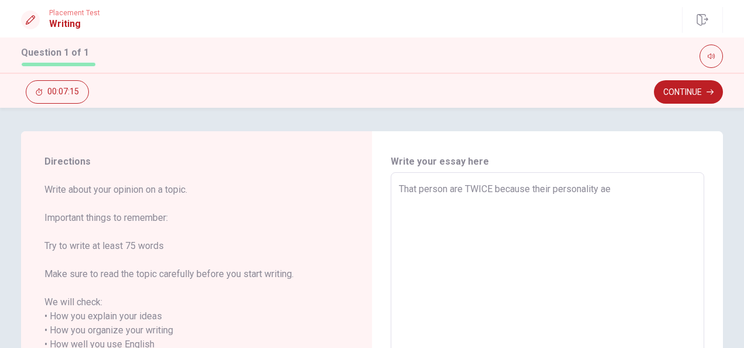
type textarea "That person are TWICE because their personality a"
type textarea "x"
type textarea "That person are TWICE because their personality ar"
type textarea "x"
type textarea "That person are TWICE because their personality are"
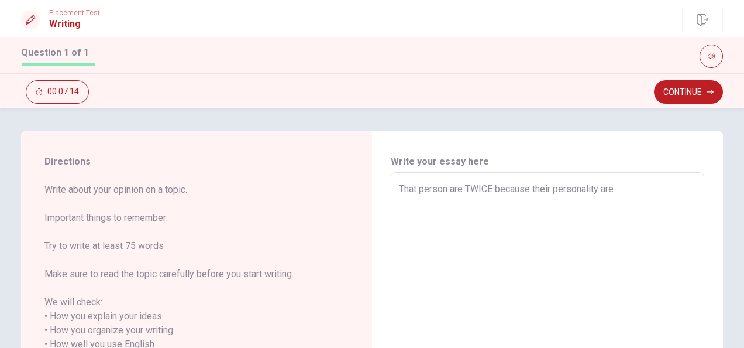
type textarea "x"
type textarea "That person are TWICE because their personality are"
type textarea "x"
type textarea "That person are TWICE because their personality are v"
type textarea "x"
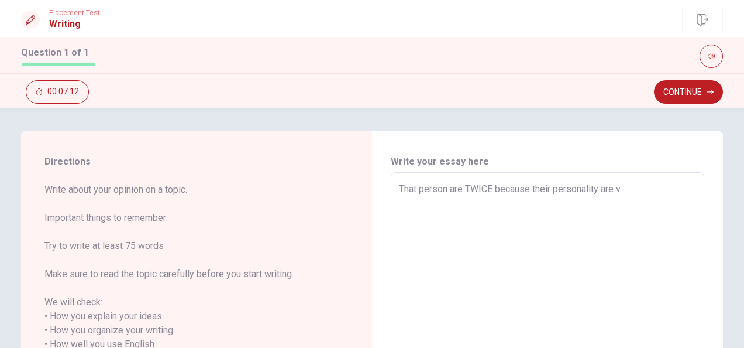
type textarea "That person are TWICE because their personality are ve"
type textarea "x"
type textarea "That person are TWICE because their personality are ver"
type textarea "x"
type textarea "That person are TWICE because their personality are very"
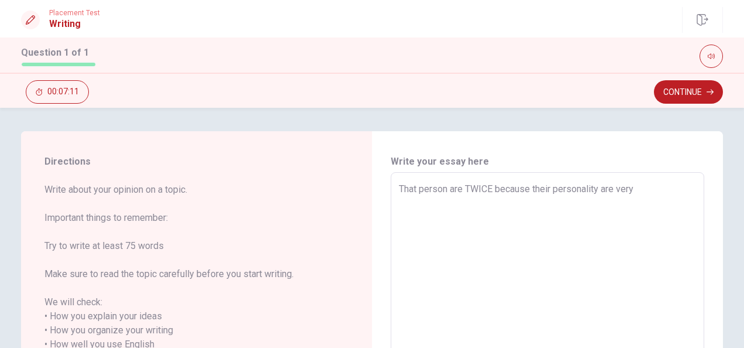
type textarea "x"
type textarea "That person are TWICE because their personality are very"
type textarea "x"
type textarea "That person are TWICE because their personality are very g"
type textarea "x"
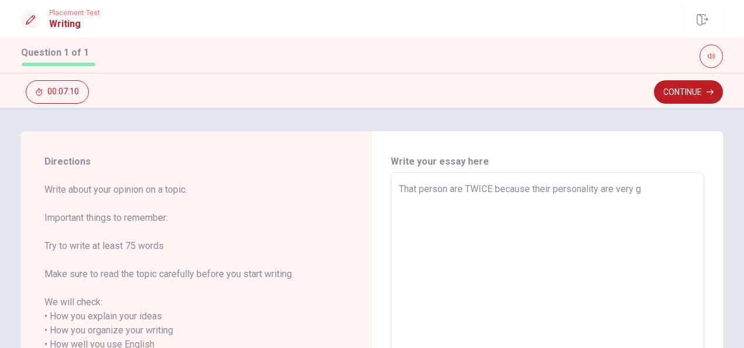
type textarea "That person are TWICE because their personality are very go"
type textarea "x"
type textarea "That person are TWICE because their personality are very goo"
type textarea "x"
type textarea "That person are TWICE because their personality are very good"
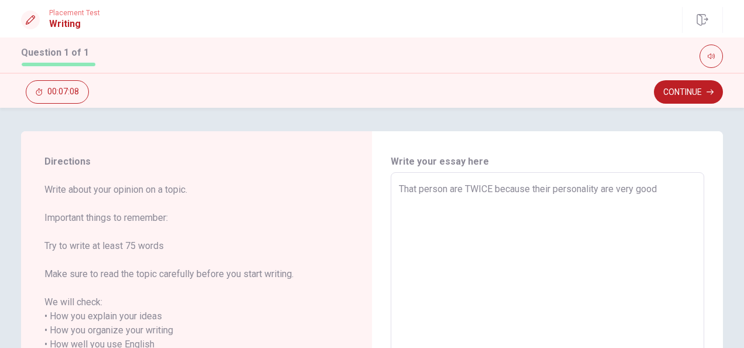
type textarea "x"
type textarea "That person are TWICE because their personality are very good."
type textarea "x"
type textarea "That person are TWICE because their personality are very good.F"
type textarea "x"
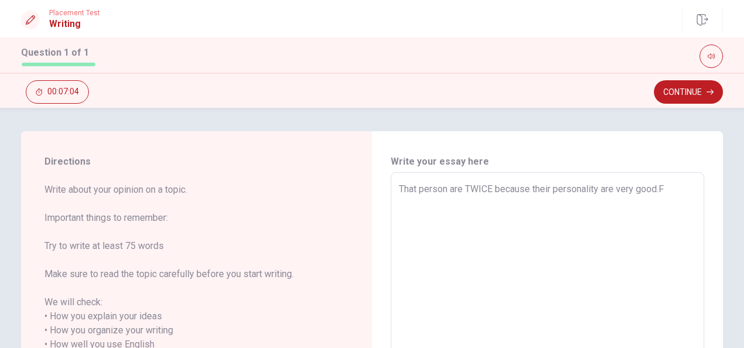
type textarea "That person are TWICE because their personality are very good."
type textarea "x"
type textarea "That person are TWICE because their personality are very good."
type textarea "x"
type textarea "That person are TWICE because their personality are very good. F"
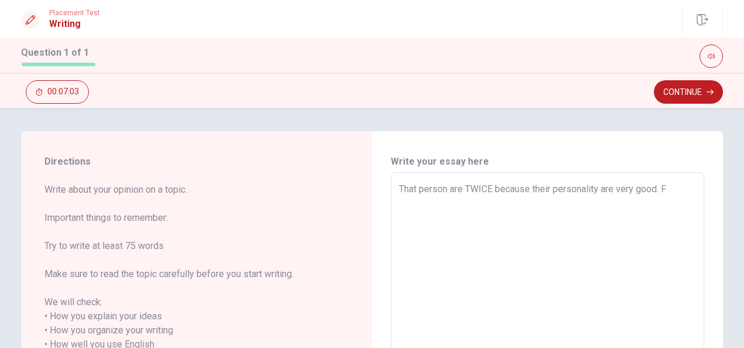
type textarea "x"
type textarea "That person are TWICE because their personality are very good. Fo"
type textarea "x"
type textarea "That person are TWICE because their personality are very good. For"
type textarea "x"
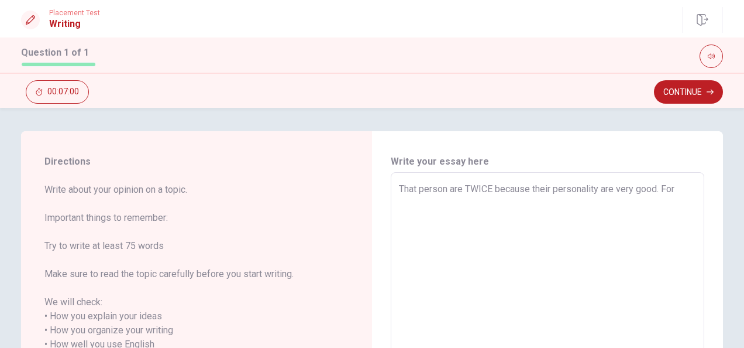
type textarea "That person are TWICE because their personality are very good. For"
type textarea "x"
type textarea "That person are TWICE because their personality are very good. For e"
type textarea "x"
type textarea "That person are TWICE because their personality are very good. For ex"
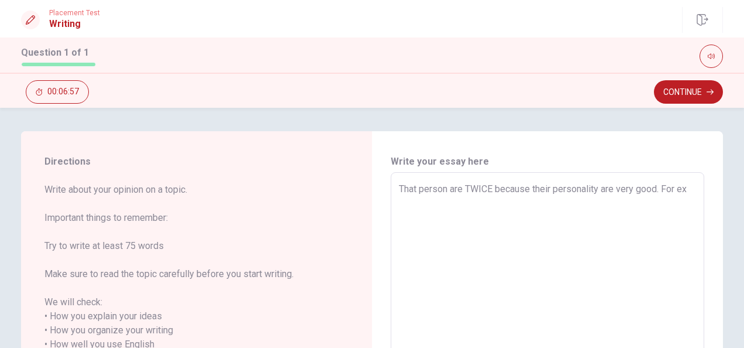
type textarea "x"
type textarea "That person are TWICE because their personality are very good. For exa"
type textarea "x"
type textarea "That person are TWICE because their personality are very good. For exam"
type textarea "x"
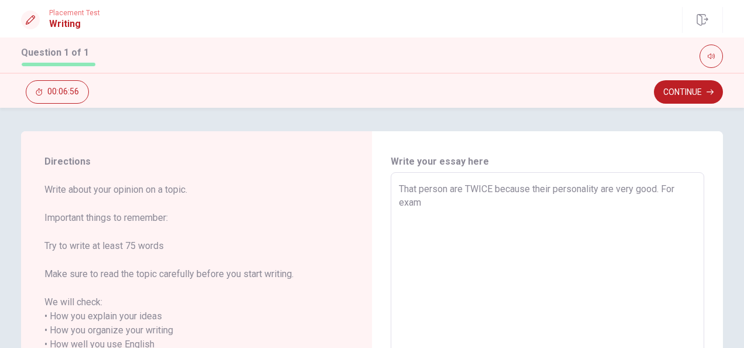
type textarea "That person are TWICE because their personality are very good. For examp"
type textarea "x"
type textarea "That person are TWICE because their personality are very good. For exampl"
type textarea "x"
click at [594, 203] on textarea "That person are TWICE because their personality are very good. For example they…" at bounding box center [547, 344] width 297 height 325
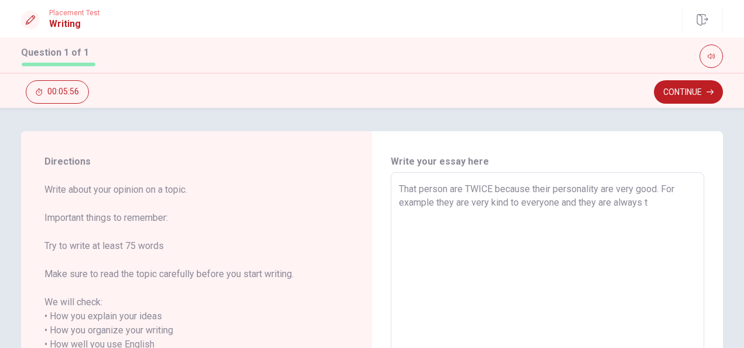
click at [652, 205] on textarea "That person are TWICE because their personality are very good. For example they…" at bounding box center [547, 344] width 297 height 325
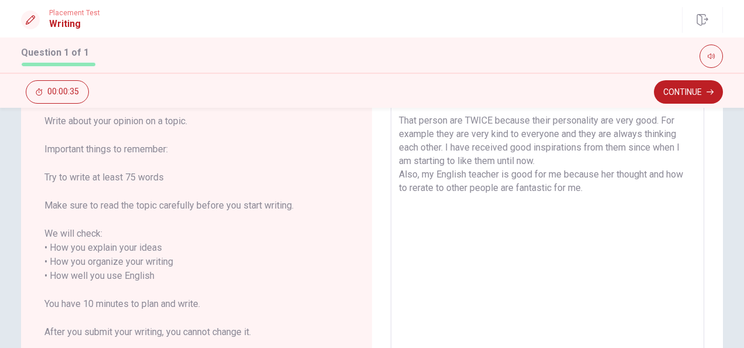
scroll to position [68, 0]
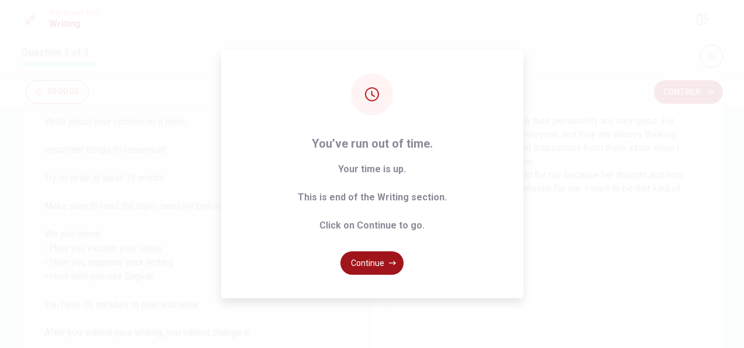
click at [380, 264] on button "Continue" at bounding box center [372, 262] width 63 height 23
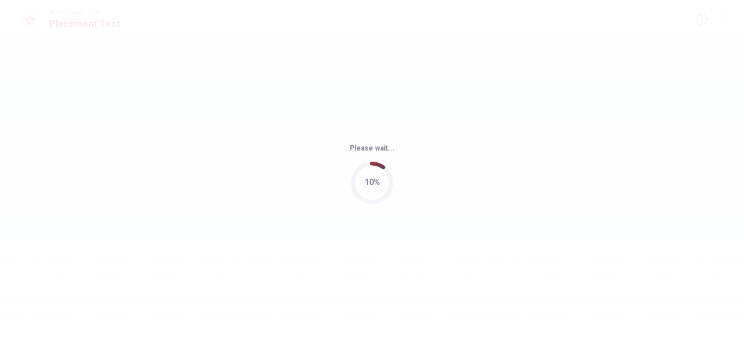
scroll to position [0, 0]
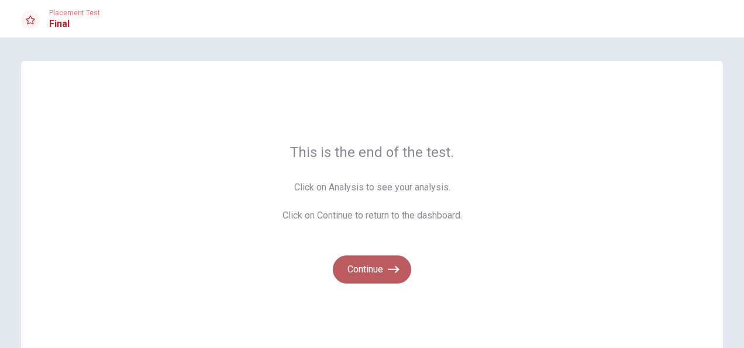
click at [372, 268] on button "Continue" at bounding box center [372, 269] width 78 height 28
